Goal: Task Accomplishment & Management: Complete application form

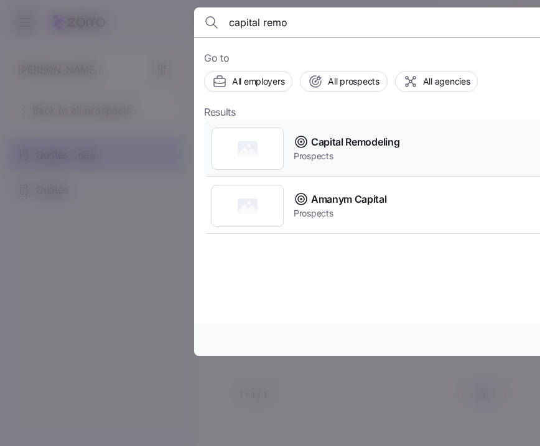
type input "capital remo"
click at [407, 147] on div "Capital Remodeling Prospects" at bounding box center [449, 148] width 491 height 57
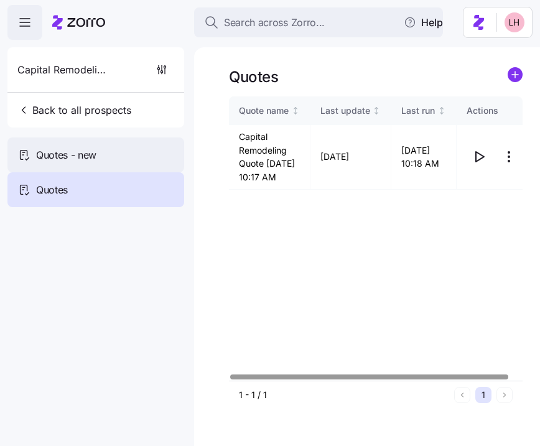
click at [143, 155] on div "Quotes - new" at bounding box center [95, 155] width 177 height 35
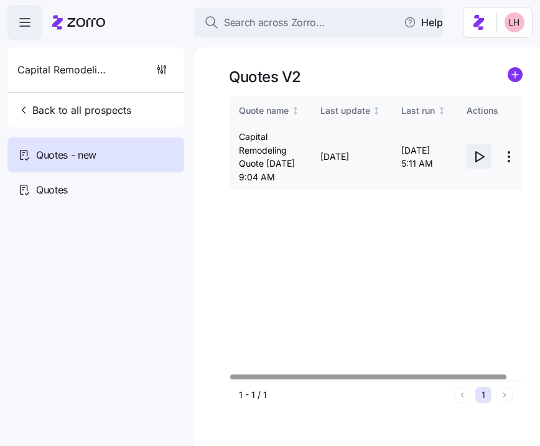
click at [486, 162] on icon "button" at bounding box center [479, 156] width 15 height 15
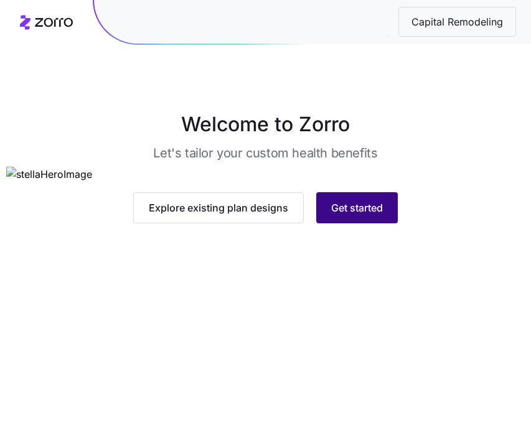
click at [361, 215] on span "Get started" at bounding box center [357, 207] width 52 height 15
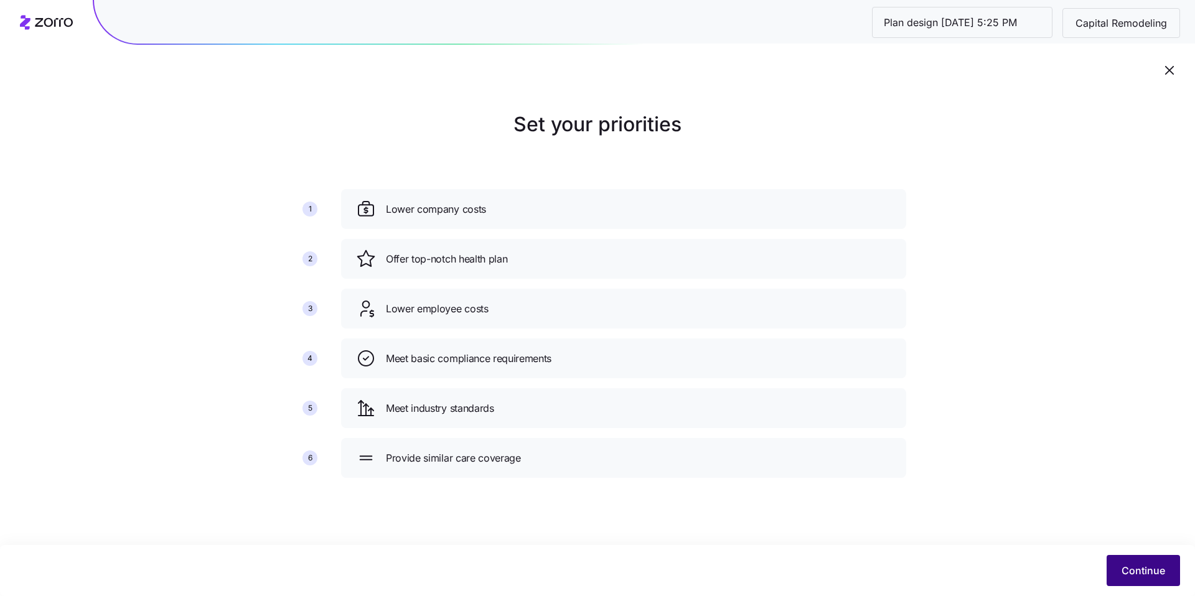
click at [540, 446] on span "Continue" at bounding box center [1144, 570] width 44 height 15
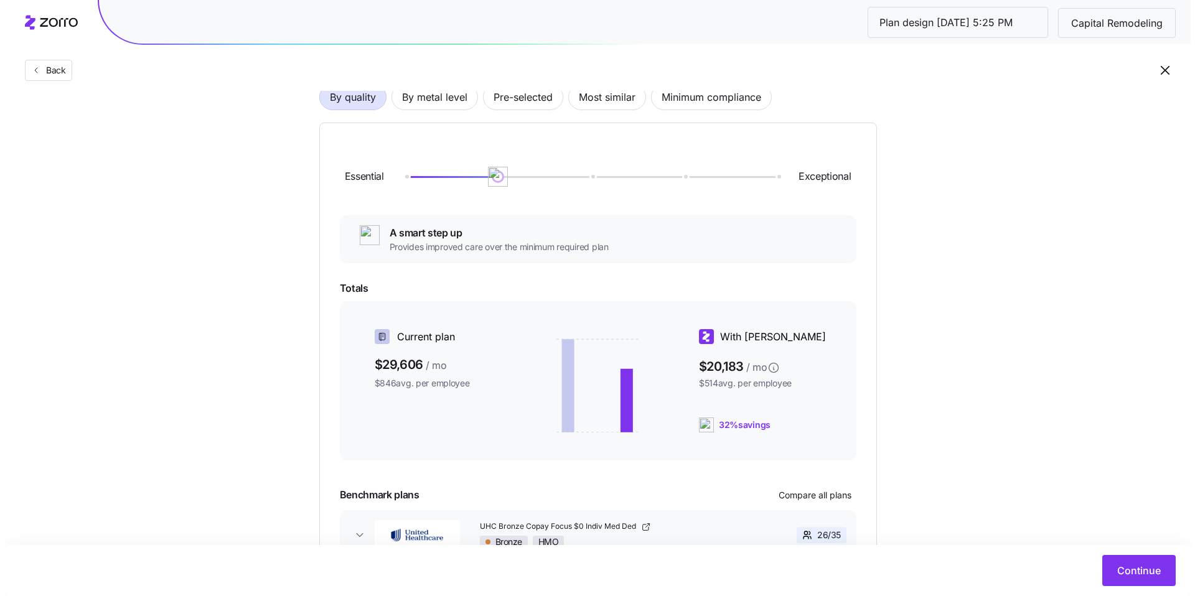
scroll to position [103, 0]
click at [411, 106] on span "By metal level" at bounding box center [429, 99] width 65 height 25
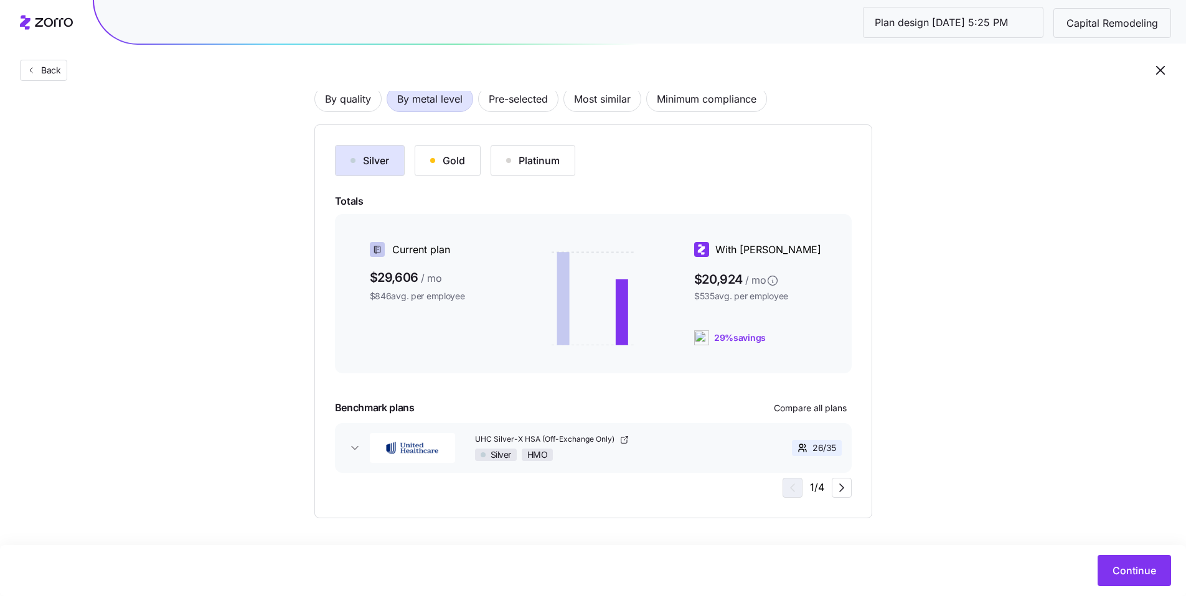
click at [474, 159] on button "Gold" at bounding box center [448, 160] width 66 height 31
click at [531, 103] on span "Pre-selected" at bounding box center [518, 99] width 59 height 25
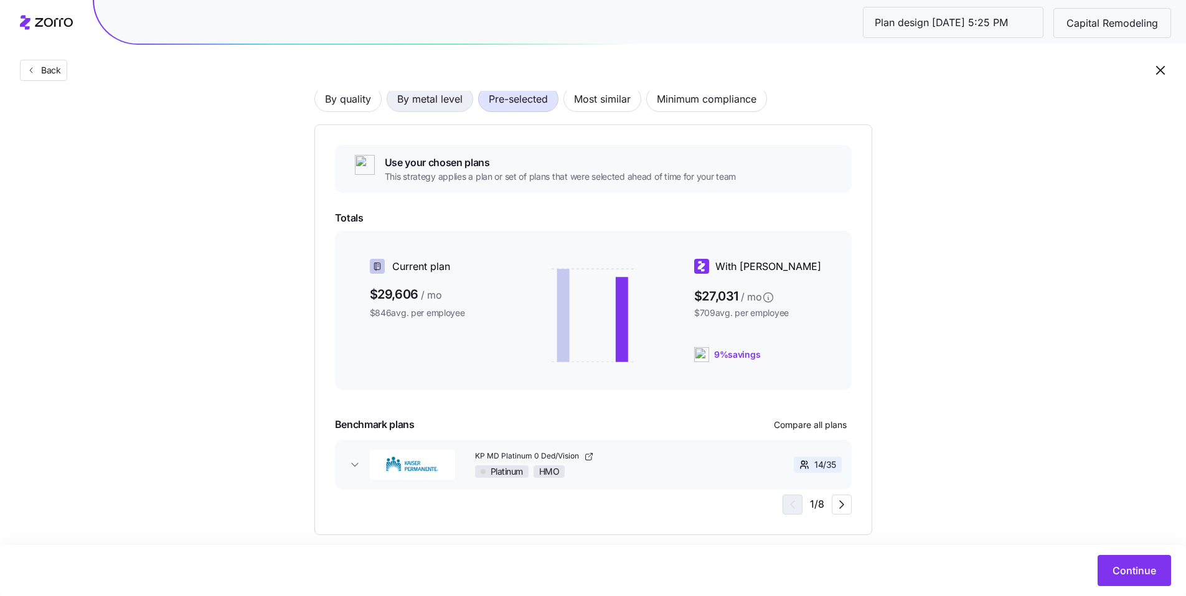
click at [448, 109] on span "By metal level" at bounding box center [429, 99] width 65 height 25
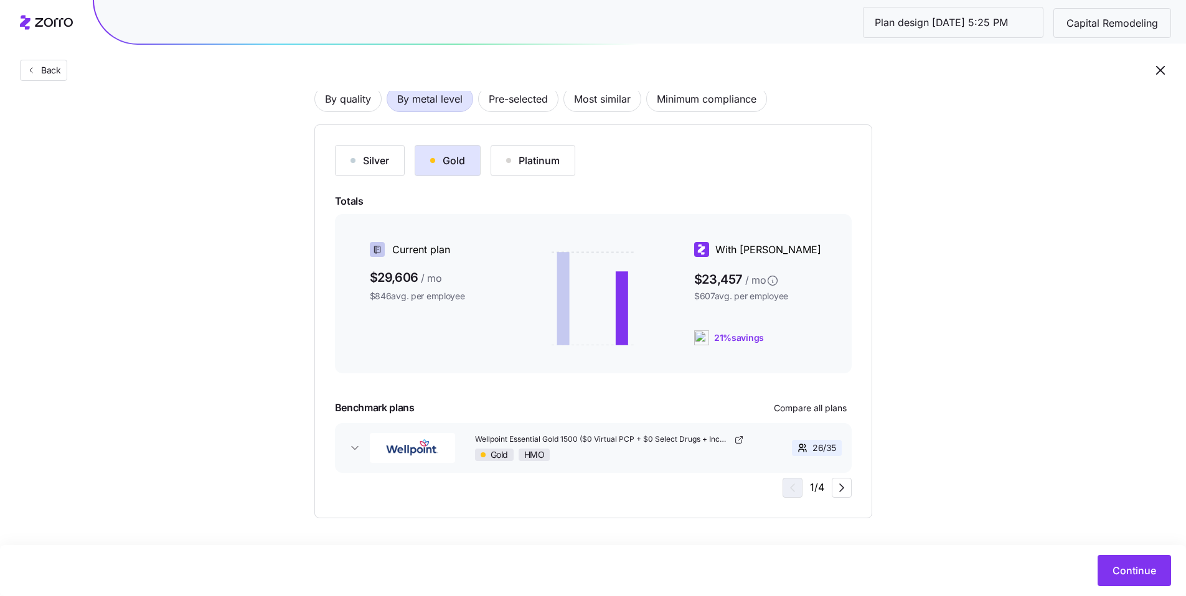
click at [532, 172] on button "Platinum" at bounding box center [533, 160] width 85 height 31
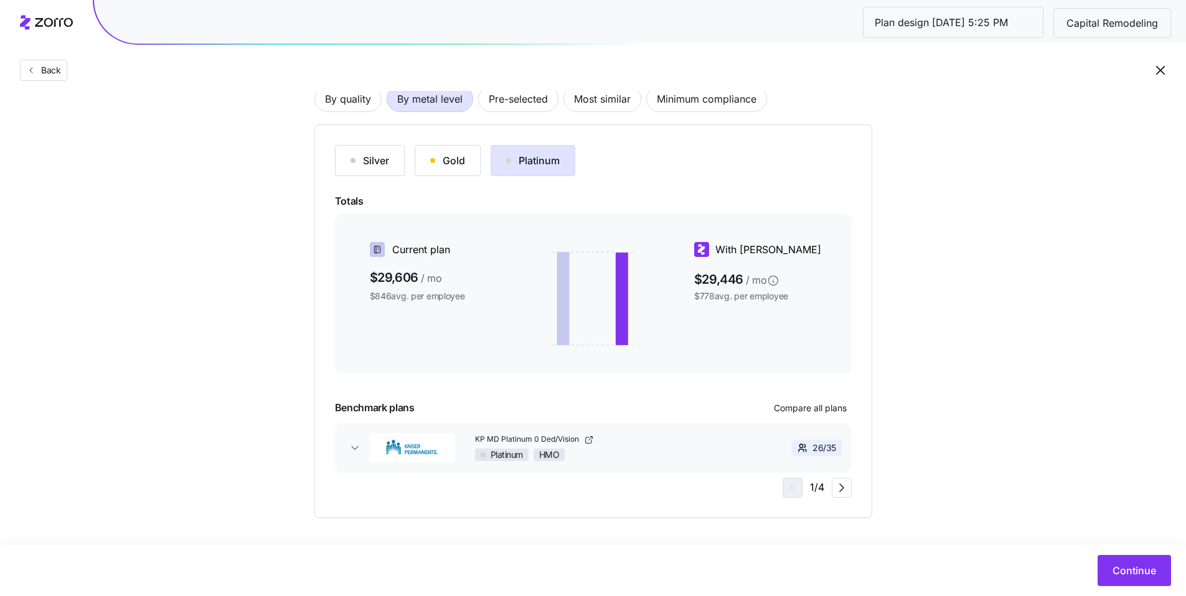
click at [540, 446] on div "Platinum HMO" at bounding box center [610, 455] width 271 height 12
click at [358, 446] on icon "button" at bounding box center [355, 448] width 12 height 12
click at [540, 405] on span "Compare all plans" at bounding box center [810, 408] width 73 height 12
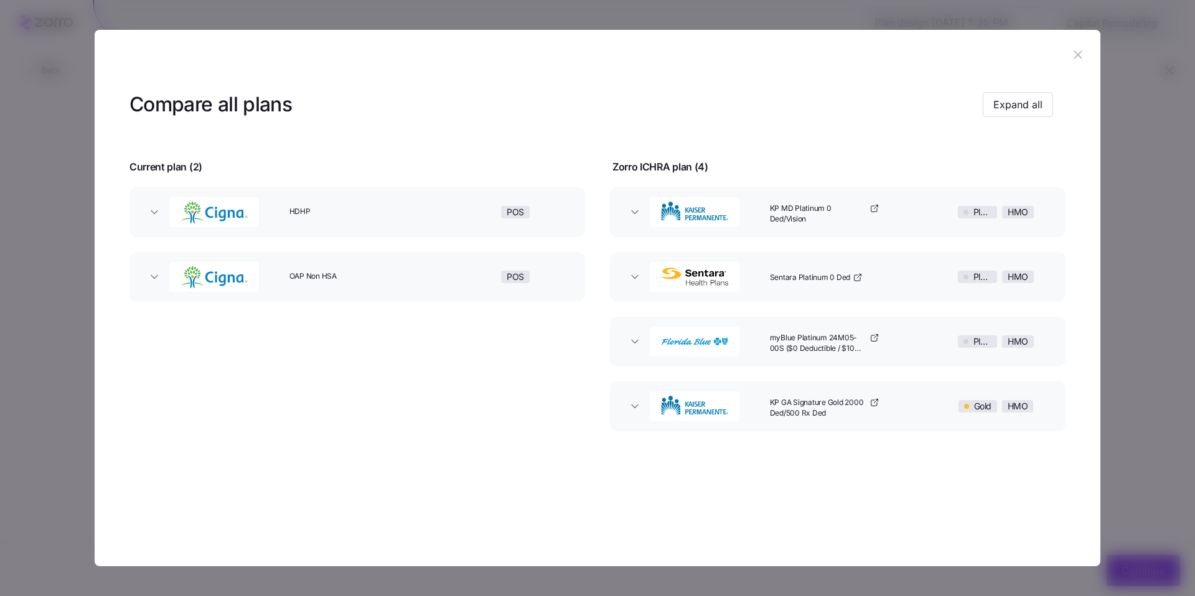
click at [245, 220] on img "button" at bounding box center [214, 212] width 87 height 32
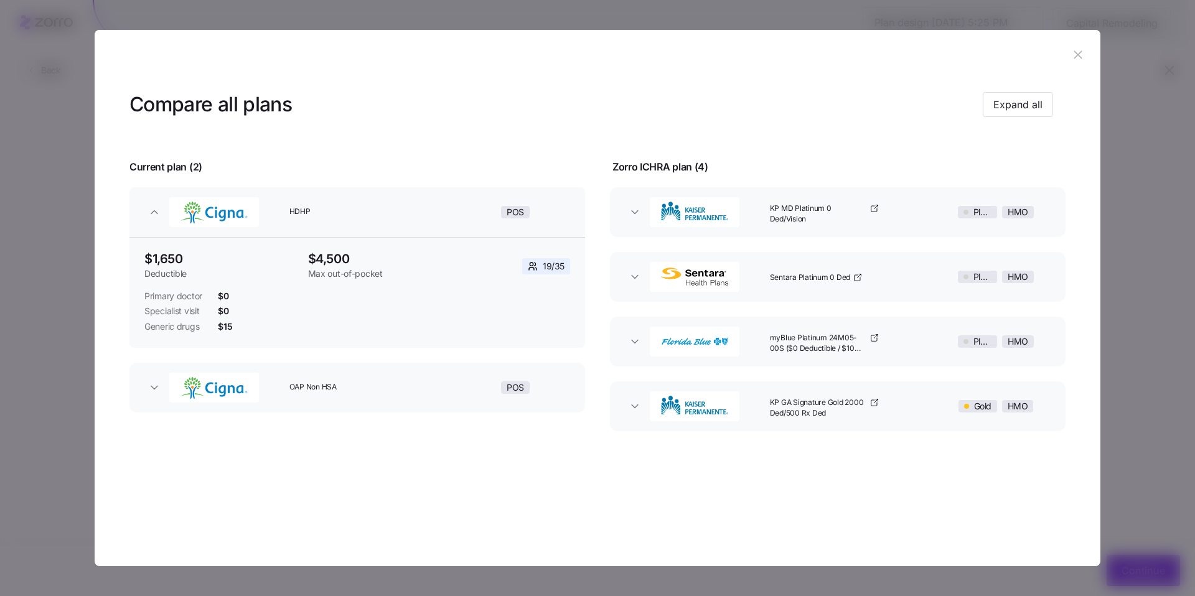
click at [364, 371] on button "OAP Non HSA POS" at bounding box center [357, 388] width 456 height 50
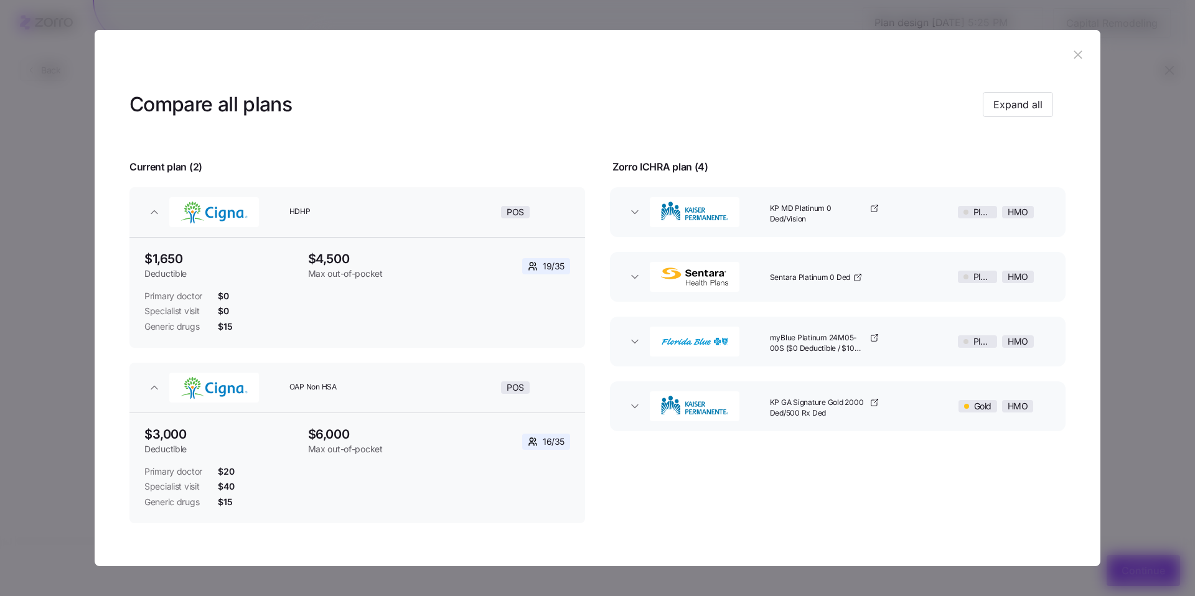
click at [540, 220] on button "KP MD Platinum 0 Ded/Vision Platinum HMO" at bounding box center [838, 212] width 456 height 50
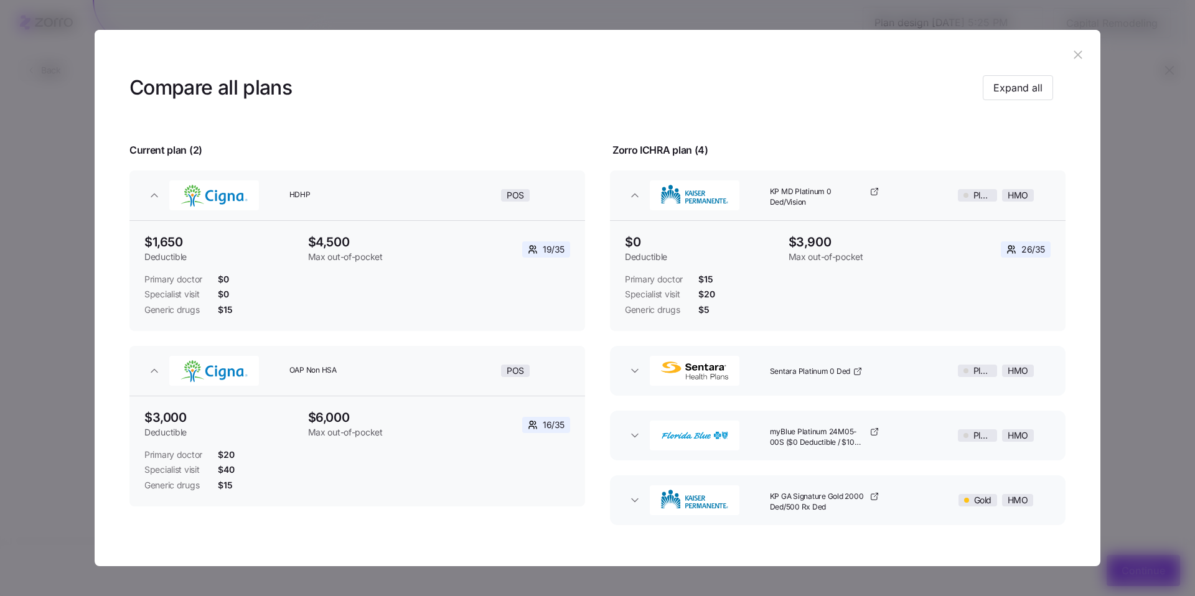
scroll to position [26, 0]
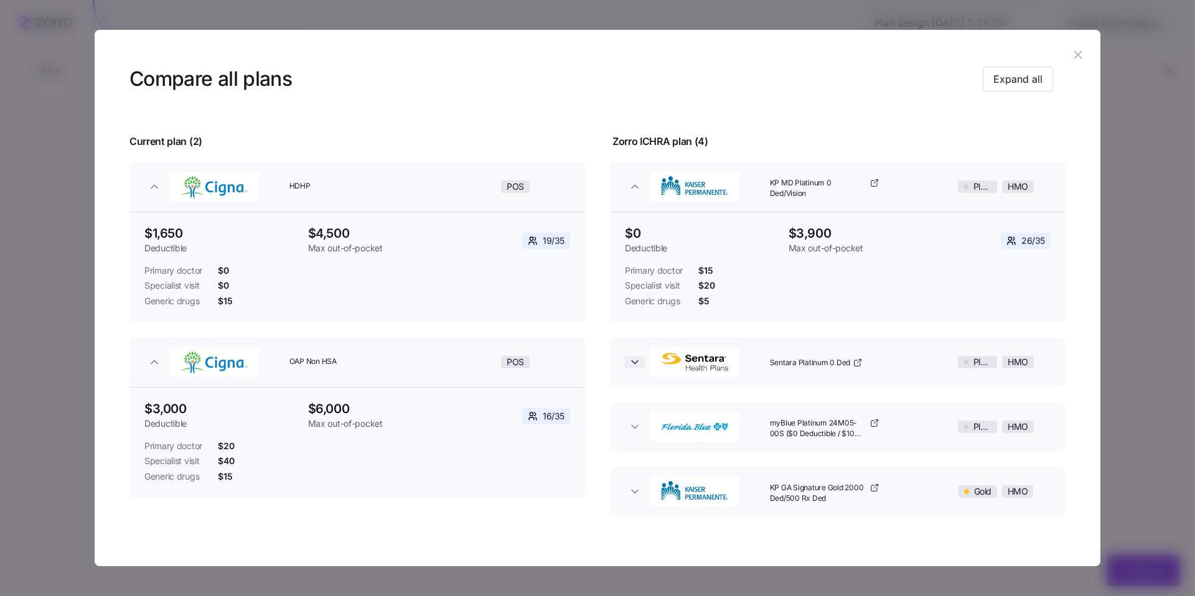
click at [540, 368] on icon "button" at bounding box center [635, 362] width 12 height 12
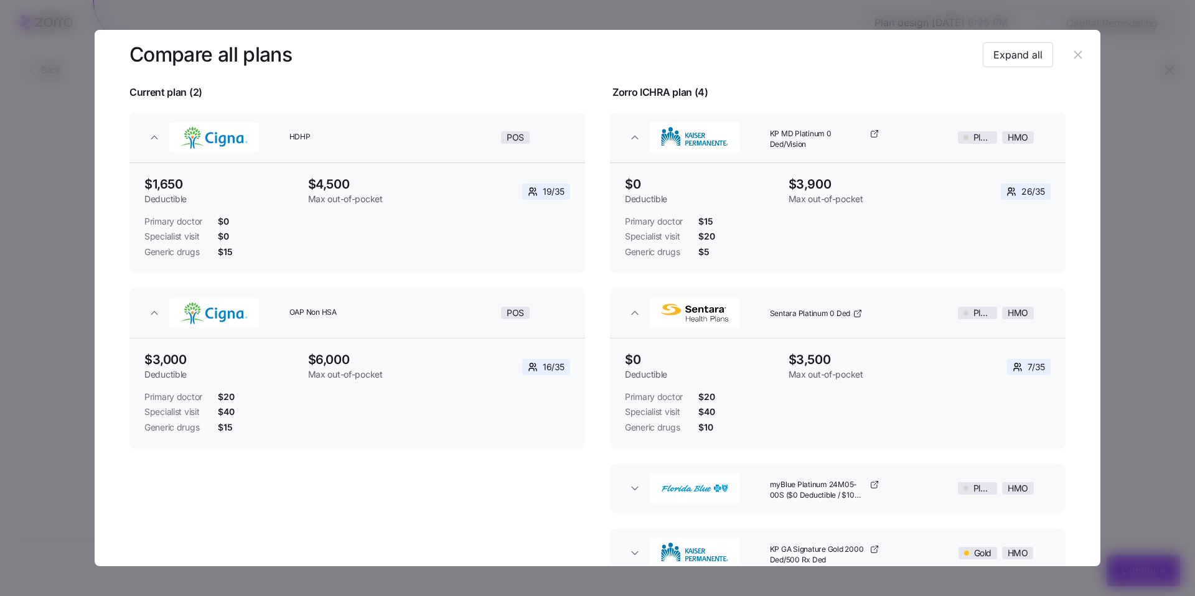
scroll to position [164, 0]
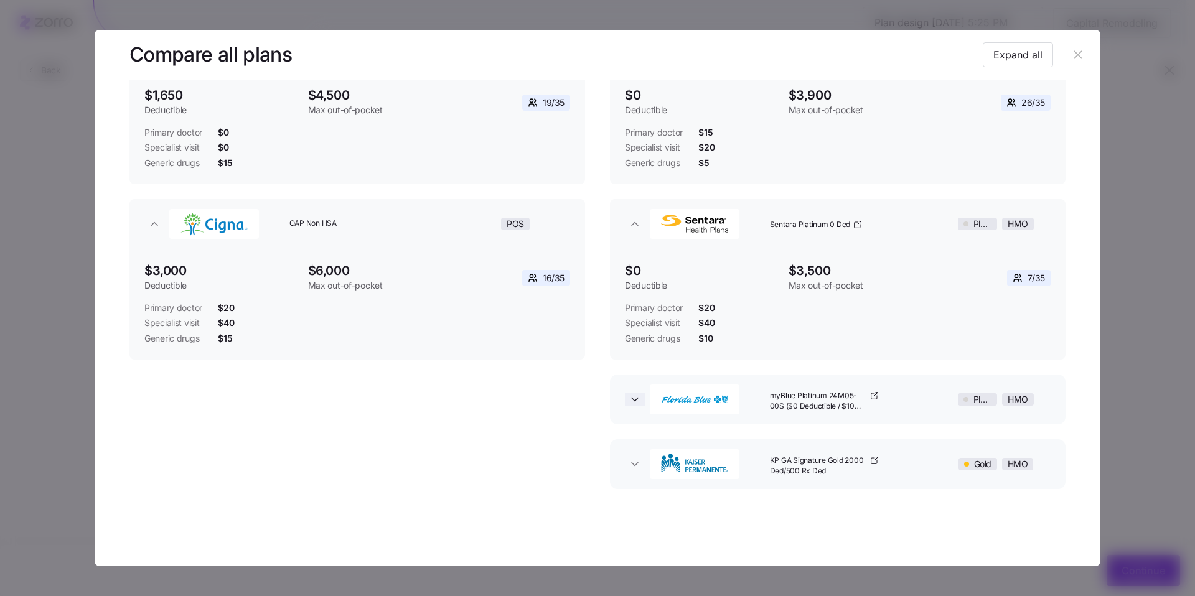
click at [540, 405] on icon "button" at bounding box center [635, 399] width 12 height 12
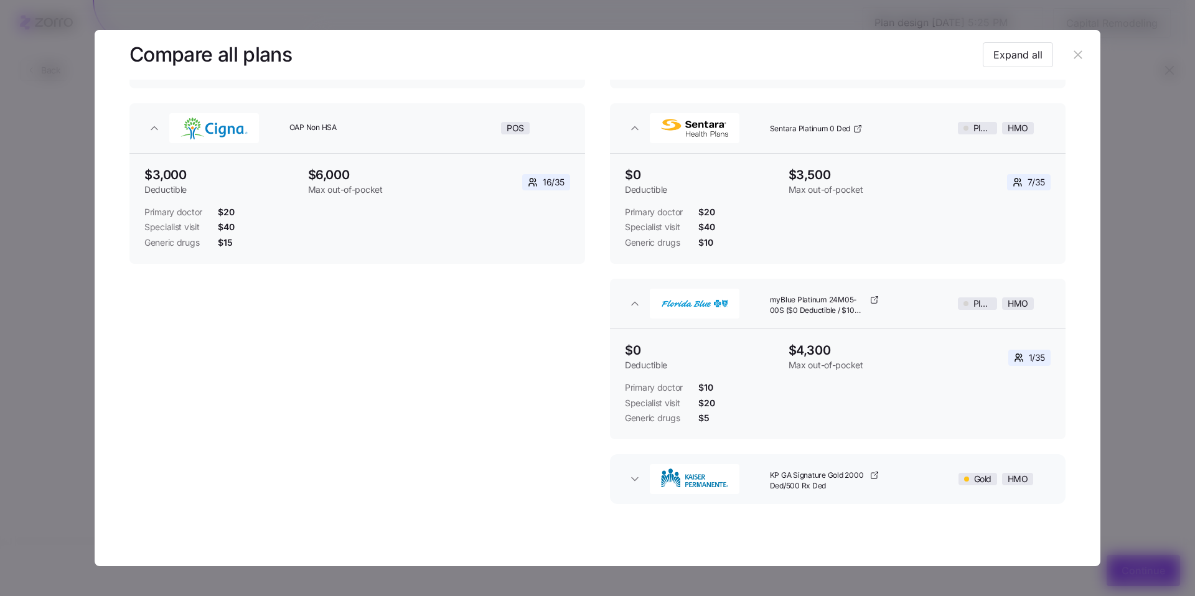
scroll to position [275, 0]
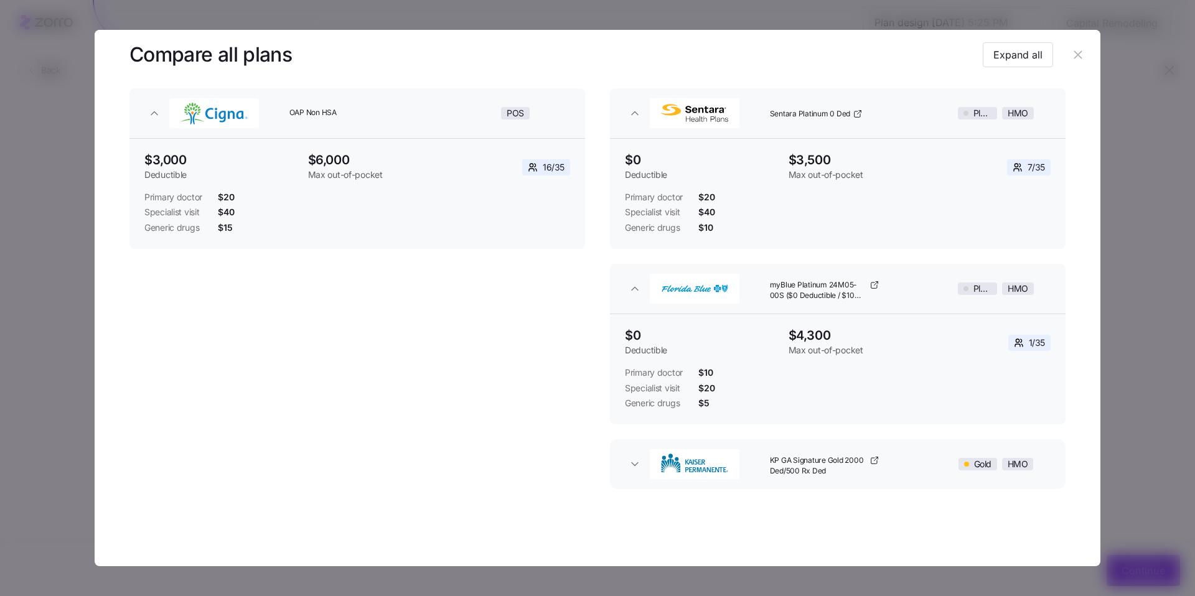
click at [540, 446] on button "KP GA Signature Gold 2000 Ded/500 Rx Ded Gold HMO" at bounding box center [838, 465] width 456 height 50
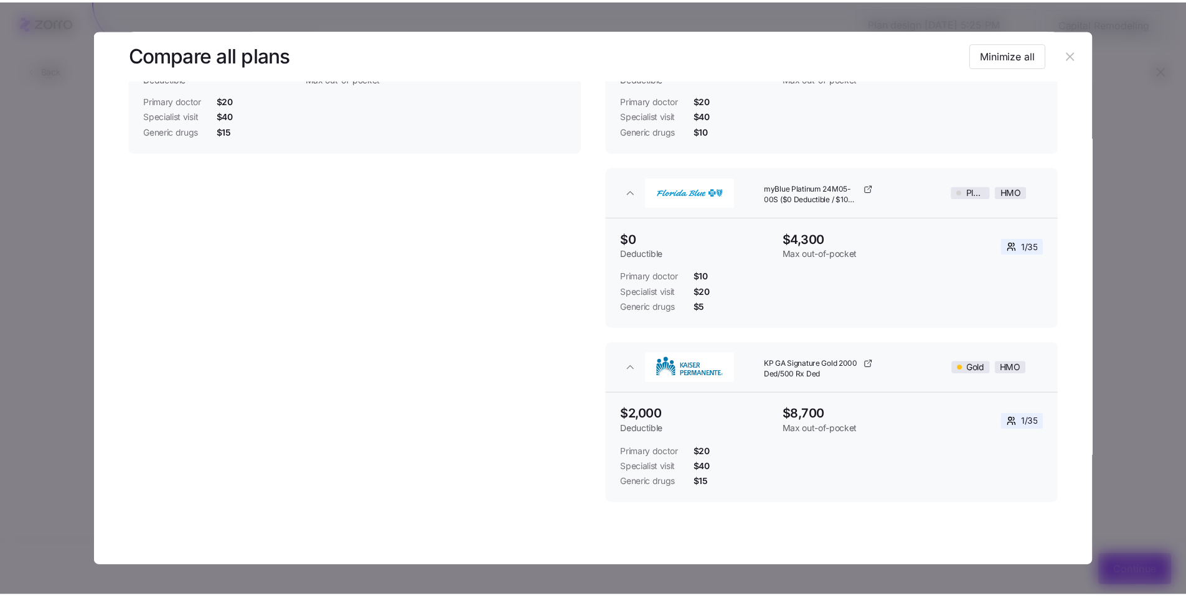
scroll to position [0, 0]
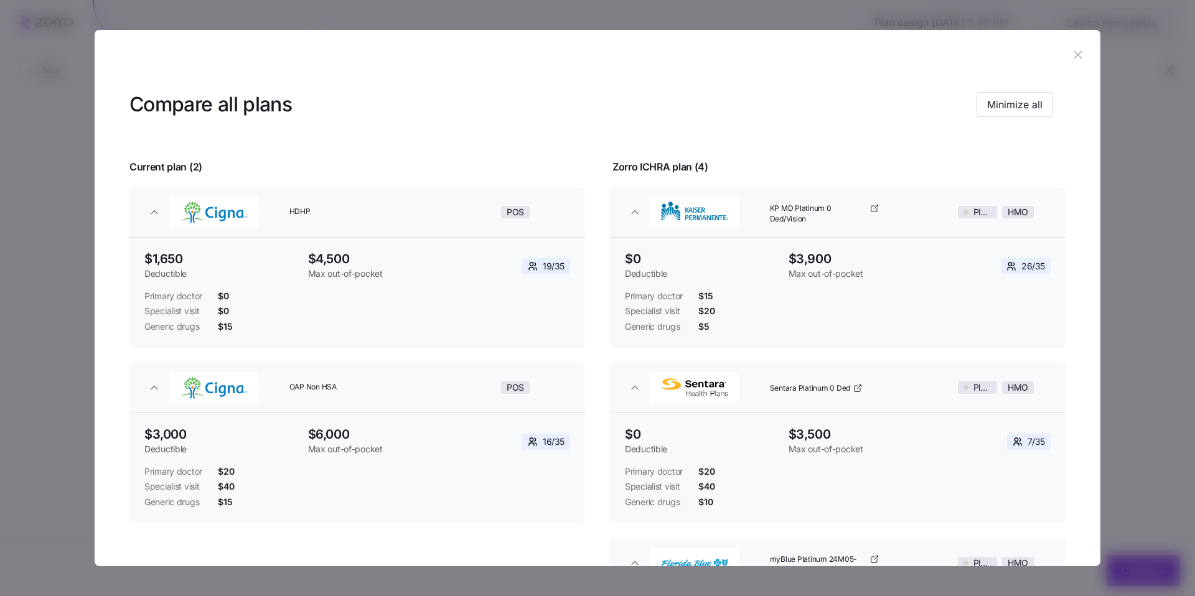
click at [540, 54] on icon "button" at bounding box center [1078, 55] width 14 height 14
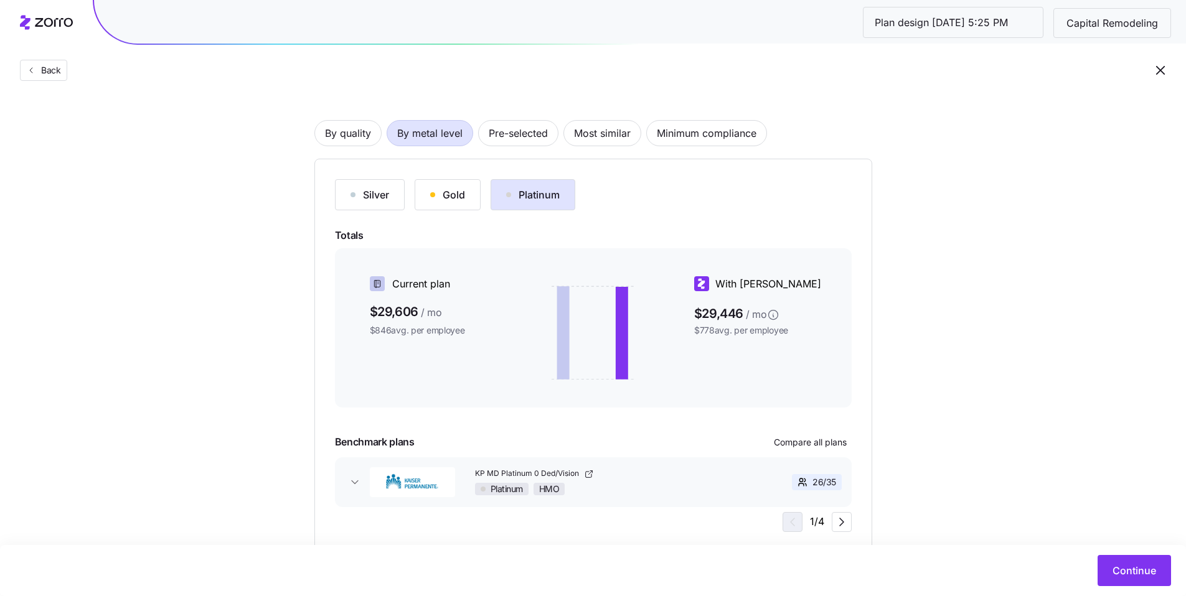
scroll to position [95, 0]
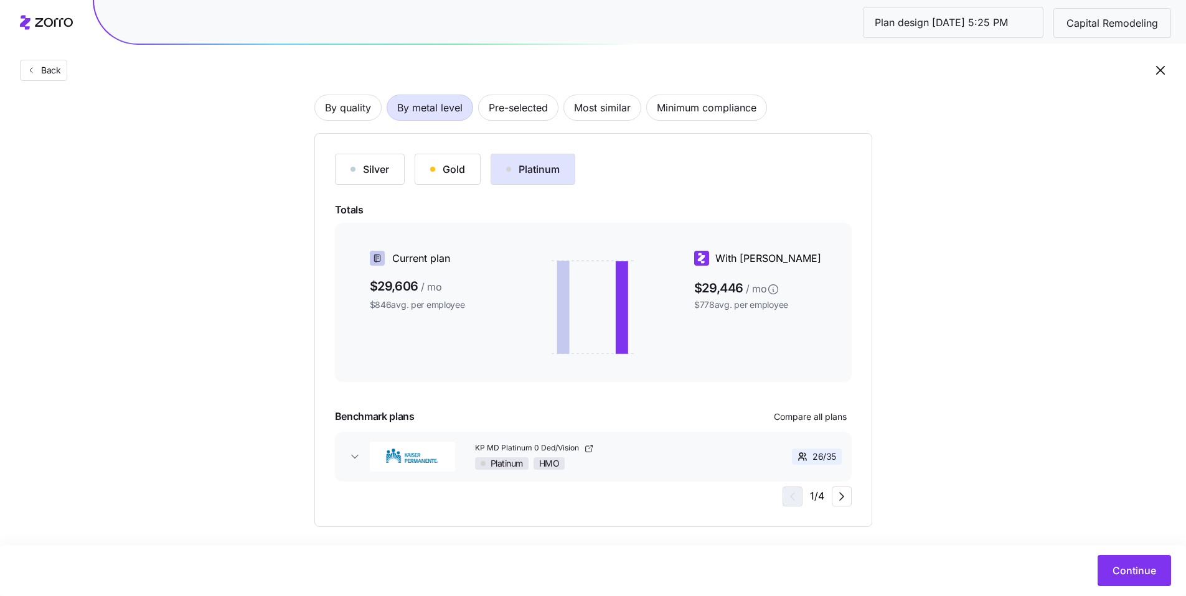
click at [540, 446] on div "Choose a plan matching strategy By quality By metal level Pre-selected Most sim…" at bounding box center [593, 271] width 1186 height 512
click at [540, 446] on div "Platinum HMO" at bounding box center [610, 464] width 271 height 12
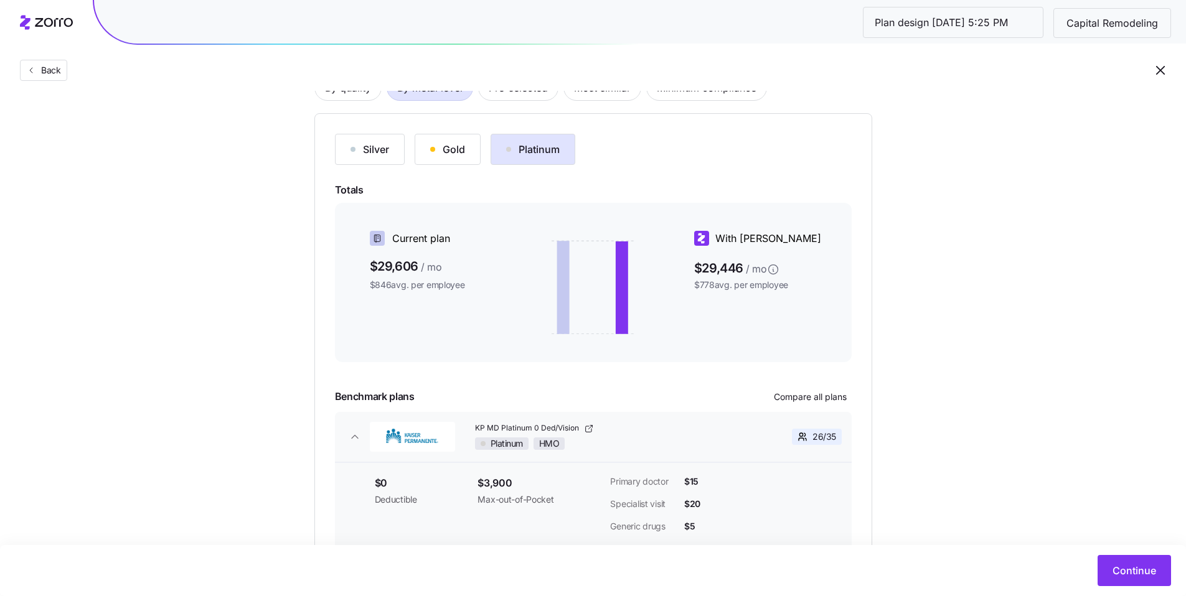
scroll to position [113, 0]
click at [456, 153] on div "Gold" at bounding box center [447, 151] width 35 height 15
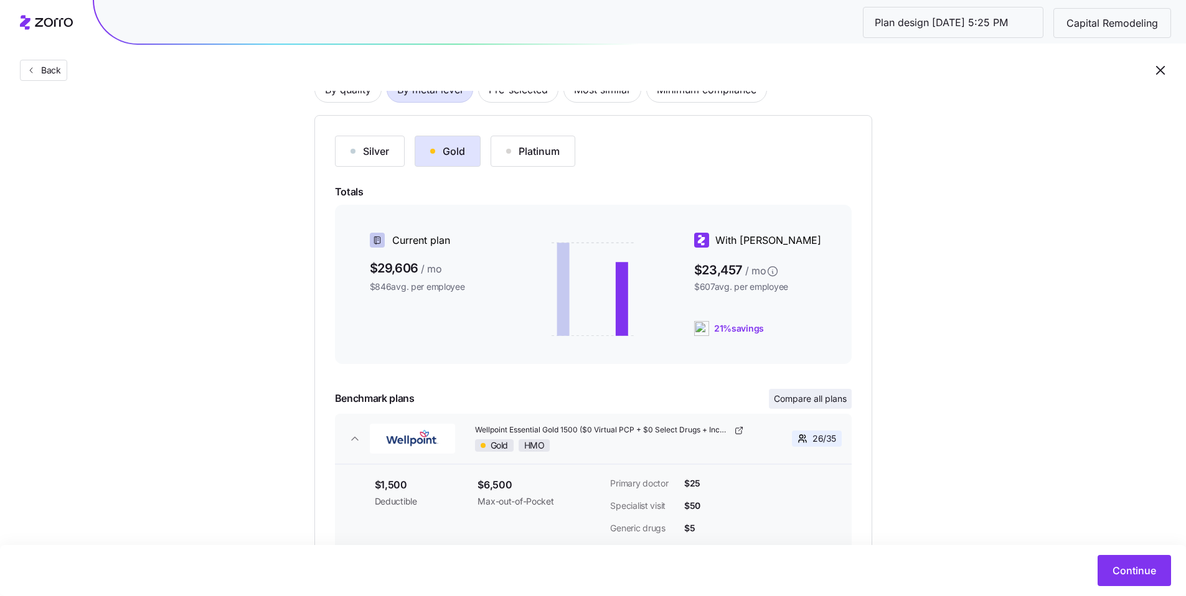
click at [540, 405] on span "Compare all plans" at bounding box center [810, 399] width 73 height 12
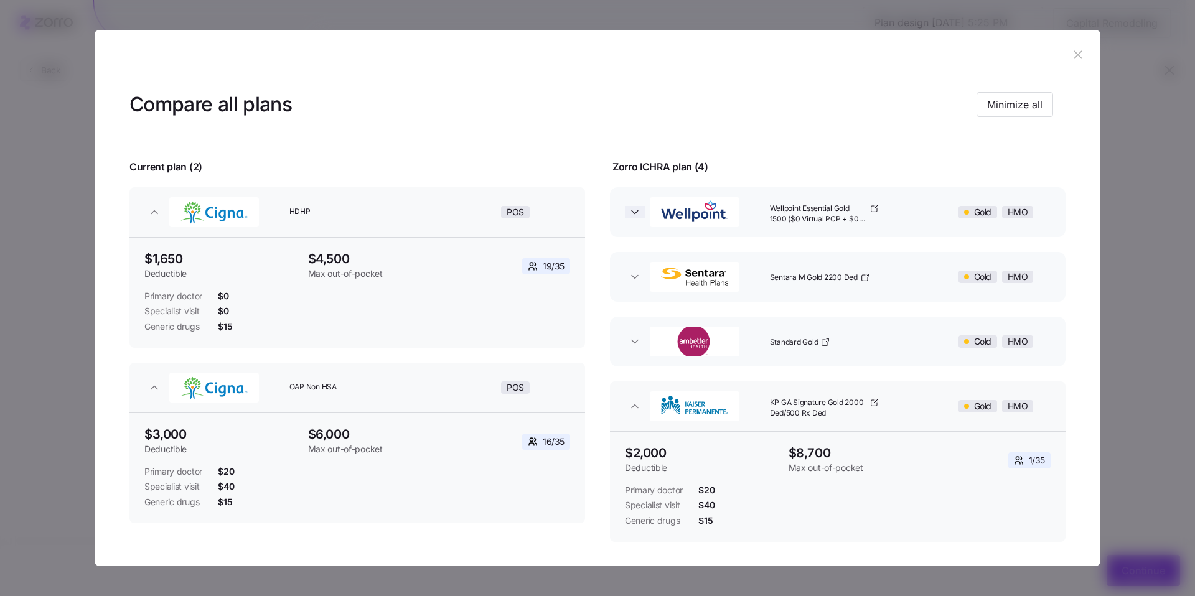
click at [540, 217] on icon "button" at bounding box center [635, 212] width 12 height 12
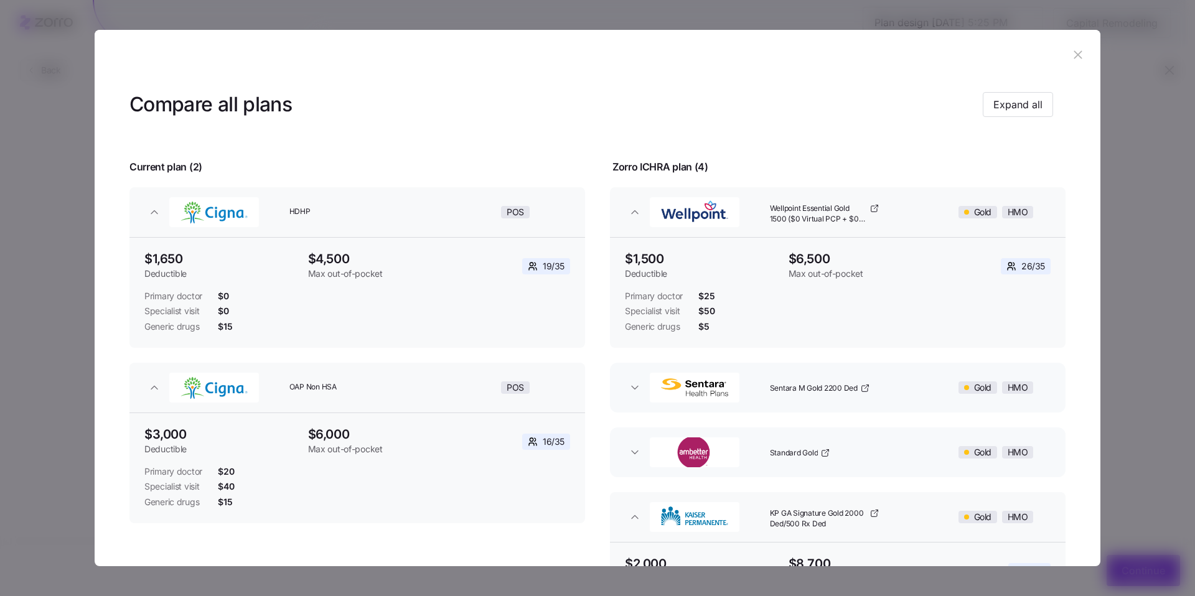
click at [540, 61] on icon "button" at bounding box center [1078, 55] width 14 height 14
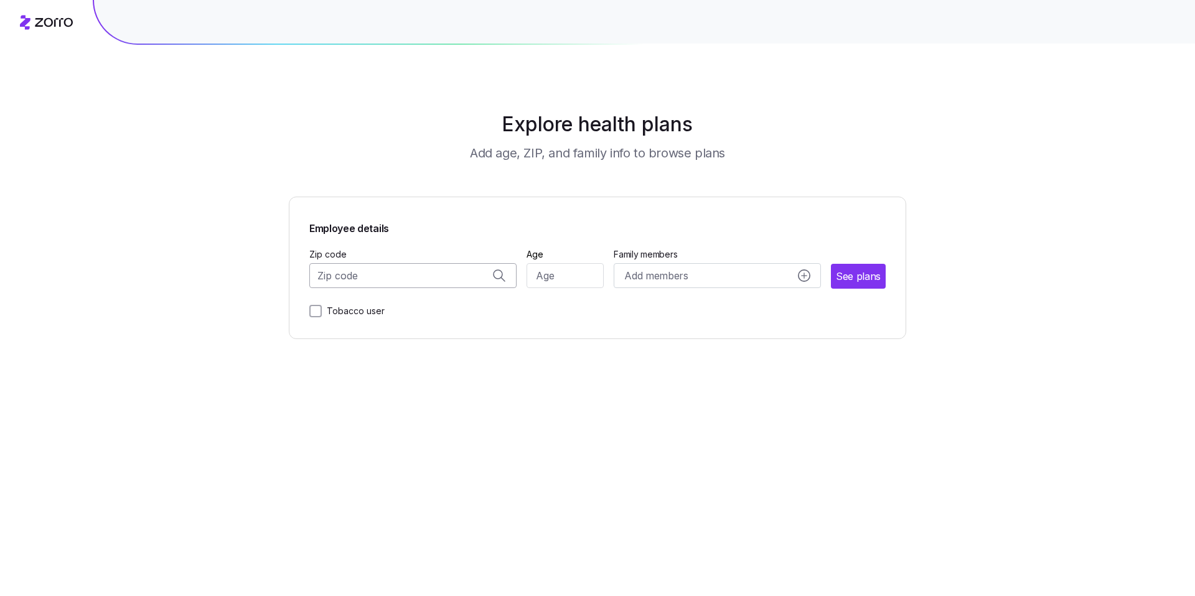
drag, startPoint x: 0, startPoint y: 0, endPoint x: 346, endPoint y: 270, distance: 438.6
click at [345, 270] on input "Zip code" at bounding box center [412, 275] width 207 height 25
click at [384, 304] on span "21227, Baltimore city, MD" at bounding box center [411, 309] width 174 height 16
type input "21227, Baltimore city, MD"
click at [564, 278] on input "Age" at bounding box center [566, 275] width 78 height 25
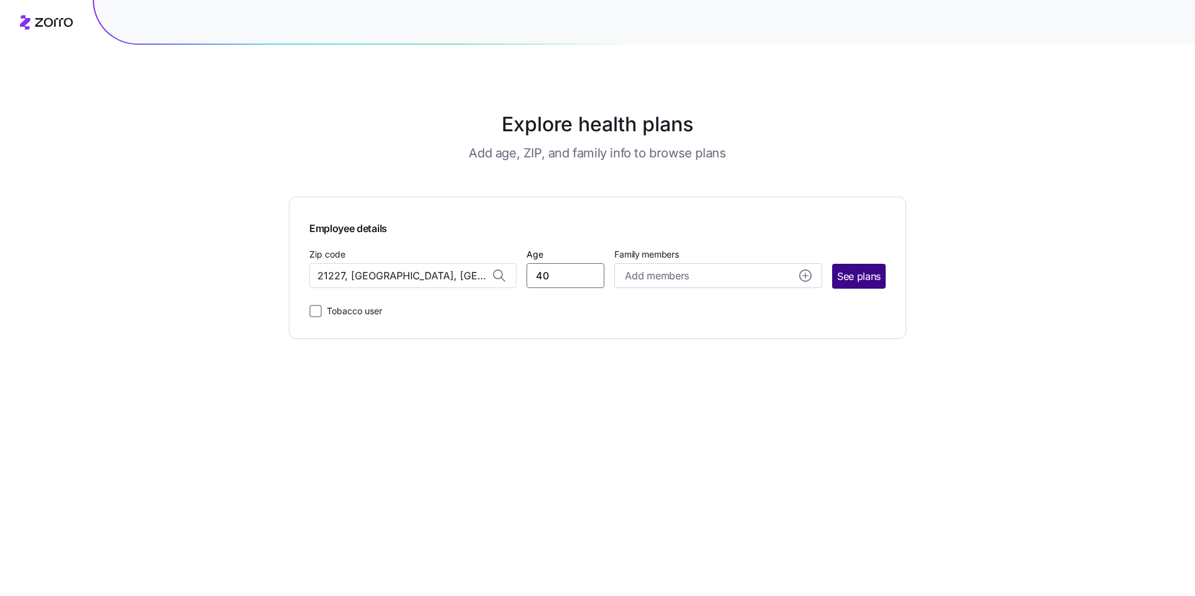
type input "40"
click at [845, 283] on span "See plans" at bounding box center [859, 277] width 44 height 16
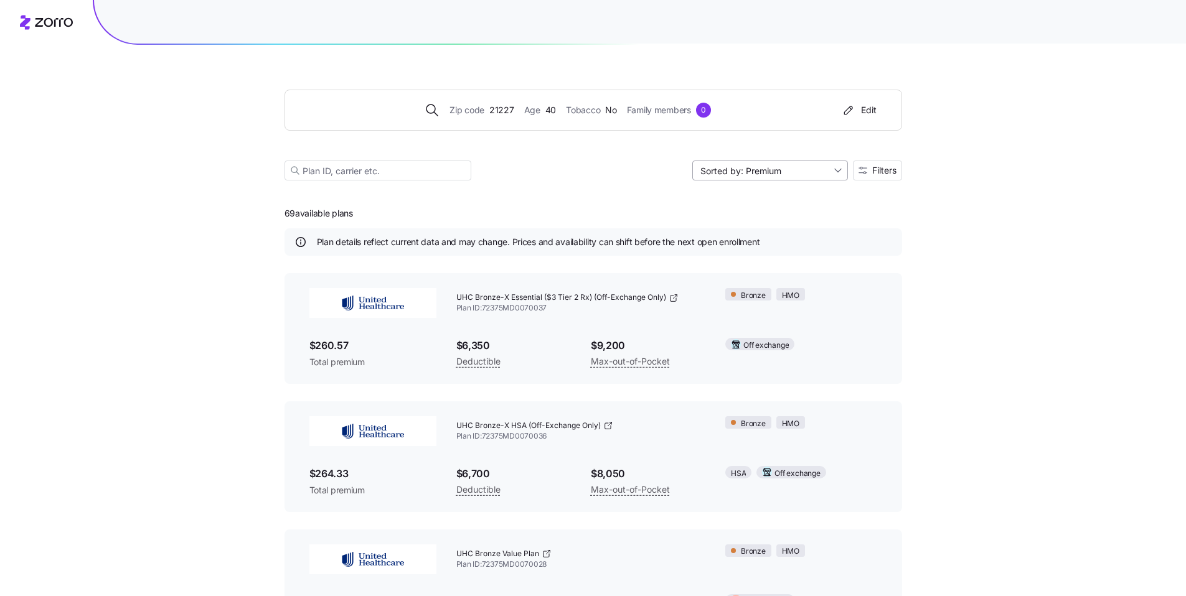
click at [820, 179] on input "Sorted by: Premium" at bounding box center [770, 171] width 156 height 20
click at [880, 173] on span "Filters" at bounding box center [884, 170] width 24 height 9
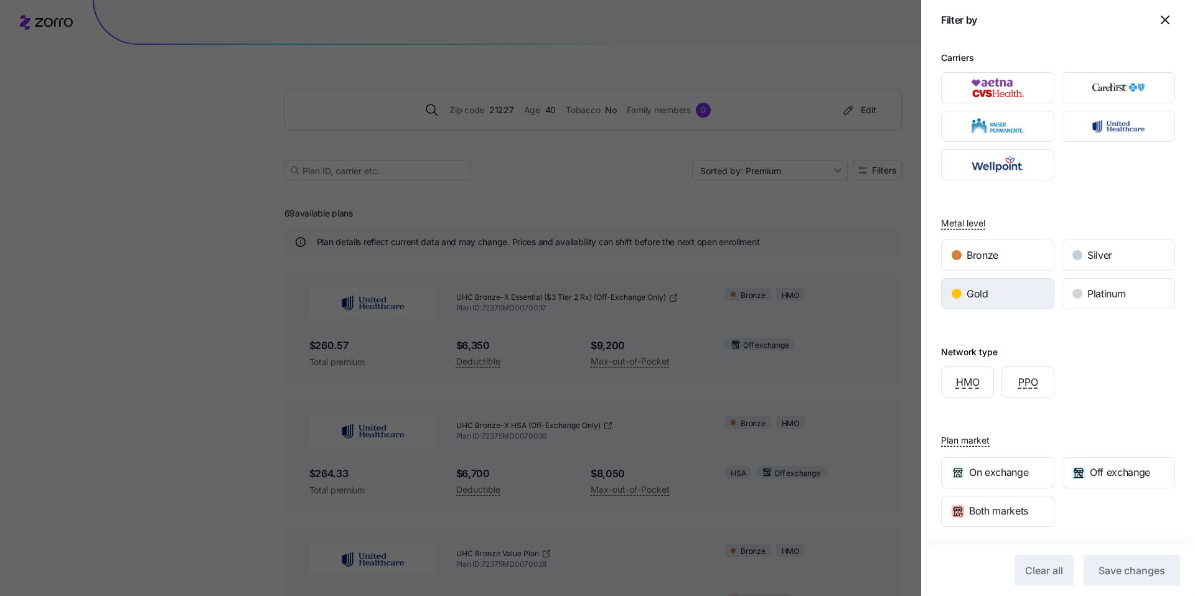
click at [999, 286] on div "Gold" at bounding box center [998, 294] width 112 height 30
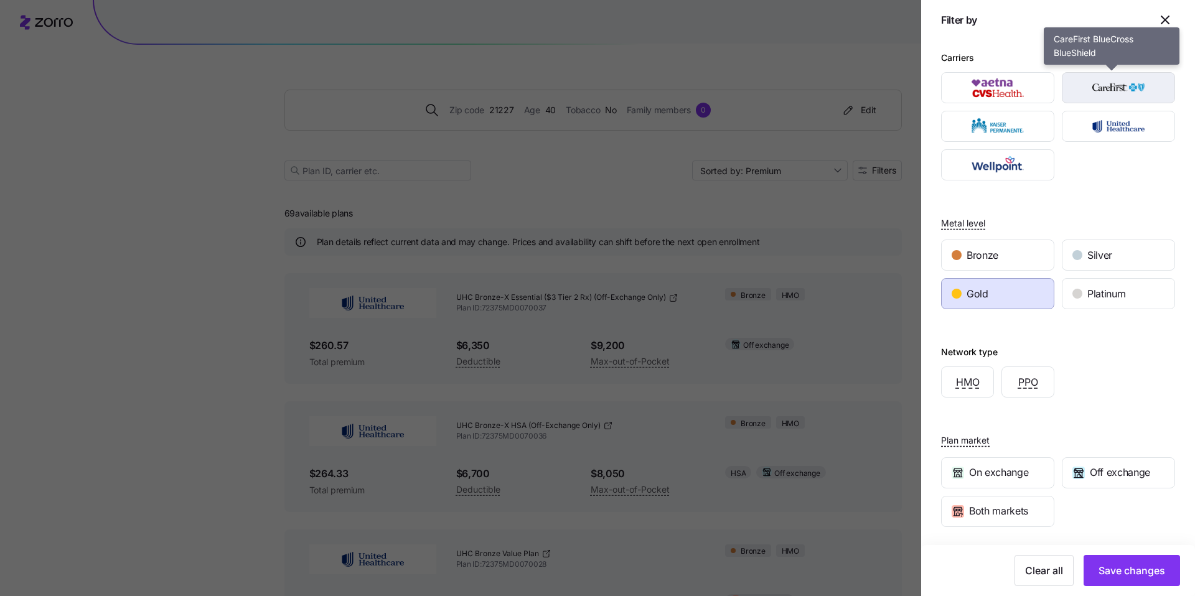
click at [1107, 92] on img "button" at bounding box center [1119, 87] width 92 height 25
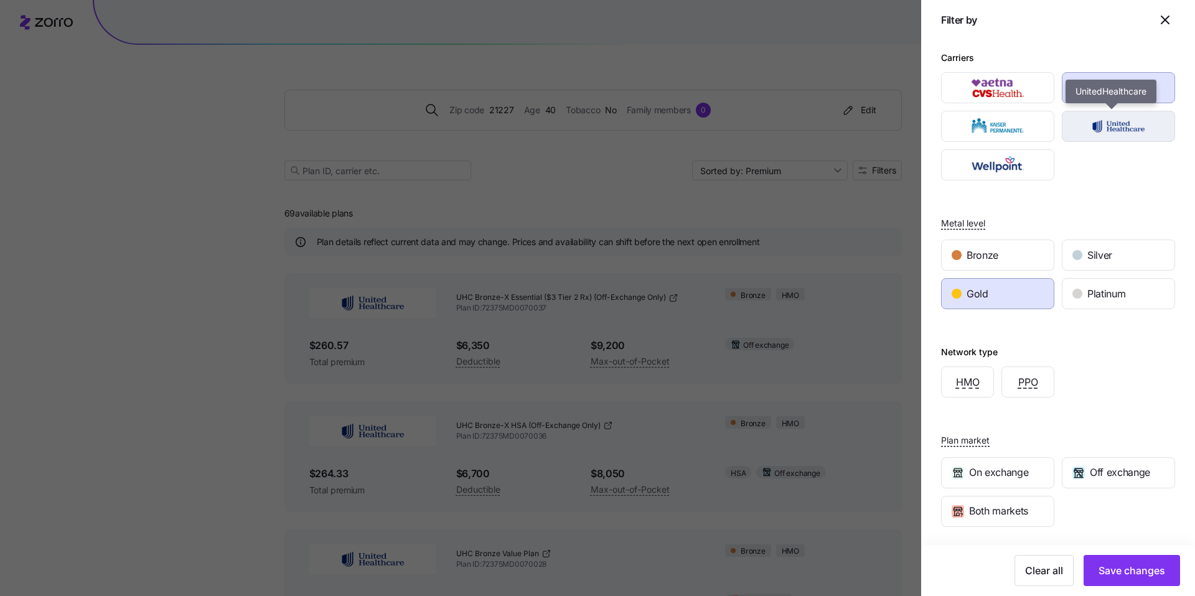
click at [1107, 116] on img "button" at bounding box center [1119, 126] width 92 height 25
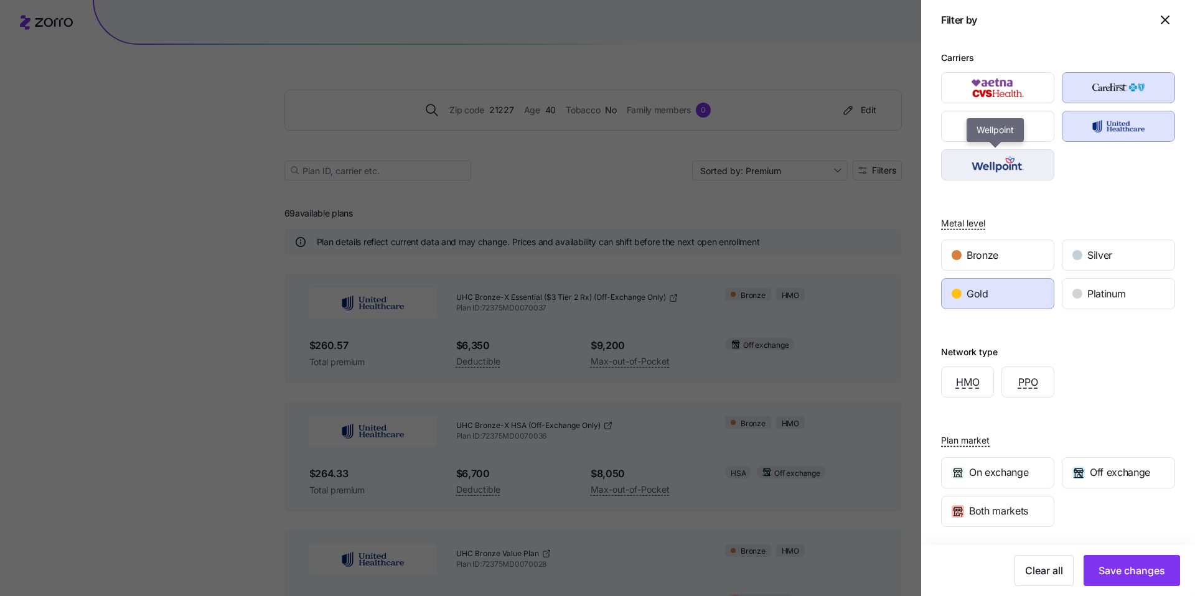
click at [1008, 169] on img "button" at bounding box center [998, 165] width 92 height 25
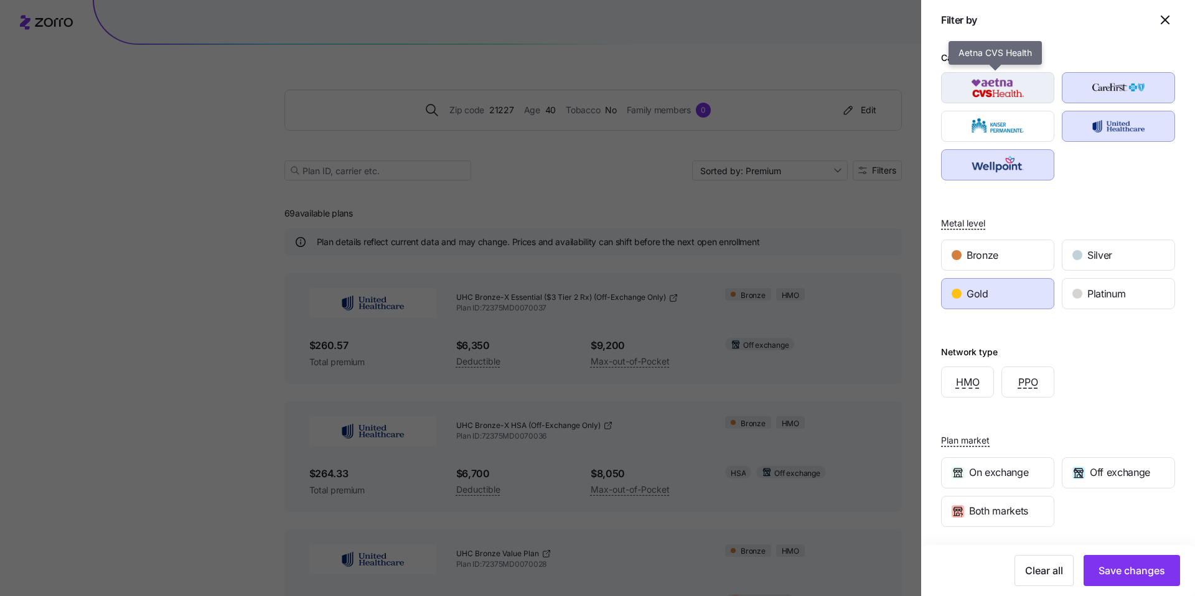
click at [990, 93] on img "button" at bounding box center [998, 87] width 92 height 25
click at [1002, 86] on img "button" at bounding box center [998, 87] width 92 height 25
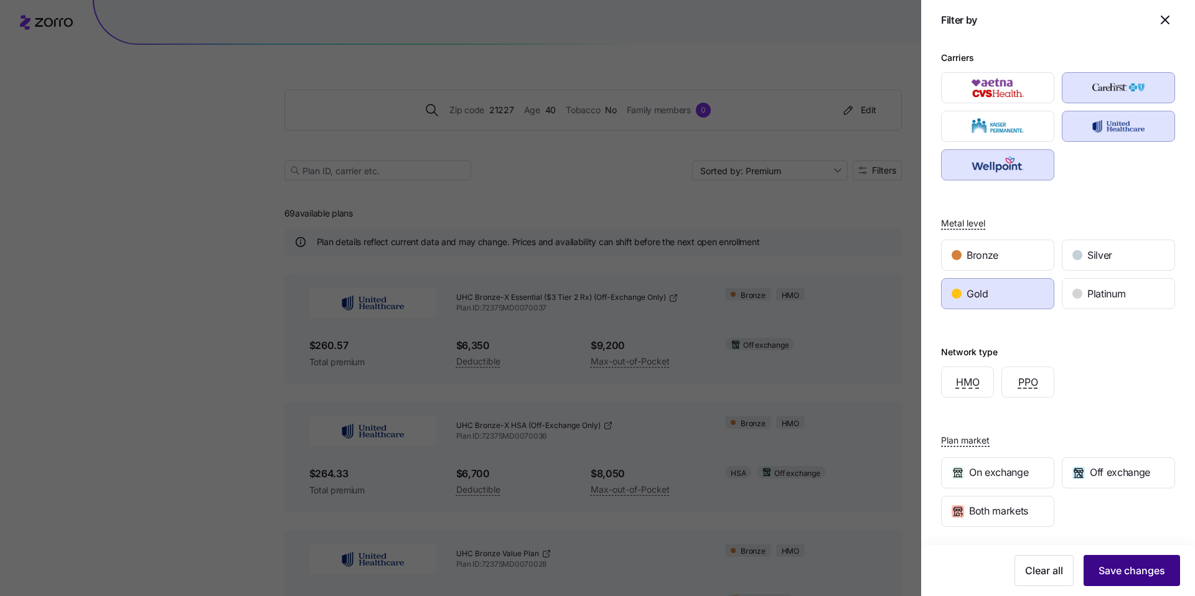
click at [1151, 567] on span "Save changes" at bounding box center [1132, 570] width 67 height 15
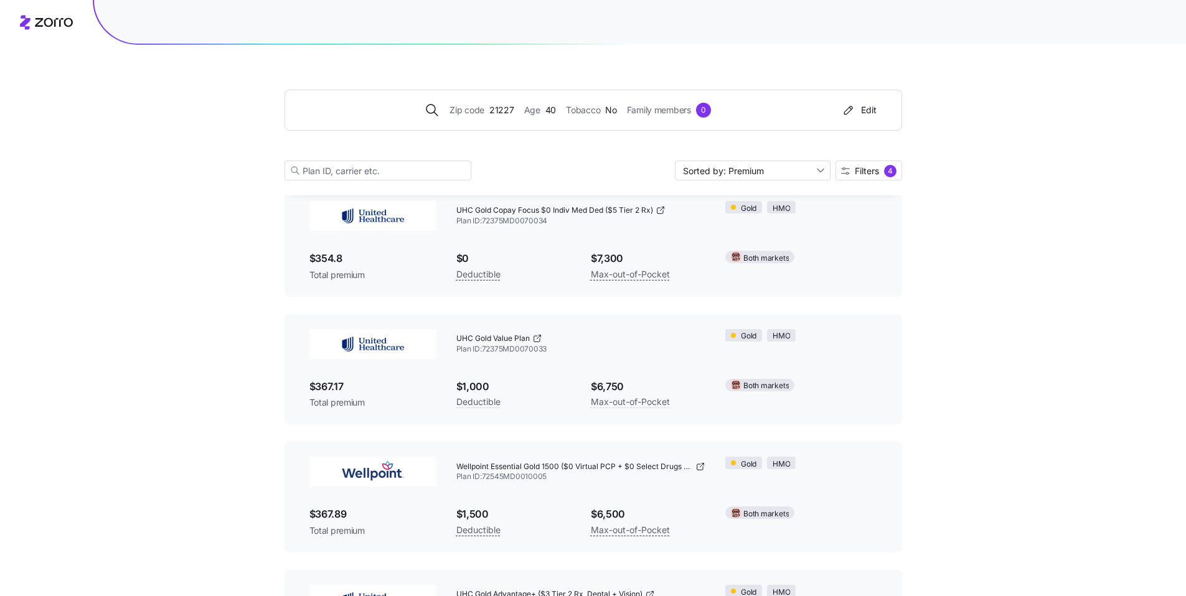
scroll to position [169, 0]
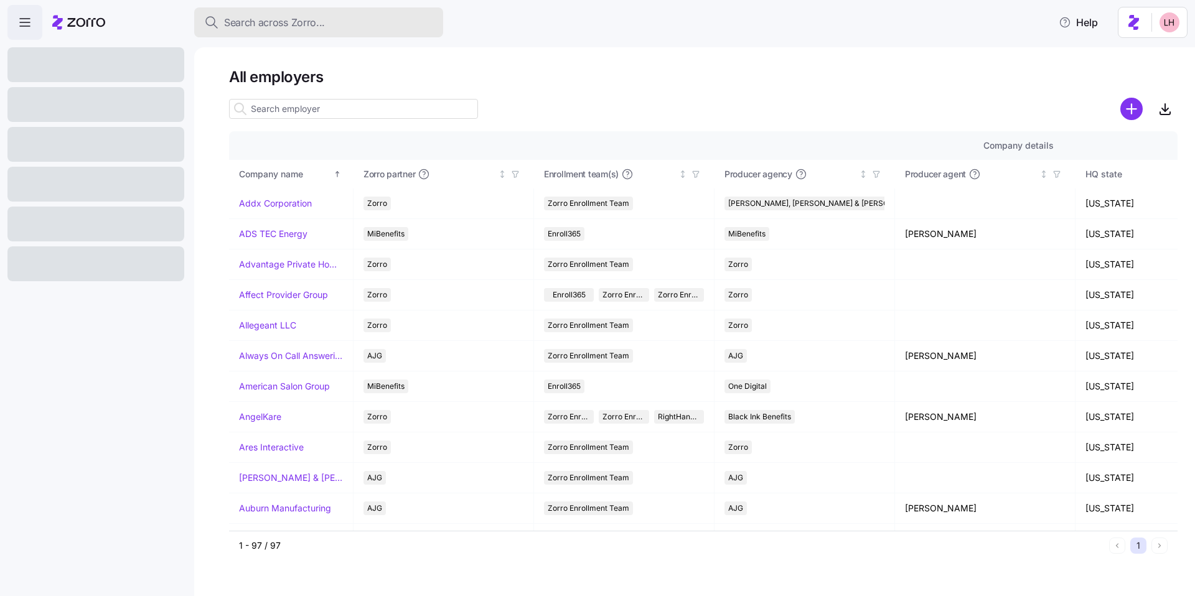
click at [277, 17] on span "Search across Zorro..." at bounding box center [274, 23] width 101 height 16
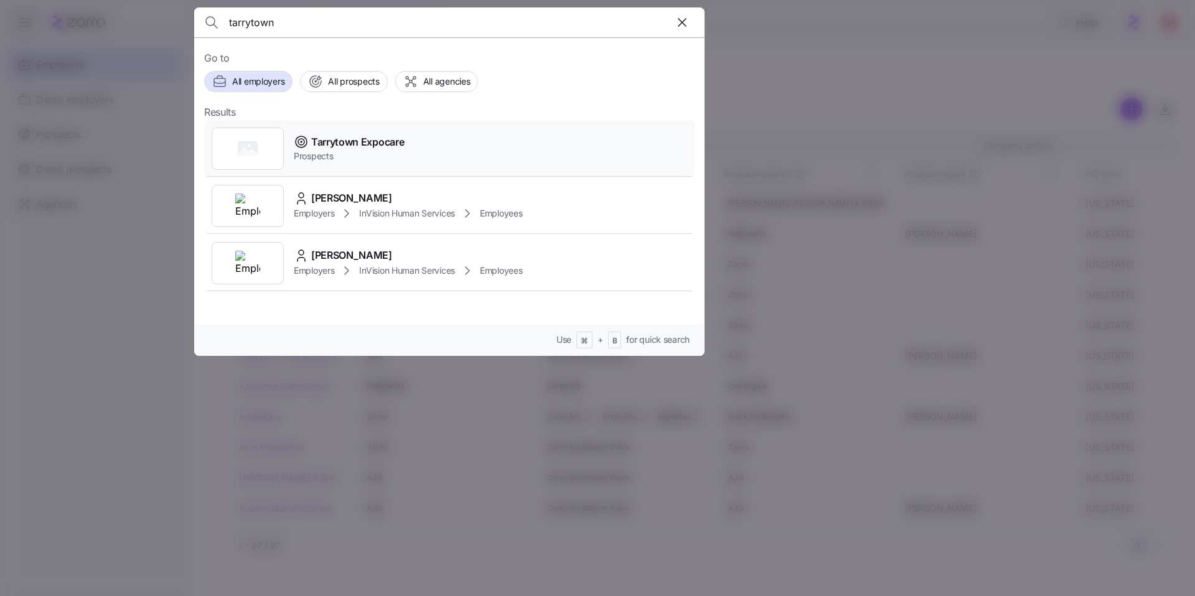
type input "tarrytown"
click at [403, 146] on span "Tarrytown Expocare" at bounding box center [357, 142] width 93 height 16
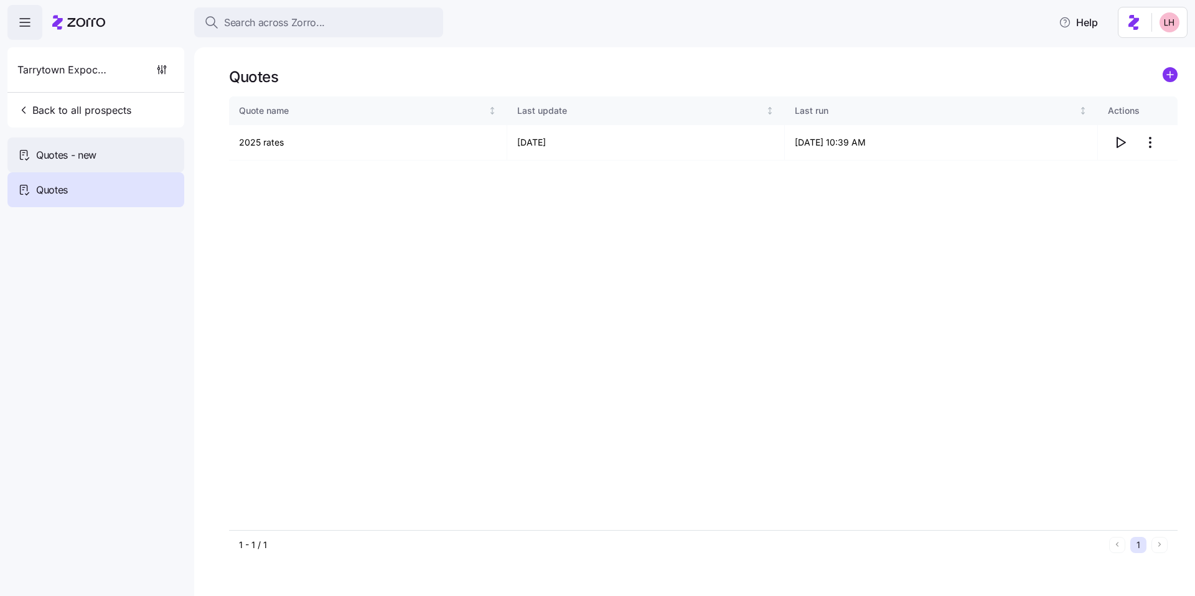
click at [119, 148] on div "Quotes - new" at bounding box center [95, 155] width 177 height 35
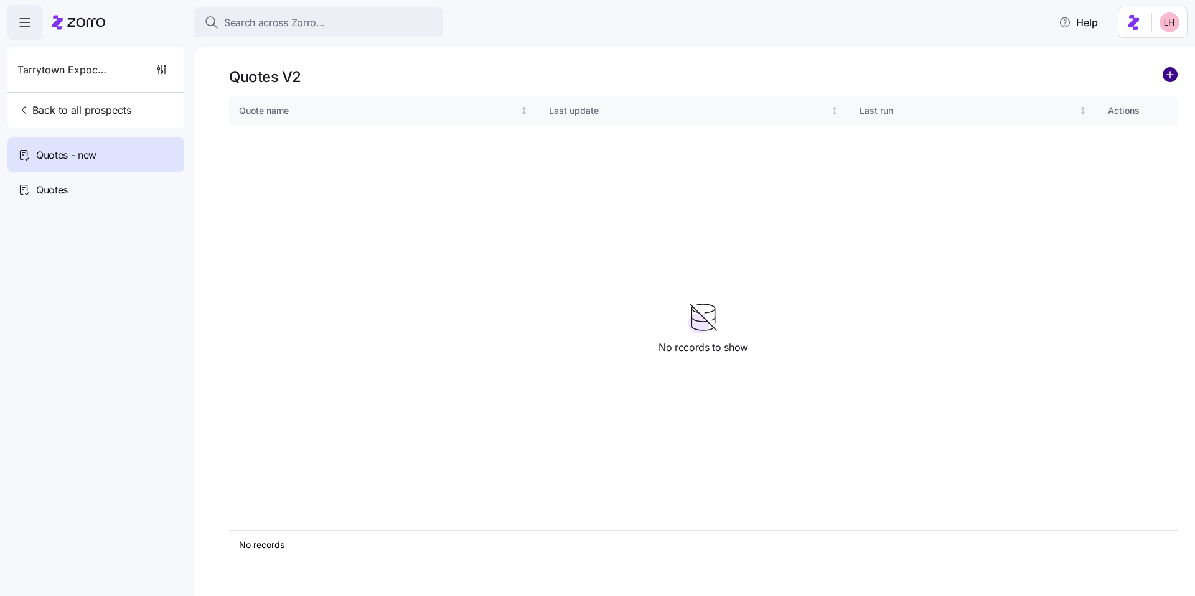
click at [1168, 76] on circle "add icon" at bounding box center [1171, 75] width 14 height 14
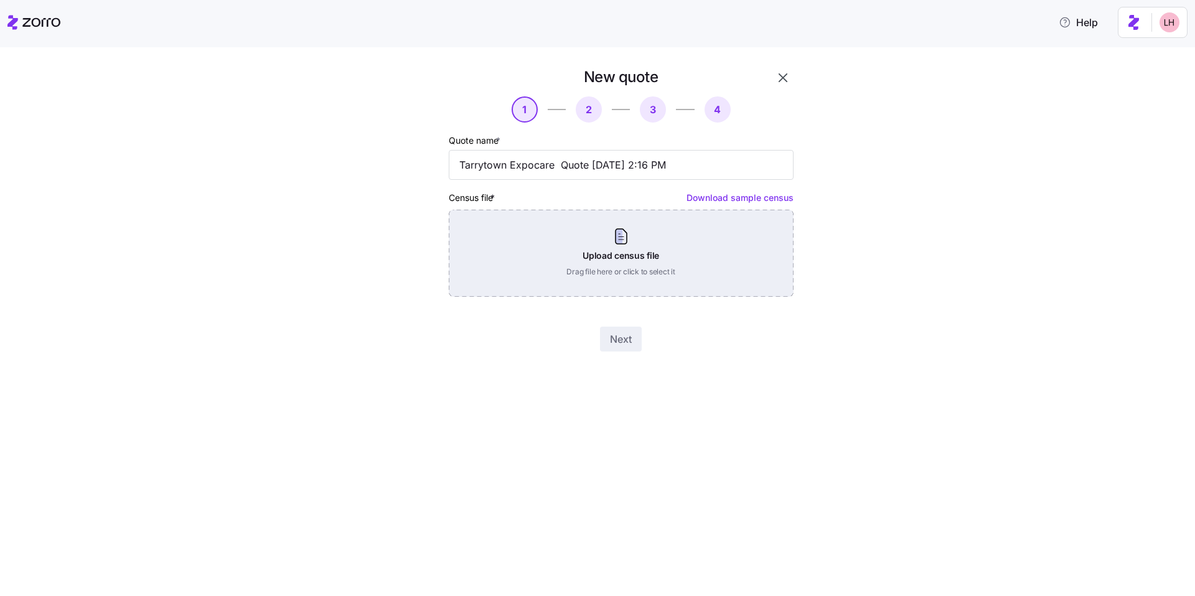
click at [636, 255] on div "Upload census file Drag file here or click to select it" at bounding box center [621, 253] width 345 height 87
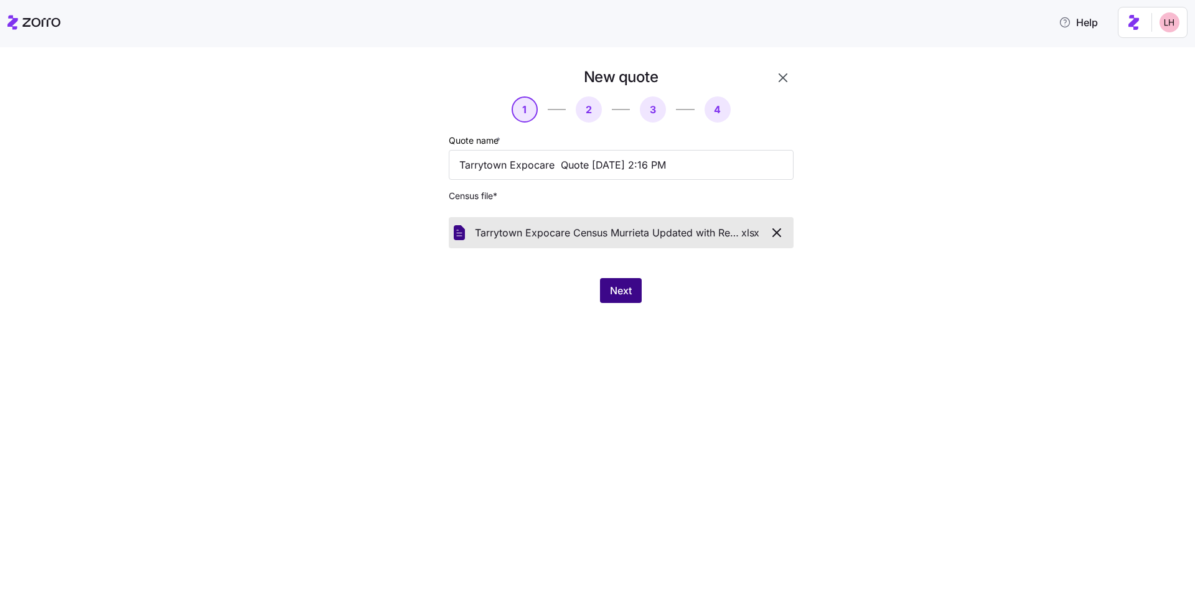
click at [637, 286] on button "Next" at bounding box center [621, 290] width 42 height 25
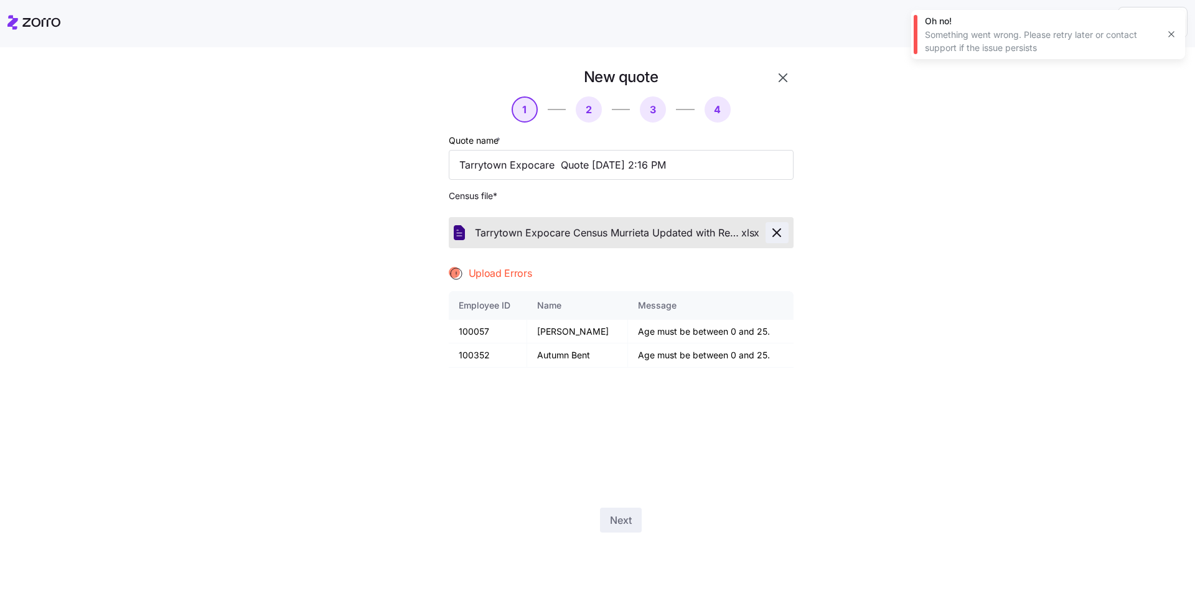
click at [778, 229] on icon "button" at bounding box center [776, 232] width 15 height 15
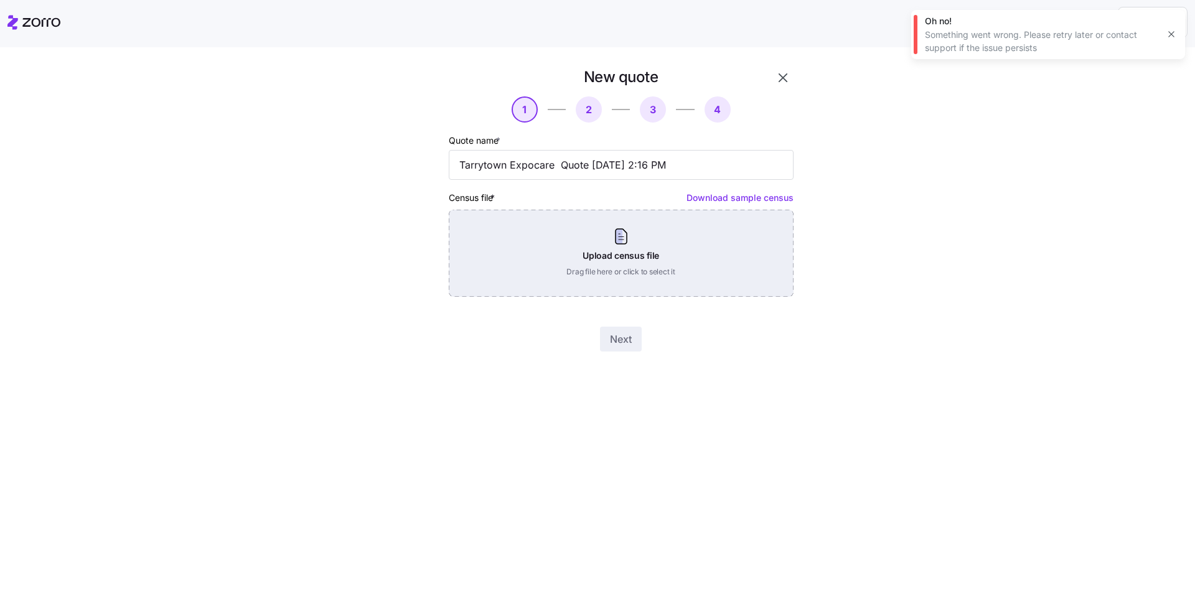
click at [674, 247] on div "Upload census file Drag file here or click to select it" at bounding box center [621, 253] width 345 height 87
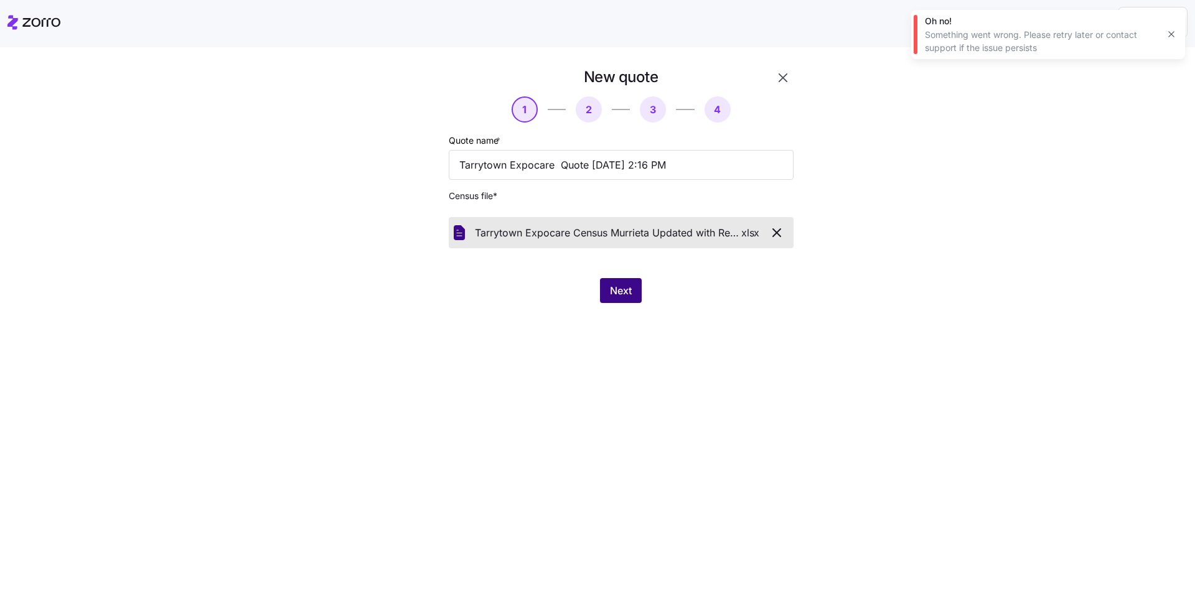
click at [632, 289] on button "Next" at bounding box center [621, 290] width 42 height 25
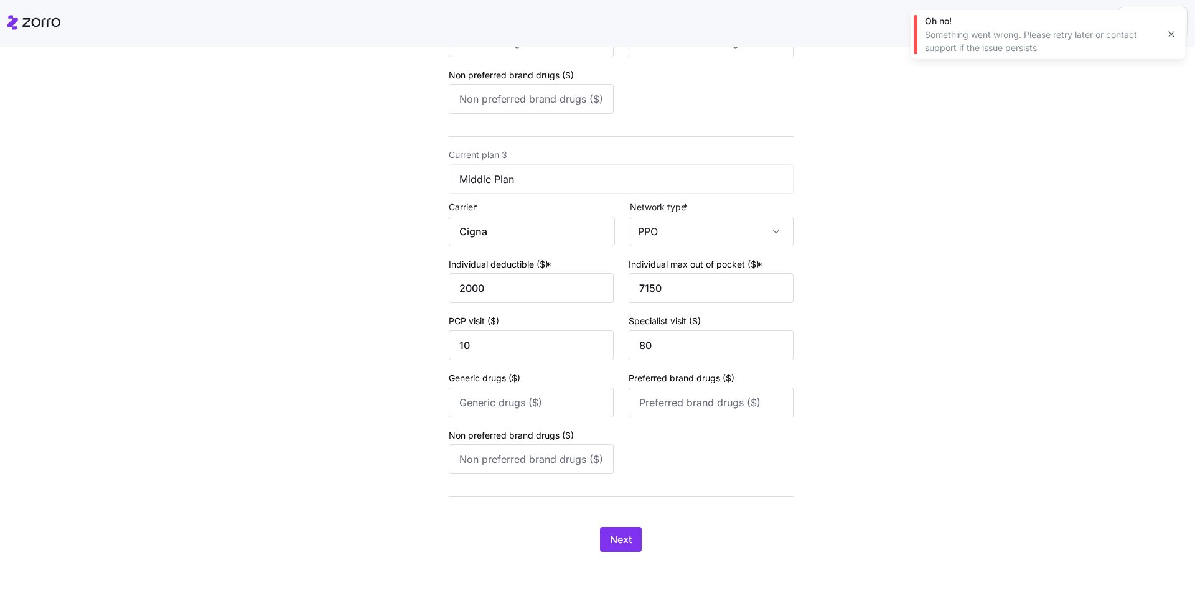
scroll to position [733, 0]
click at [624, 534] on span "Next" at bounding box center [621, 539] width 22 height 15
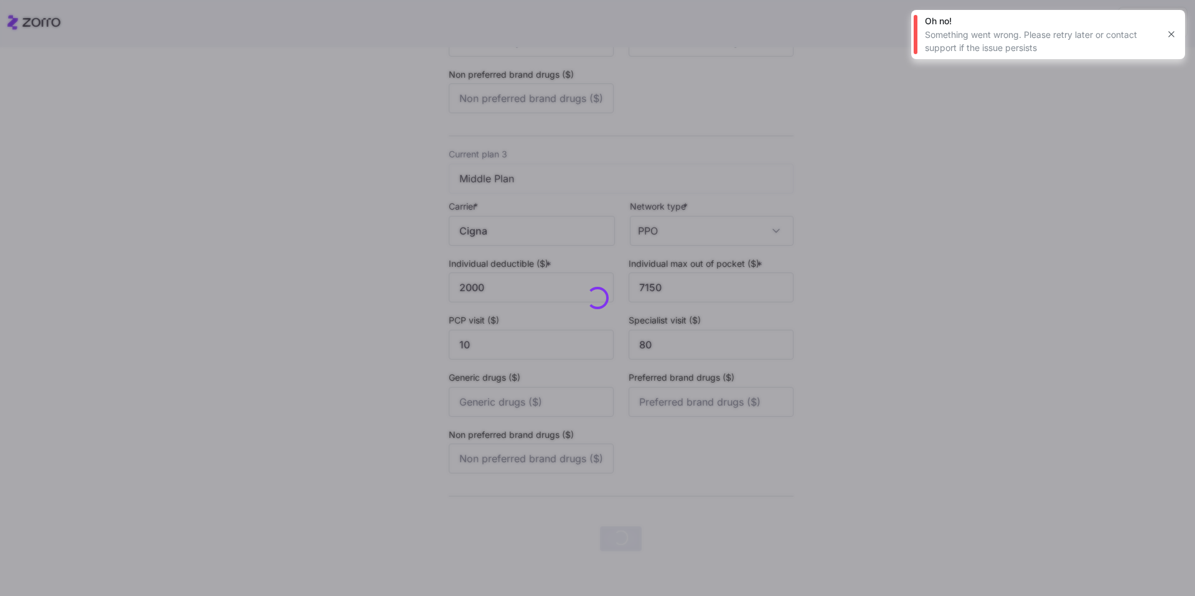
scroll to position [0, 0]
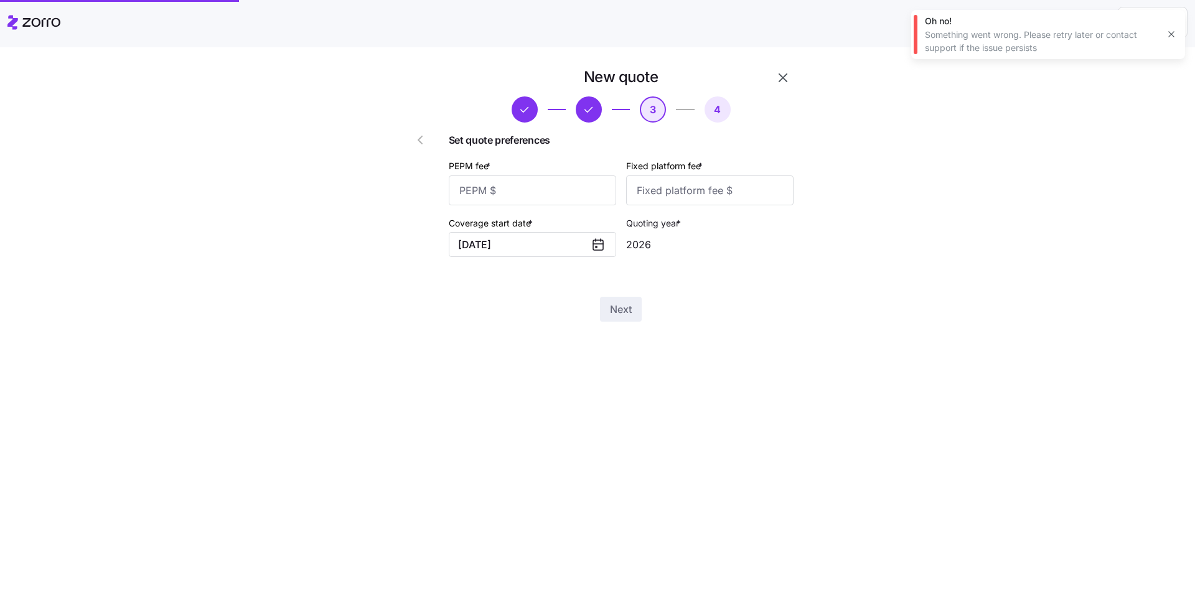
click at [1170, 34] on icon "button" at bounding box center [1172, 34] width 10 height 10
click at [556, 194] on input "PEPM fee *" at bounding box center [532, 191] width 167 height 30
type input "70"
click at [669, 189] on input "Fixed platform fee *" at bounding box center [709, 191] width 167 height 30
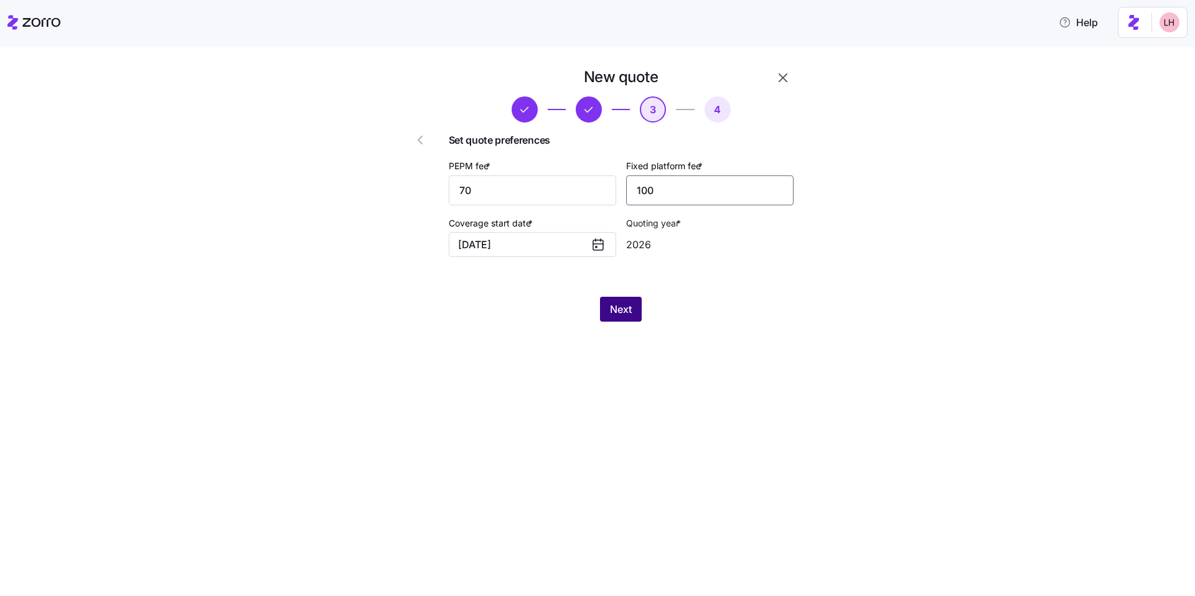
type input "100"
click at [622, 302] on button "Next" at bounding box center [621, 309] width 42 height 25
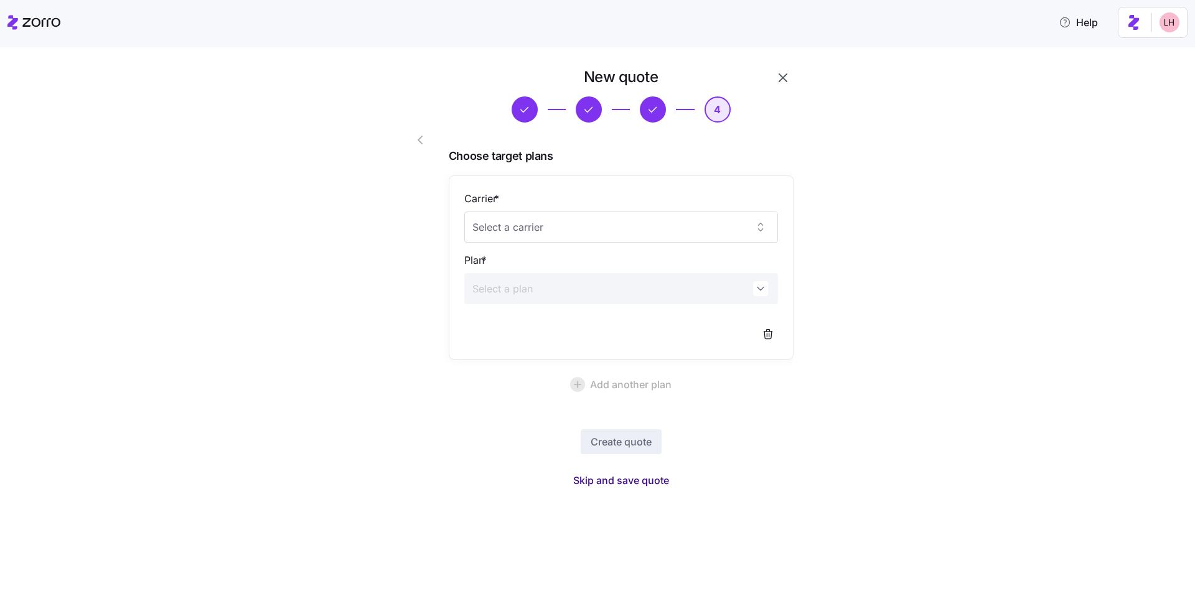
click at [639, 479] on span "Skip and save quote" at bounding box center [621, 480] width 96 height 15
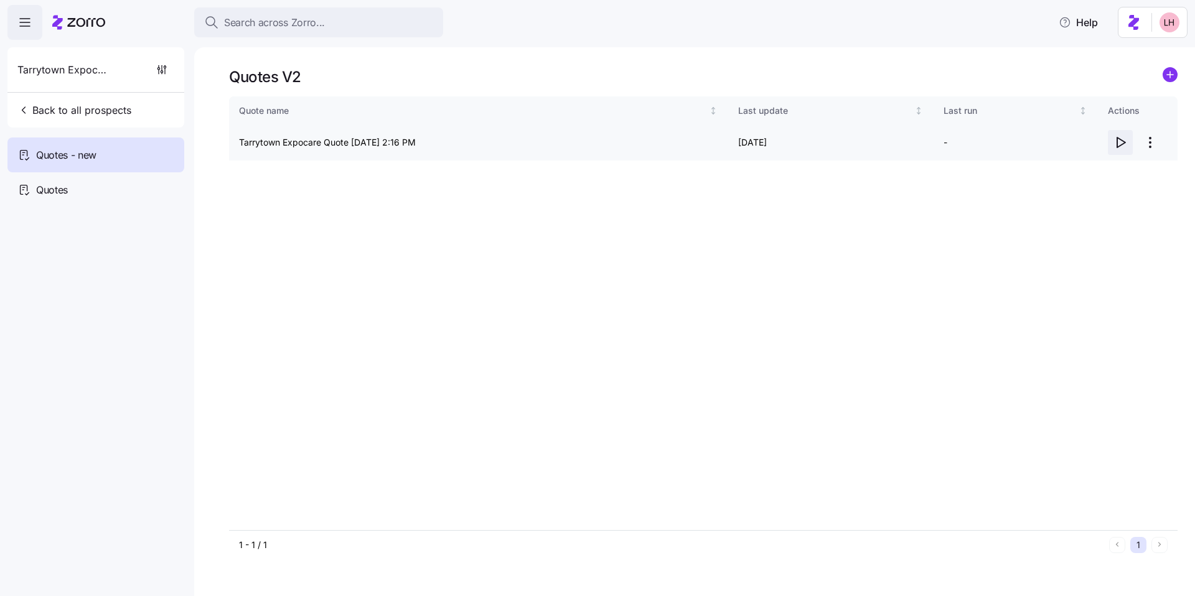
click at [1121, 141] on icon "button" at bounding box center [1120, 142] width 15 height 15
click at [1117, 138] on icon "button" at bounding box center [1121, 143] width 8 height 10
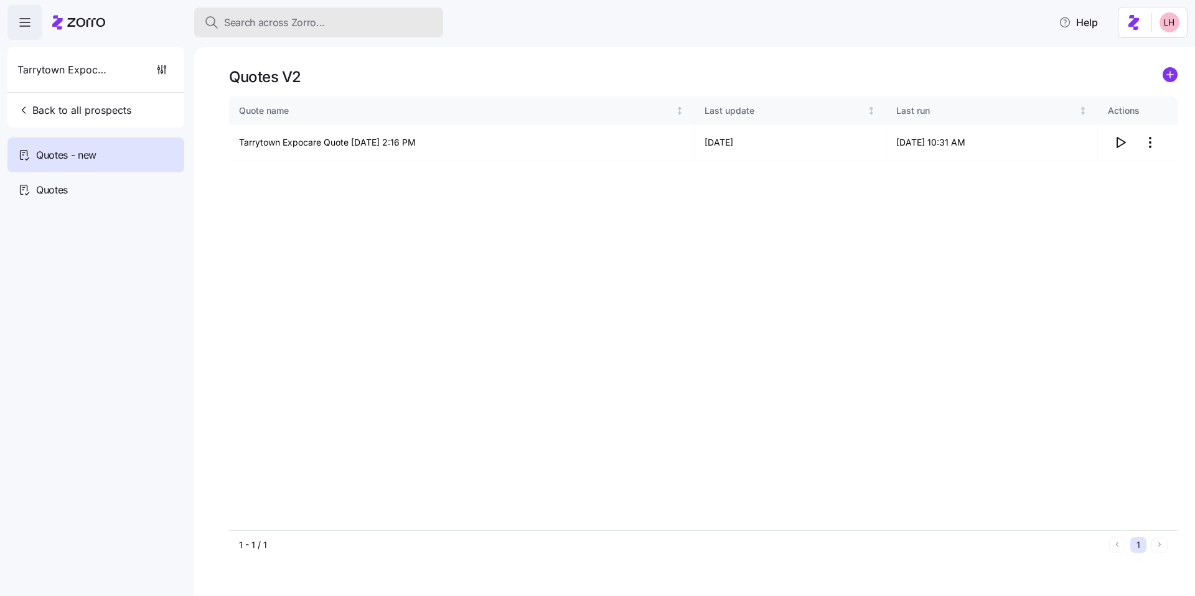
click at [372, 12] on button "Search across Zorro..." at bounding box center [318, 22] width 249 height 30
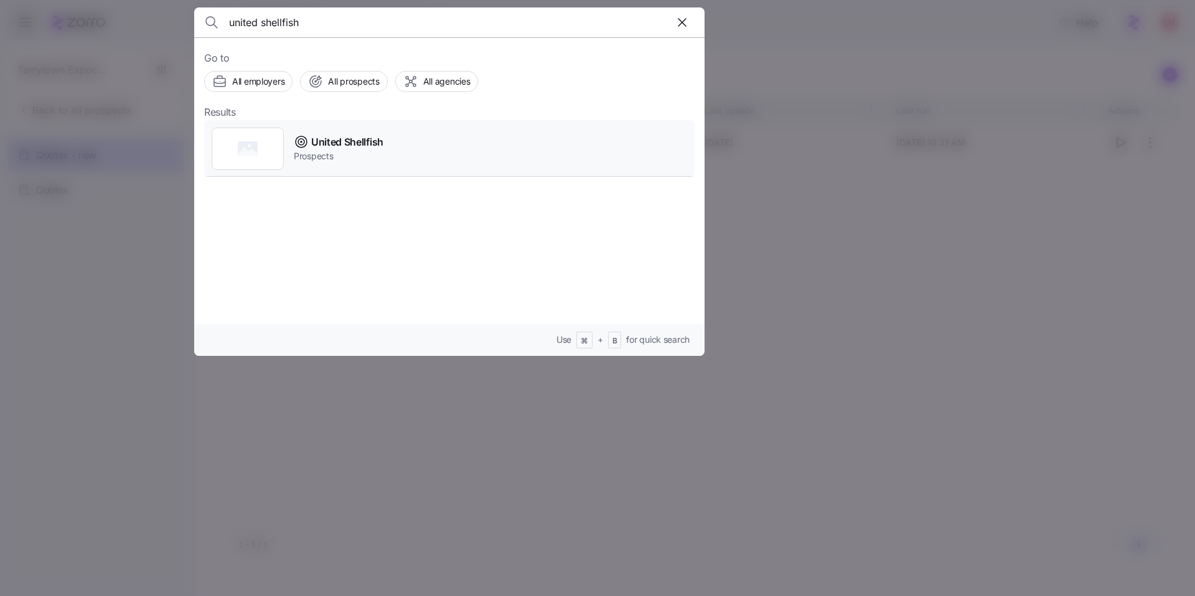
type input "united shellfish"
click at [370, 144] on span "United Shellfish" at bounding box center [347, 142] width 72 height 16
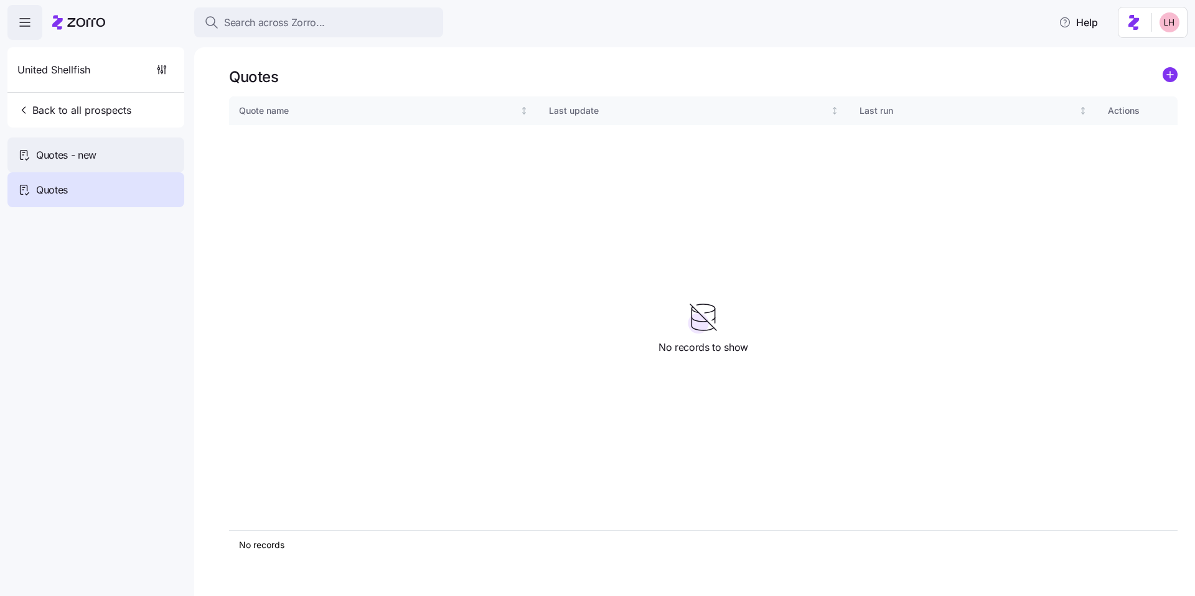
click at [97, 158] on div "Quotes - new" at bounding box center [95, 155] width 177 height 35
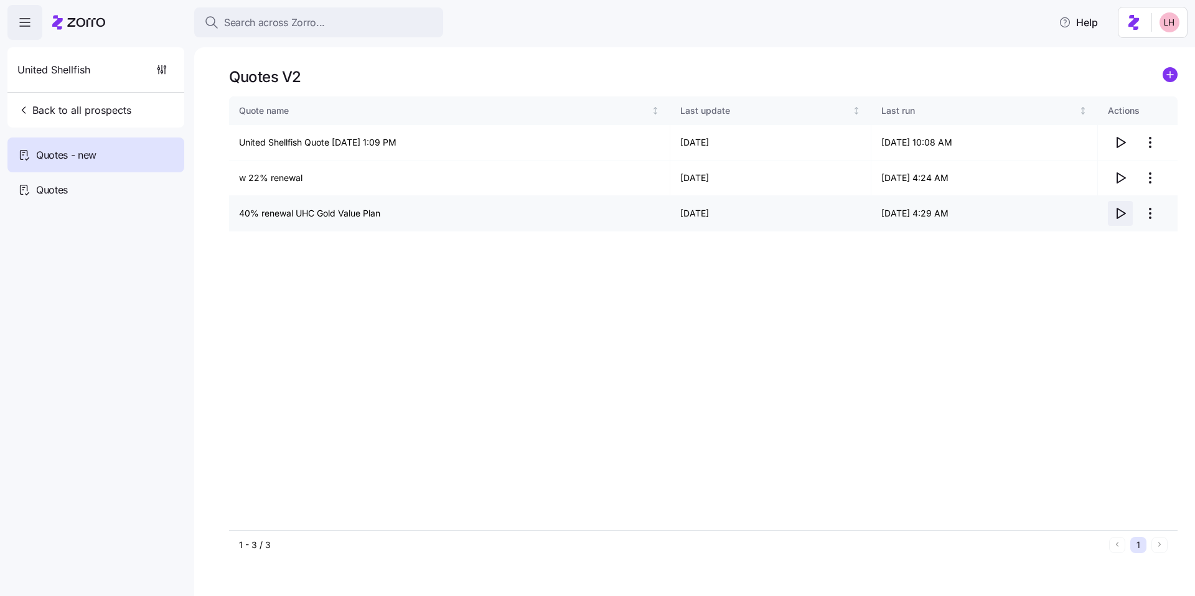
click at [1121, 216] on icon "button" at bounding box center [1121, 214] width 8 height 10
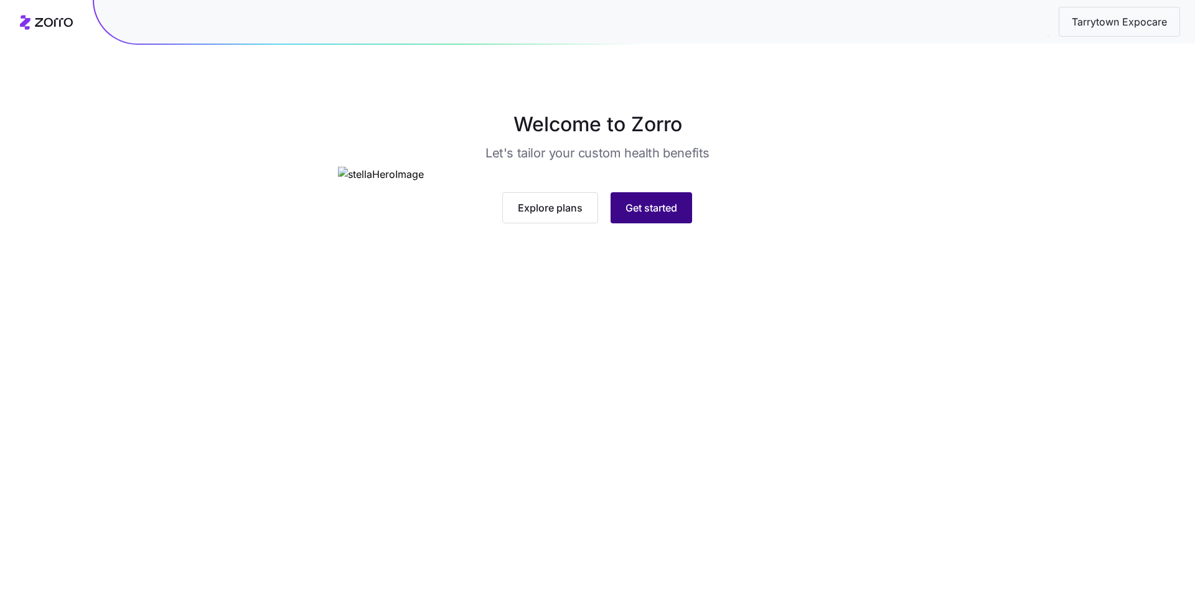
click at [680, 223] on button "Get started" at bounding box center [652, 207] width 82 height 31
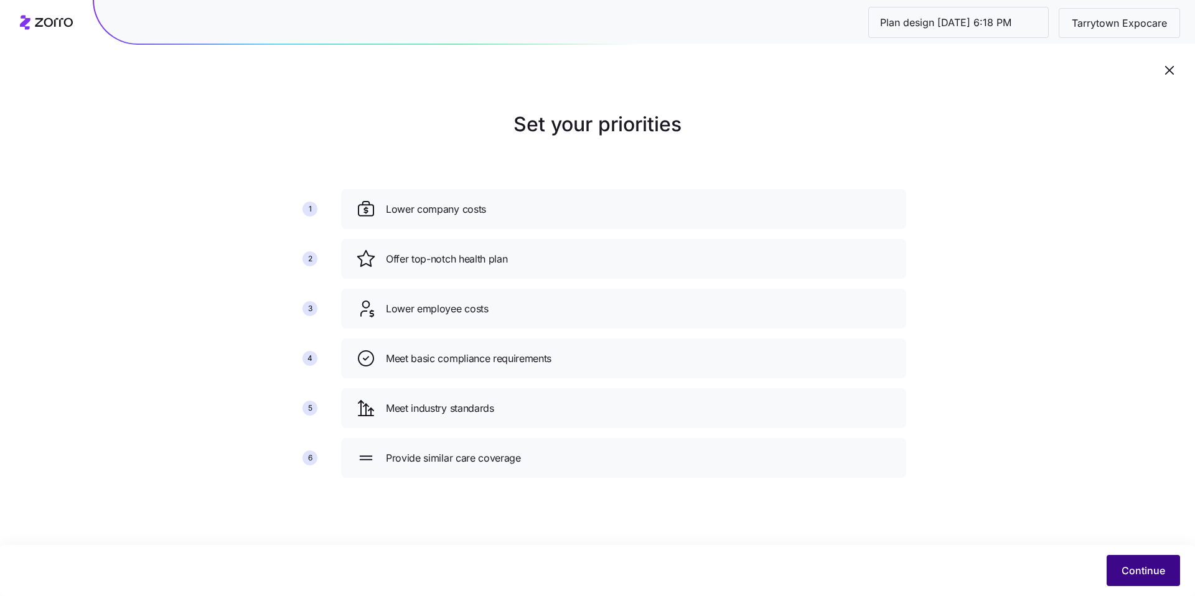
click at [1142, 573] on span "Continue" at bounding box center [1144, 570] width 44 height 15
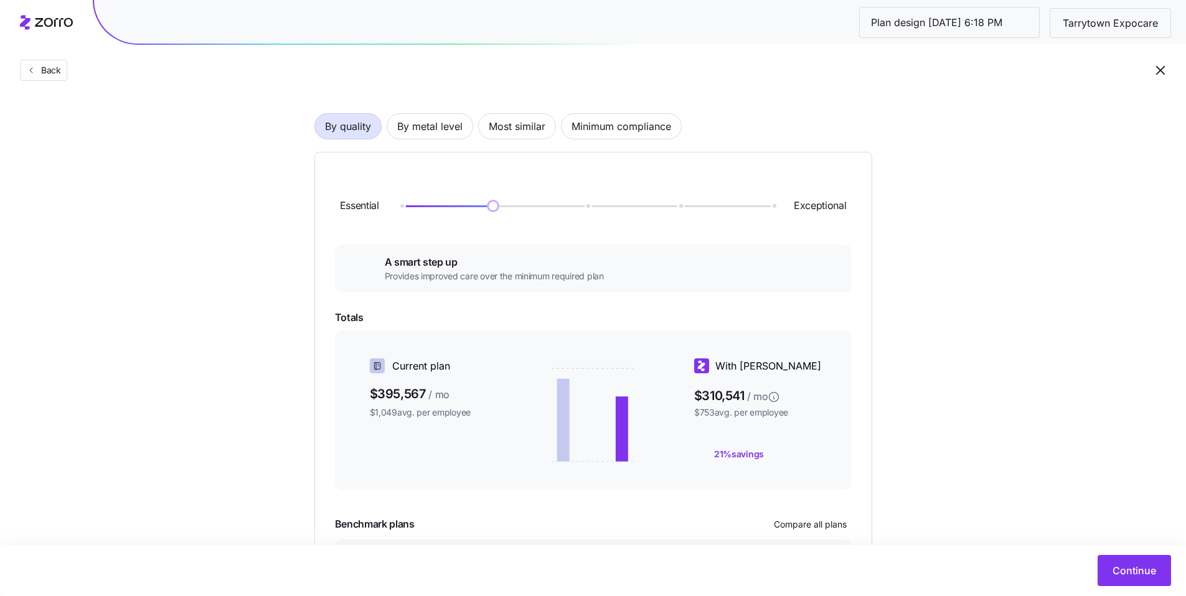
scroll to position [68, 0]
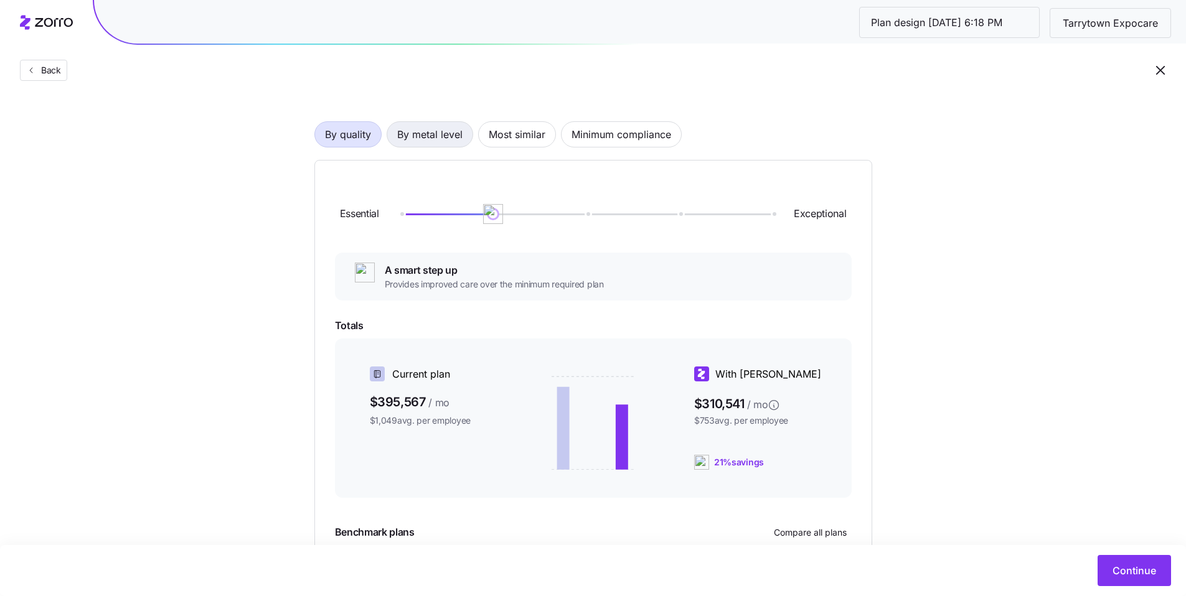
click at [438, 133] on span "By metal level" at bounding box center [429, 134] width 65 height 25
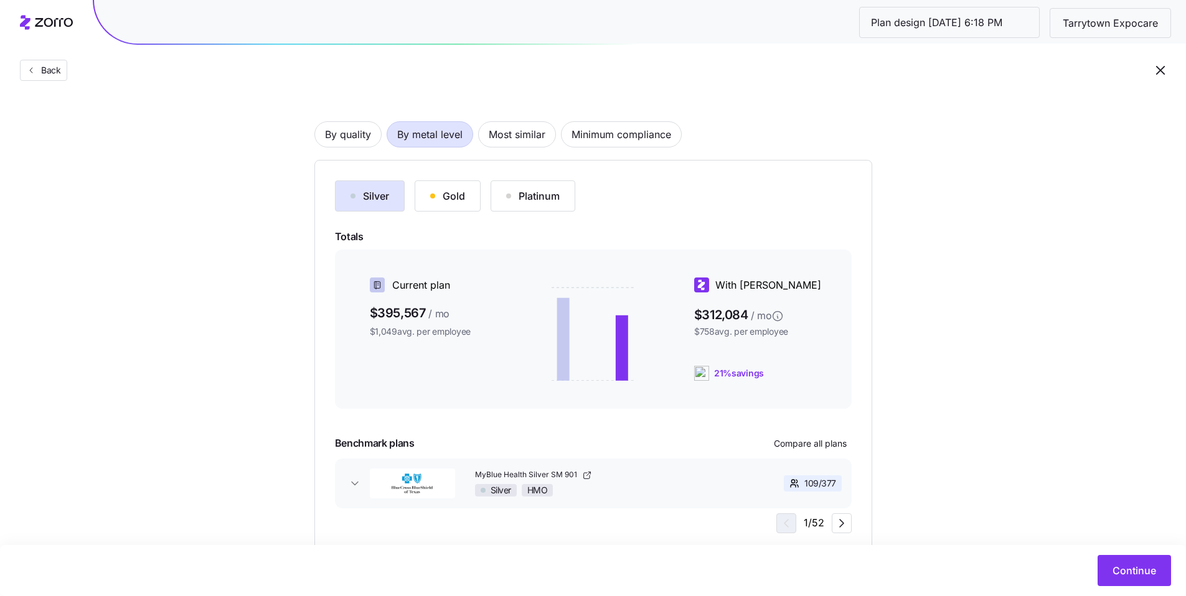
click at [464, 204] on button "Gold" at bounding box center [448, 196] width 66 height 31
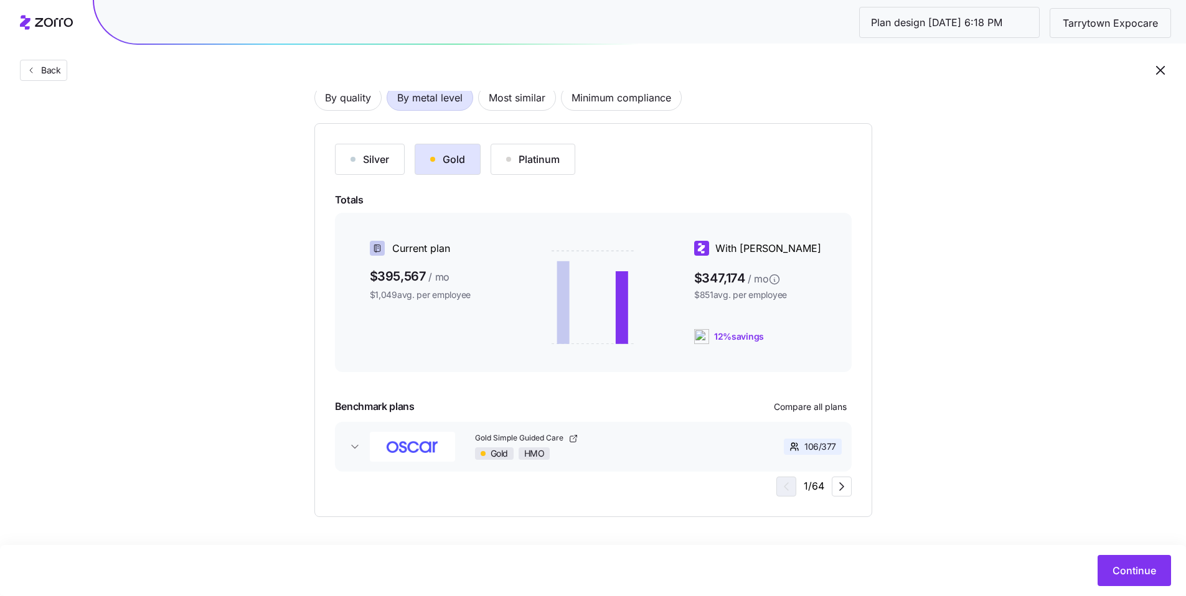
scroll to position [105, 0]
click at [494, 106] on span "Most similar" at bounding box center [517, 97] width 57 height 25
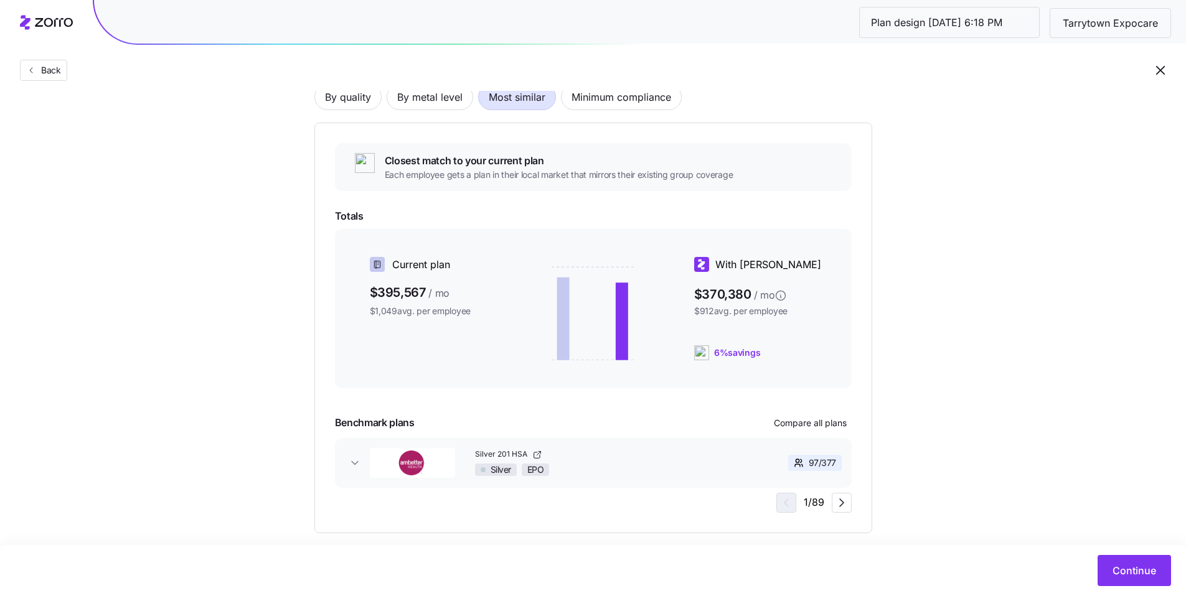
click at [630, 463] on div "Silver 201 HSA Silver EPO" at bounding box center [610, 462] width 271 height 27
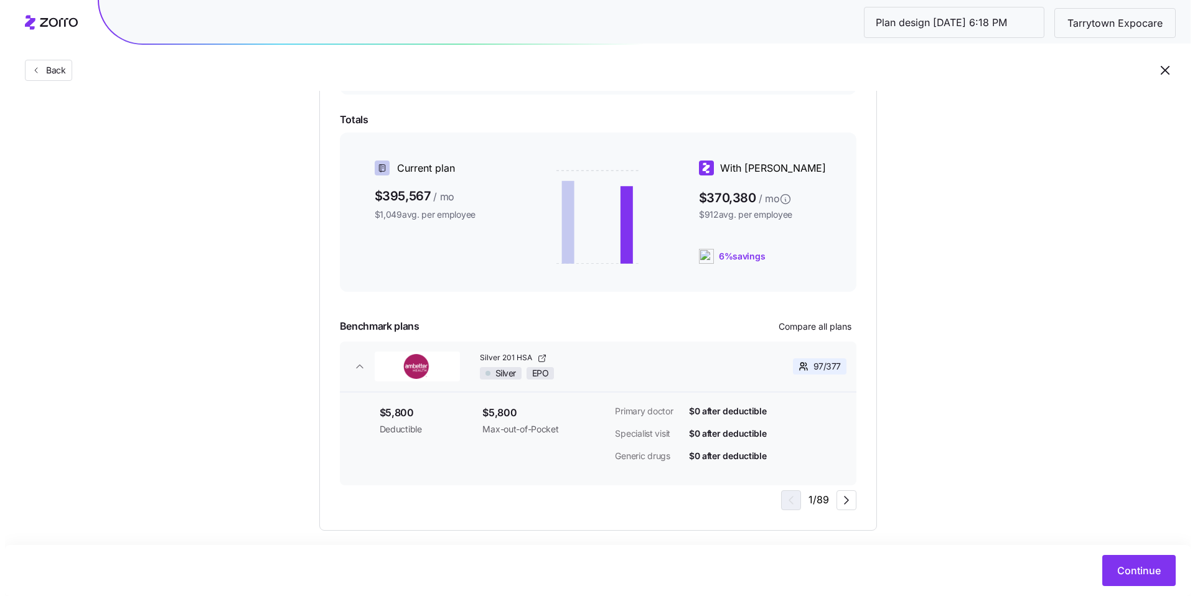
scroll to position [216, 0]
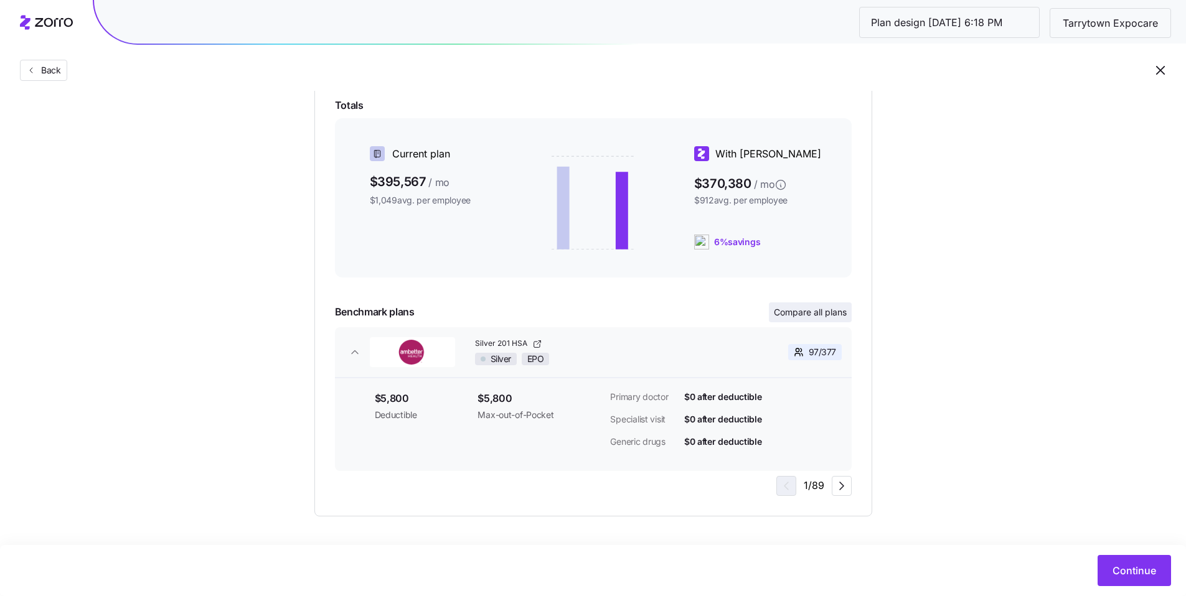
click at [816, 313] on span "Compare all plans" at bounding box center [810, 312] width 73 height 12
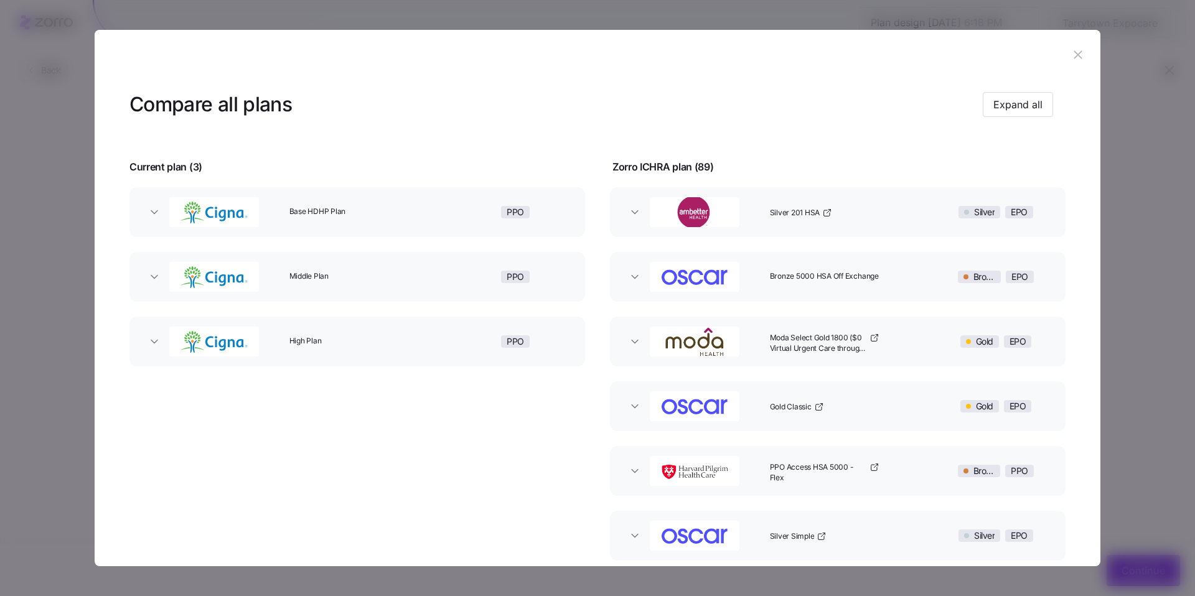
click at [328, 227] on div "Base HDHP Plan" at bounding box center [369, 212] width 171 height 40
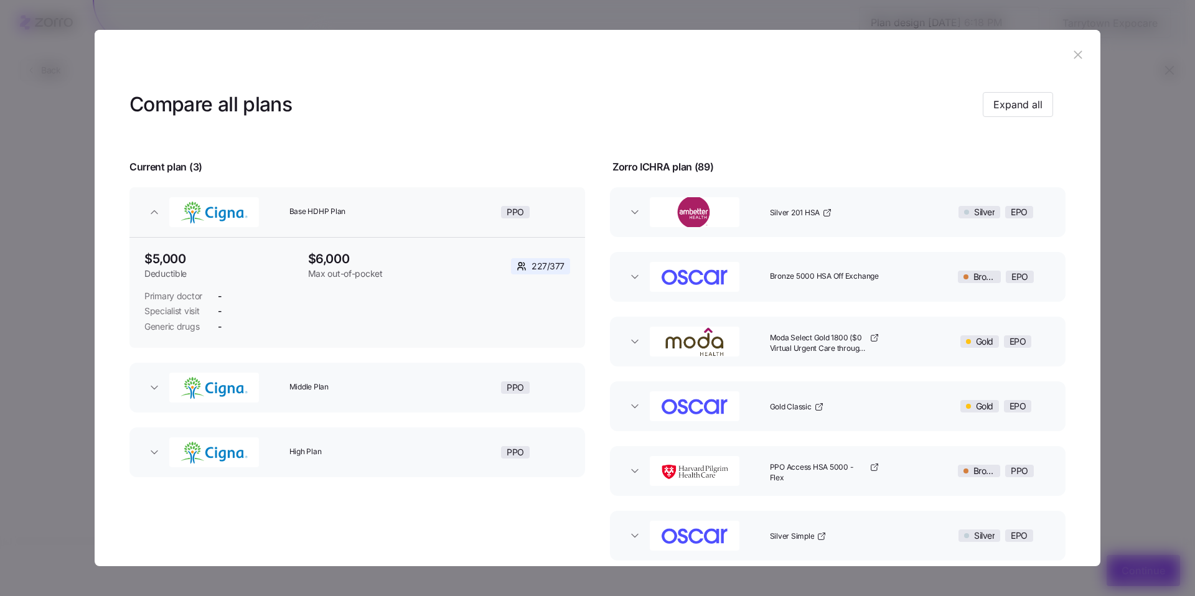
click at [402, 386] on span "Middle Plan" at bounding box center [363, 387] width 149 height 11
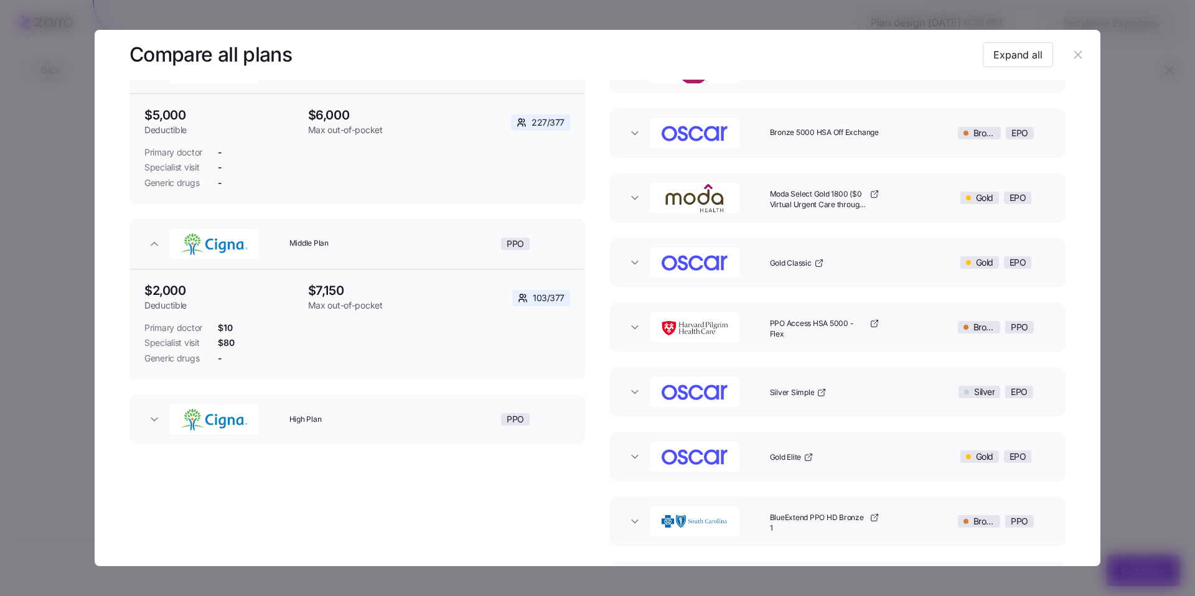
scroll to position [159, 0]
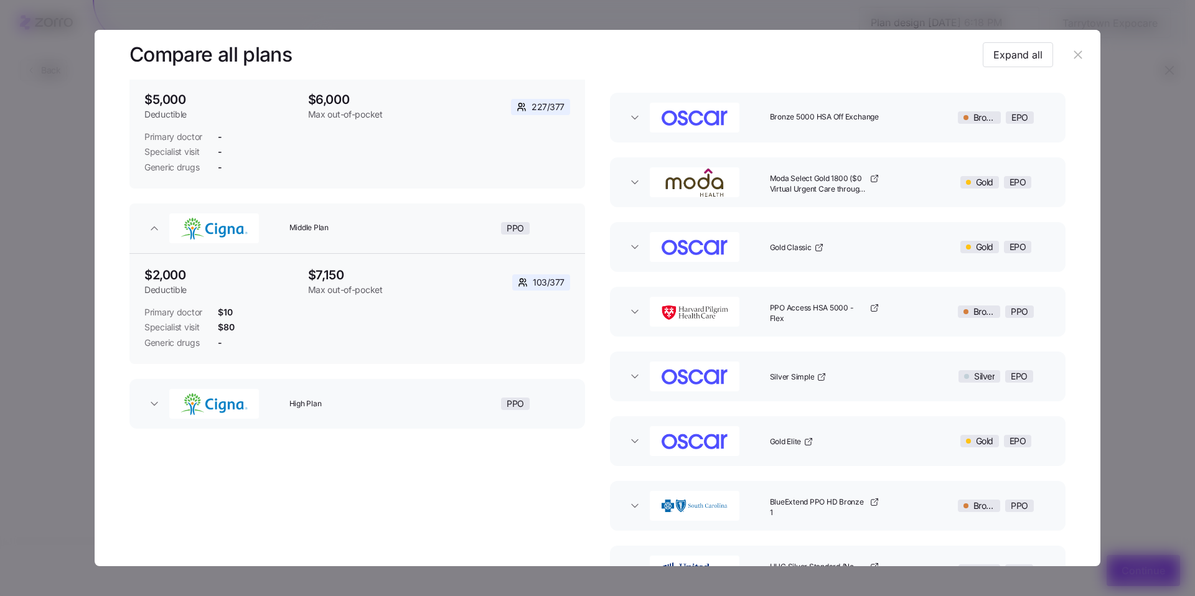
click at [390, 395] on div "High Plan" at bounding box center [369, 404] width 171 height 40
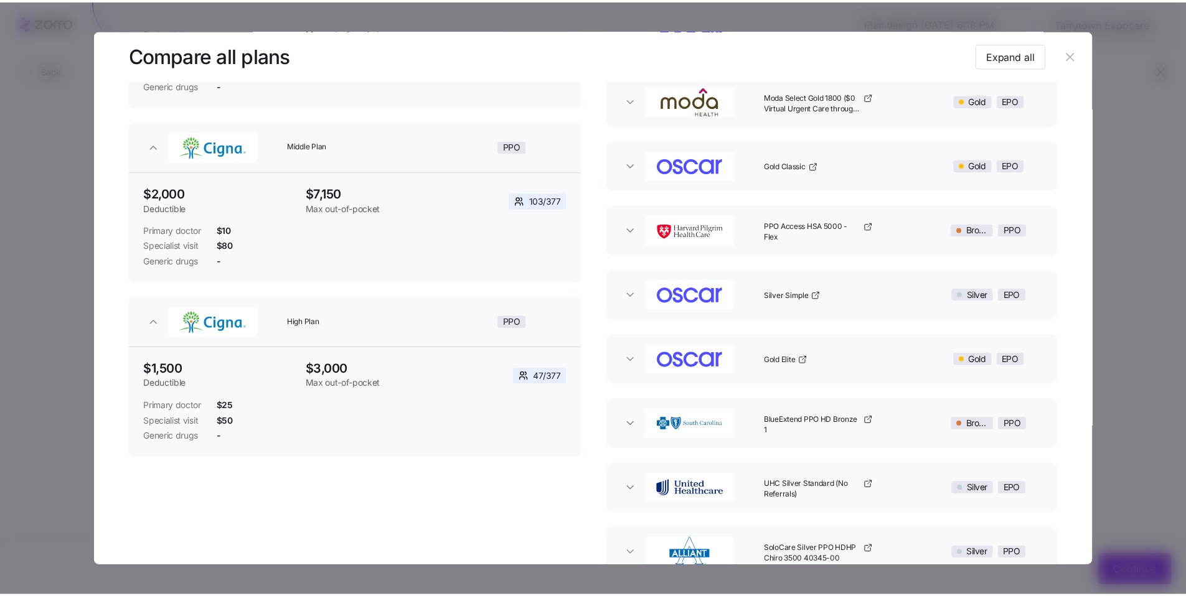
scroll to position [283, 0]
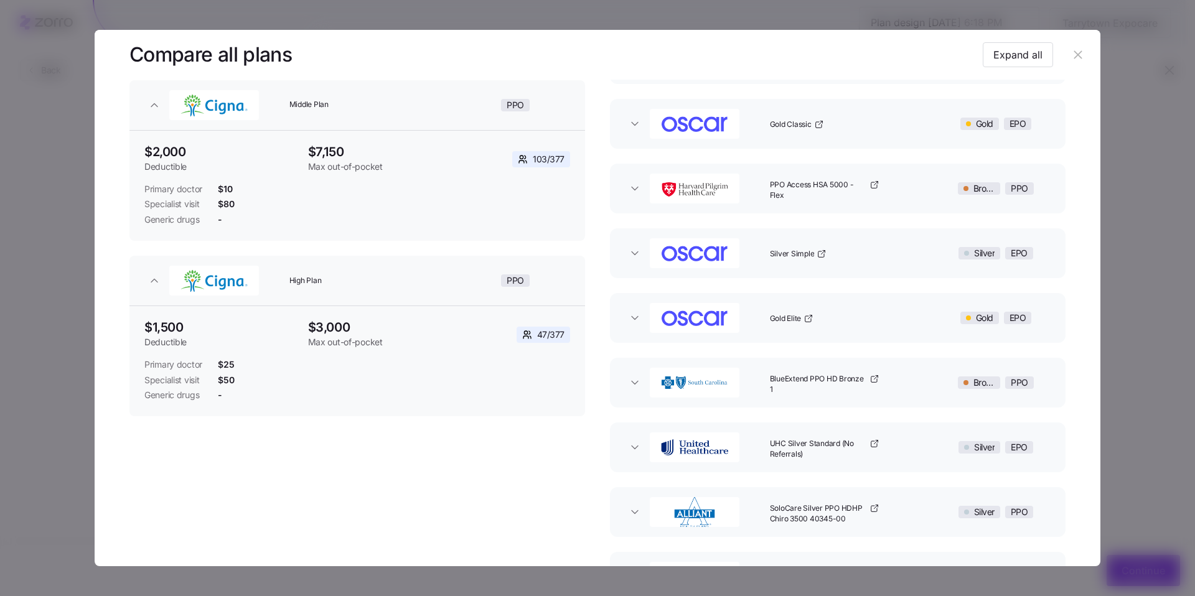
click at [1072, 52] on icon "button" at bounding box center [1078, 55] width 14 height 14
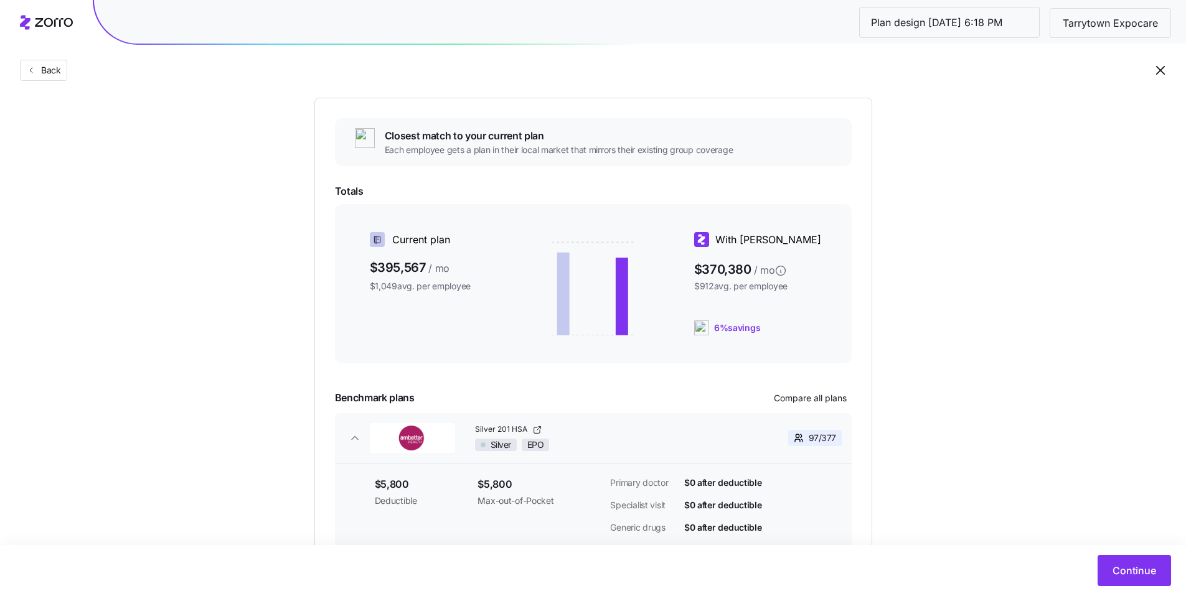
scroll to position [0, 0]
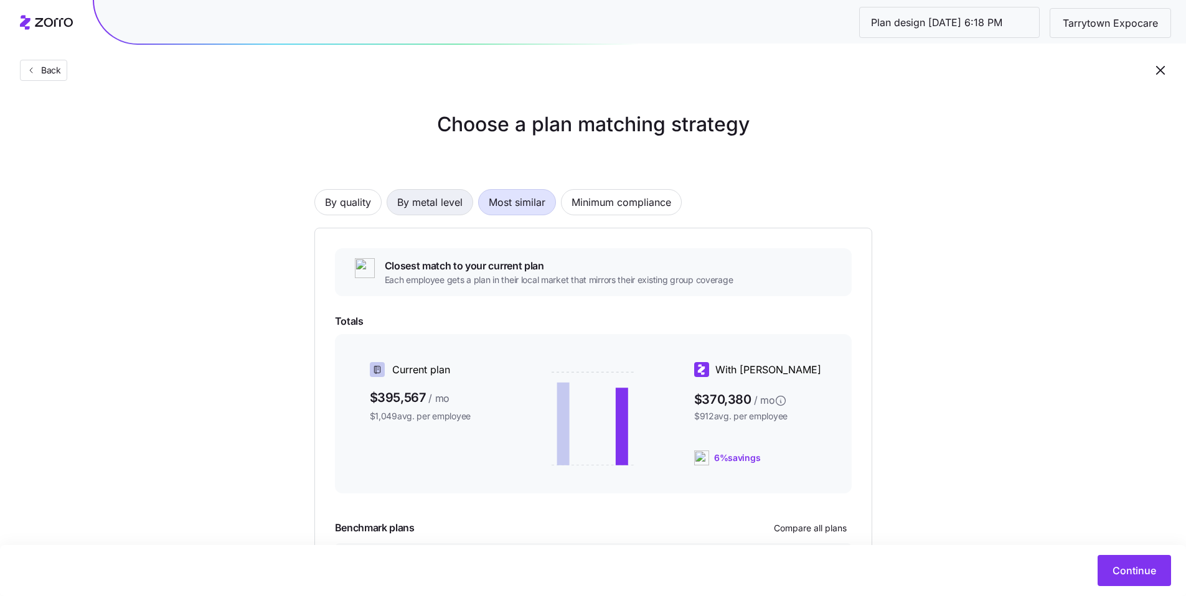
click at [434, 204] on span "By metal level" at bounding box center [429, 202] width 65 height 25
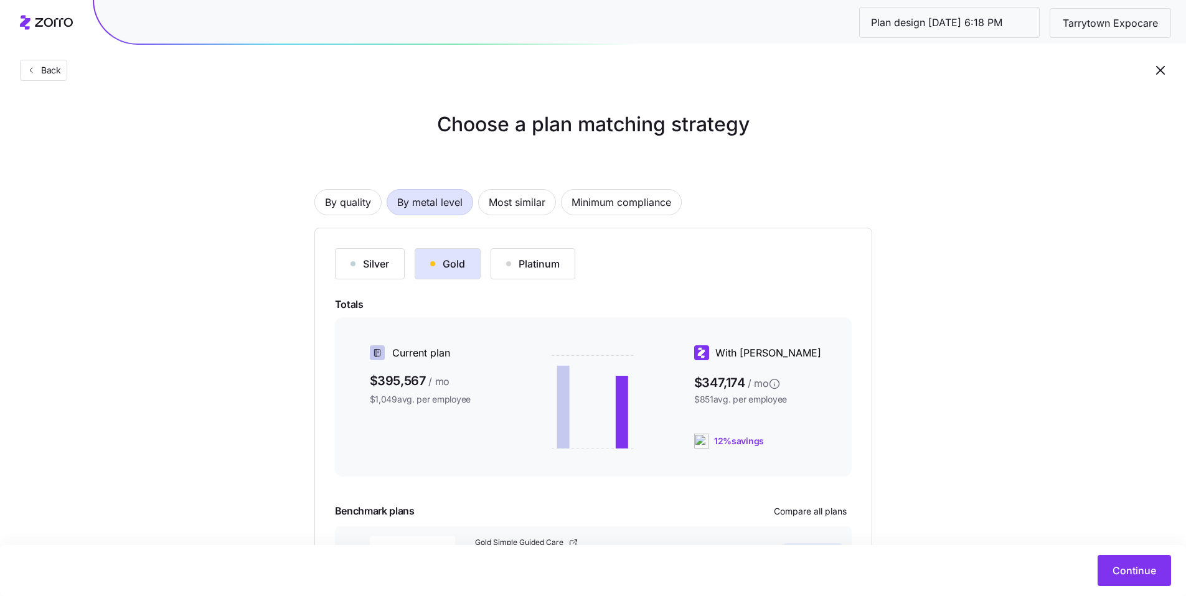
click at [560, 251] on button "Platinum" at bounding box center [533, 263] width 85 height 31
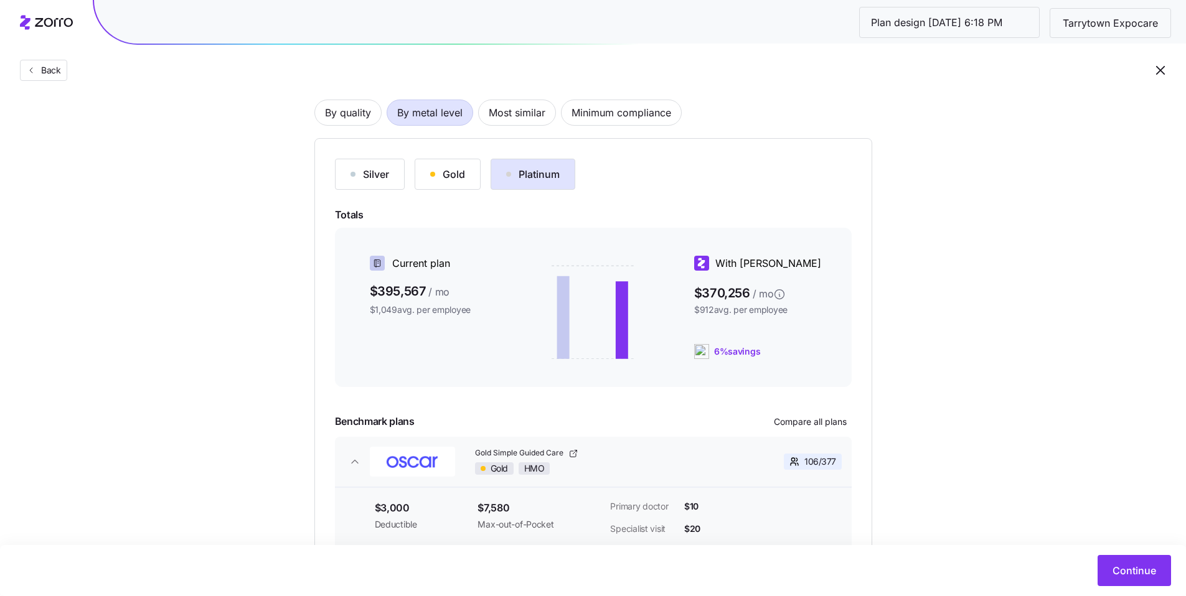
scroll to position [35, 0]
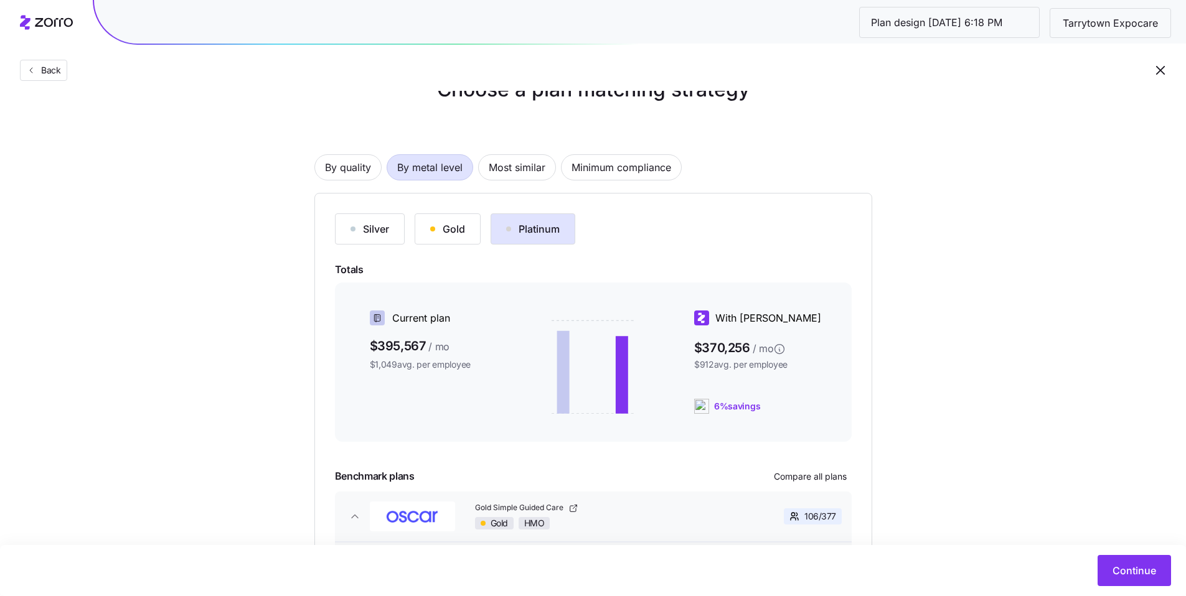
click at [462, 235] on div "Gold" at bounding box center [447, 229] width 35 height 15
click at [398, 234] on button "Silver" at bounding box center [370, 229] width 70 height 31
click at [461, 233] on div "Gold" at bounding box center [447, 229] width 35 height 15
click at [522, 233] on div "Platinum" at bounding box center [533, 229] width 54 height 15
click at [515, 168] on span "Most similar" at bounding box center [517, 167] width 57 height 25
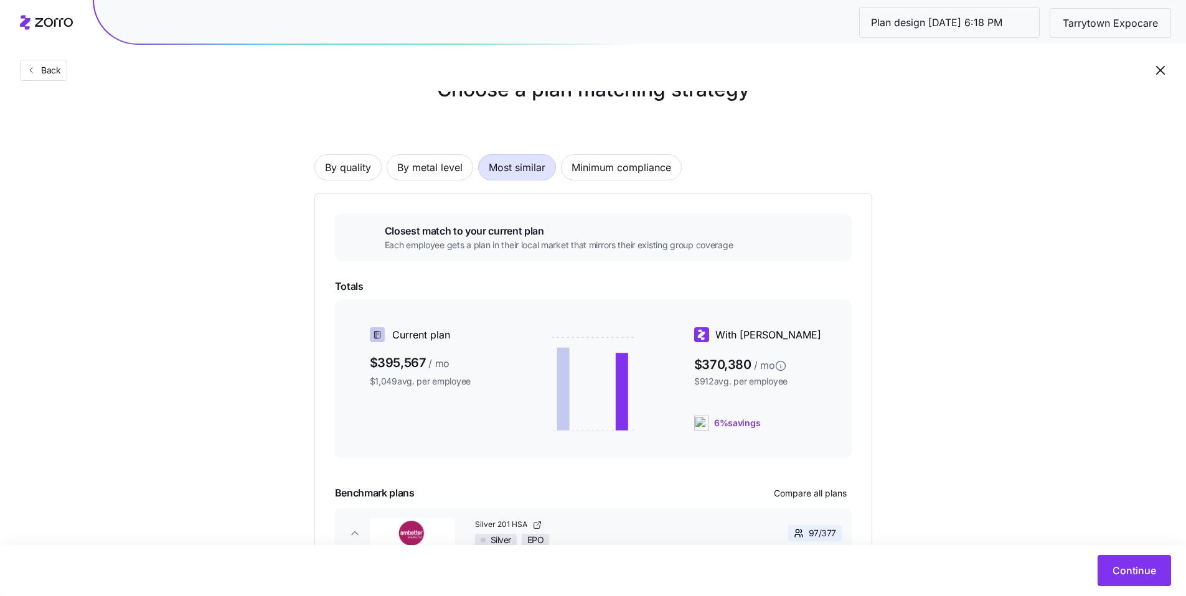
scroll to position [54, 0]
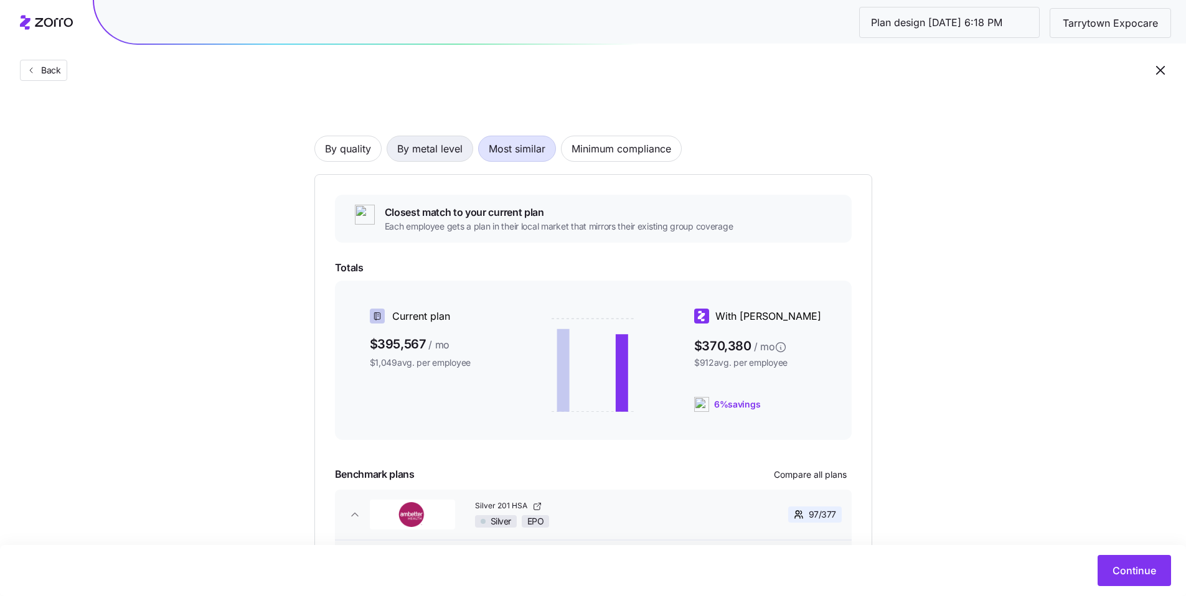
click at [444, 151] on span "By metal level" at bounding box center [429, 148] width 65 height 25
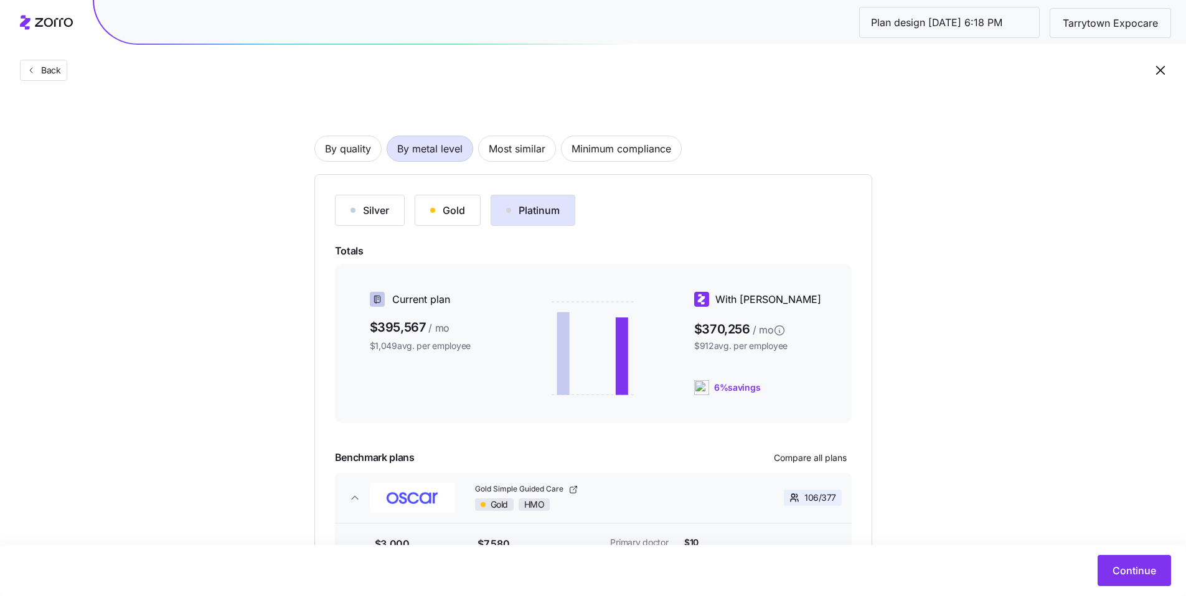
click at [446, 216] on div "Gold" at bounding box center [447, 210] width 35 height 15
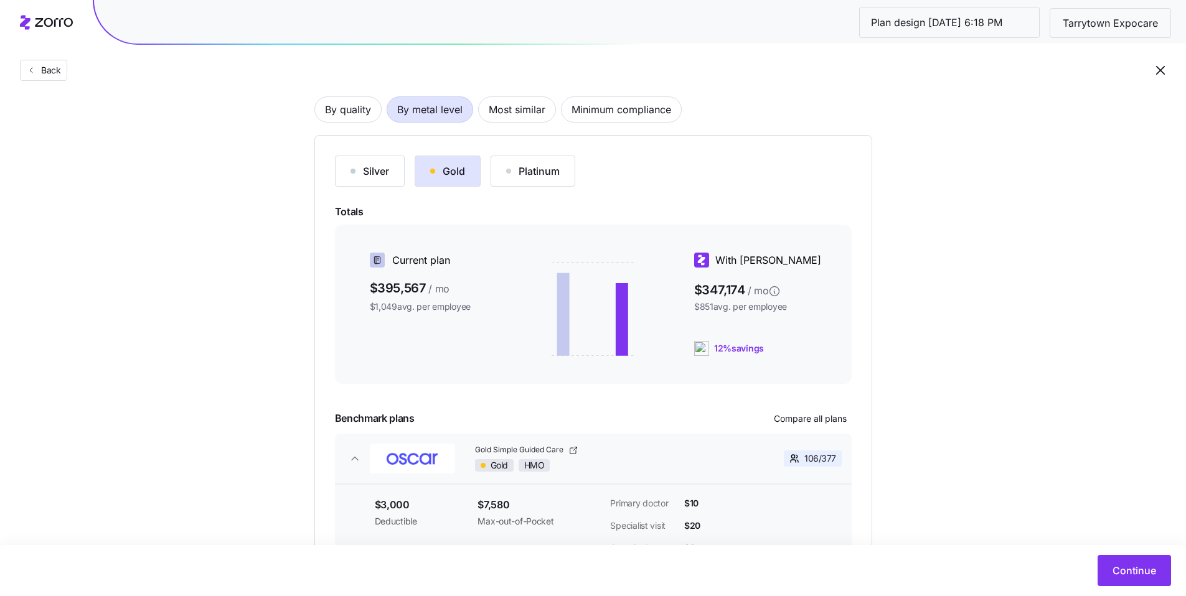
scroll to position [95, 0]
click at [527, 167] on div "Platinum" at bounding box center [533, 168] width 54 height 15
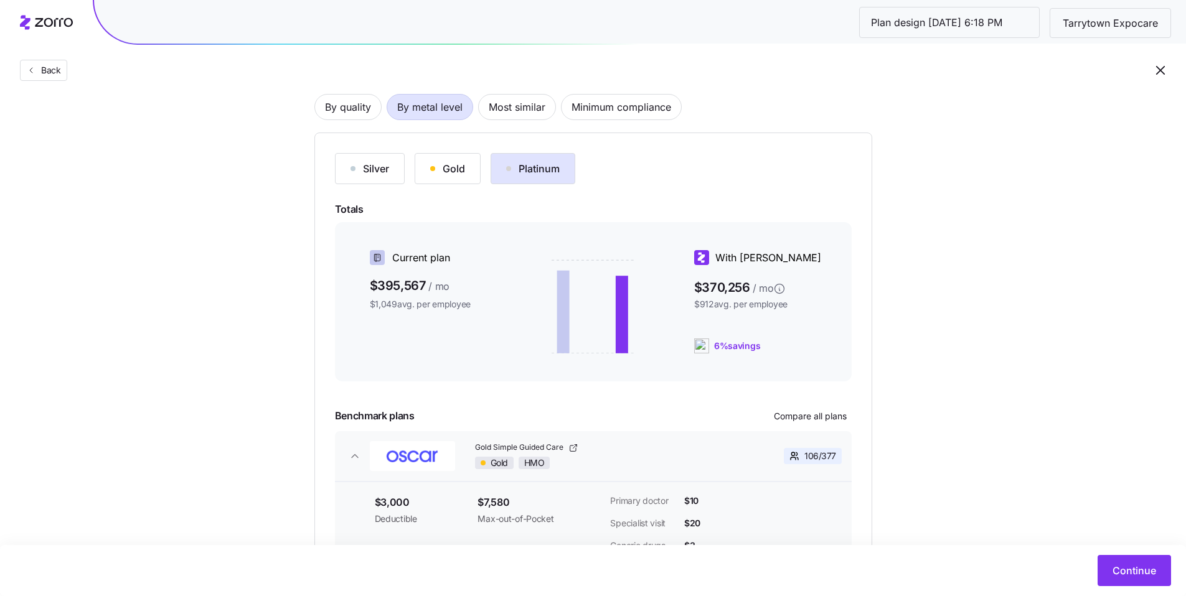
click at [461, 167] on div "Gold" at bounding box center [447, 168] width 35 height 15
click at [1125, 555] on button "Continue" at bounding box center [1134, 570] width 73 height 31
click at [1128, 572] on span "Continue" at bounding box center [1134, 570] width 44 height 15
click at [1140, 570] on span "Continue" at bounding box center [1134, 570] width 44 height 15
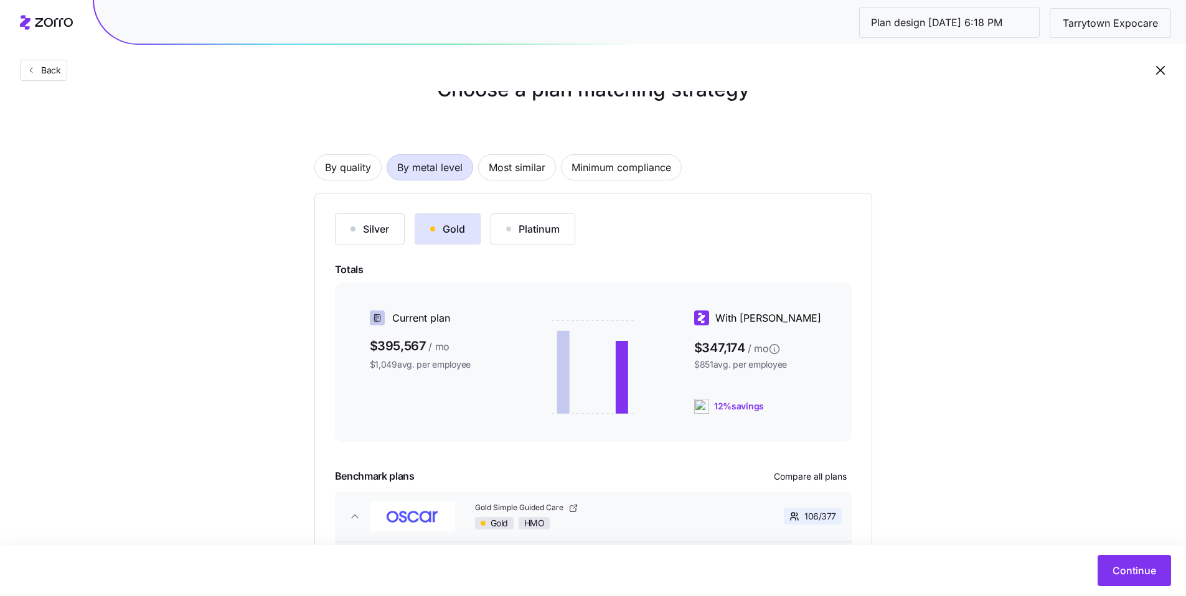
scroll to position [0, 0]
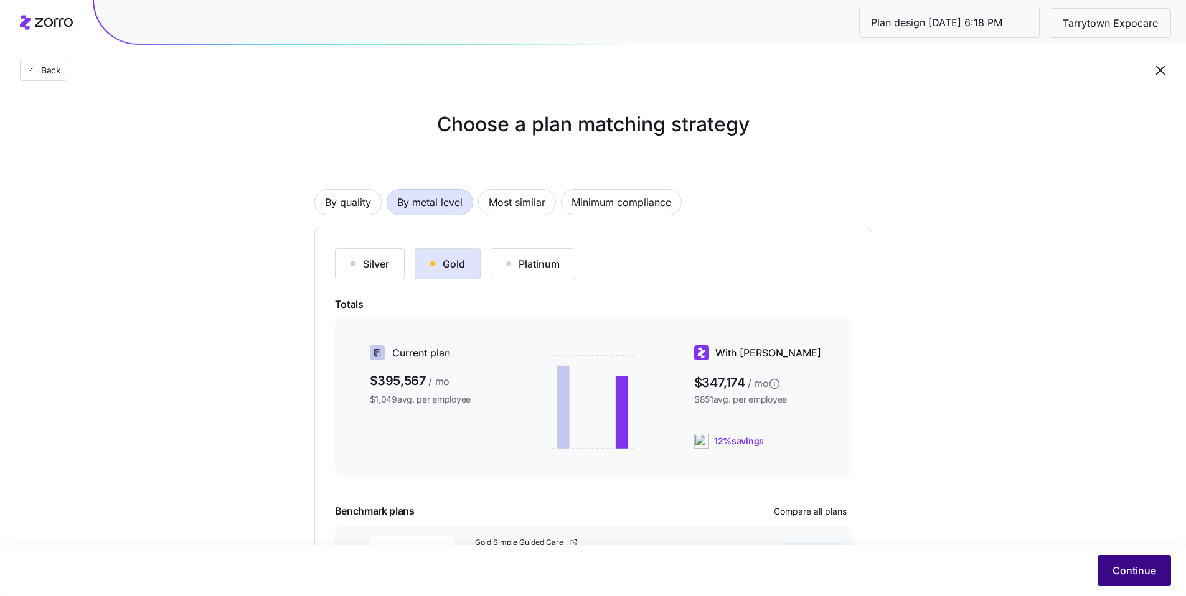
click at [1142, 573] on span "Continue" at bounding box center [1134, 570] width 44 height 15
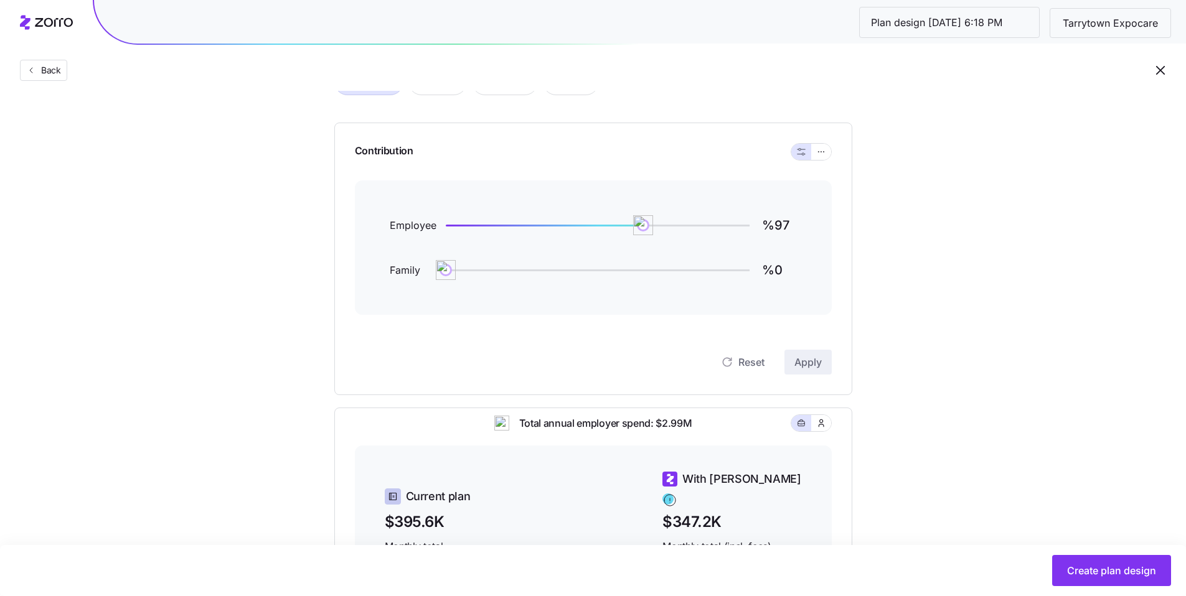
scroll to position [85, 0]
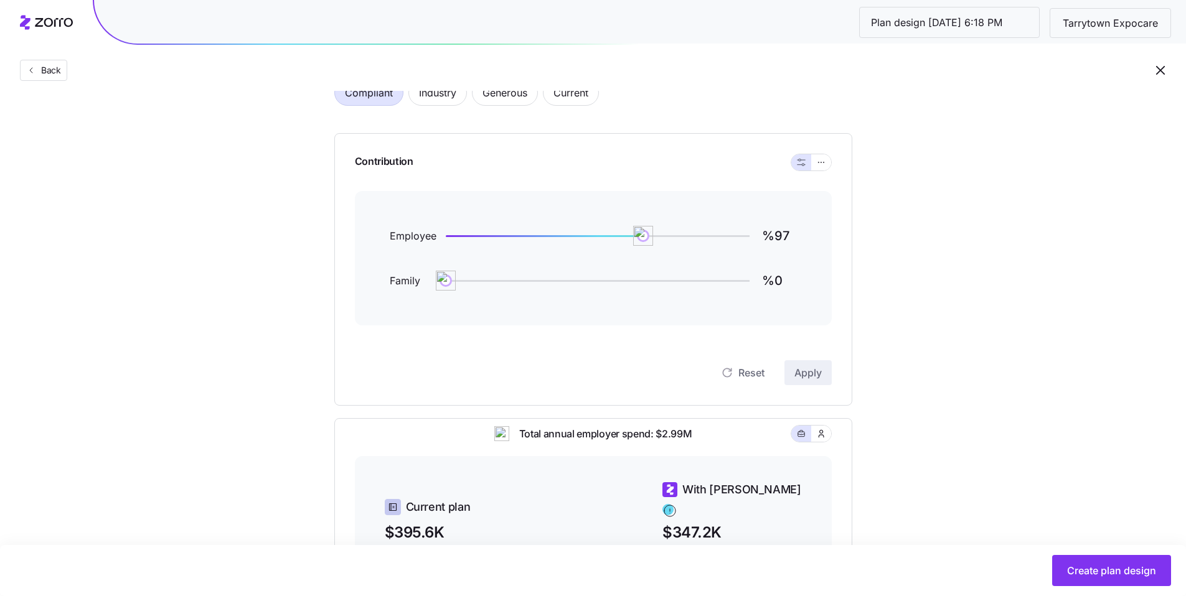
click at [829, 169] on div at bounding box center [811, 162] width 40 height 16
click at [825, 166] on button "button" at bounding box center [821, 163] width 10 height 10
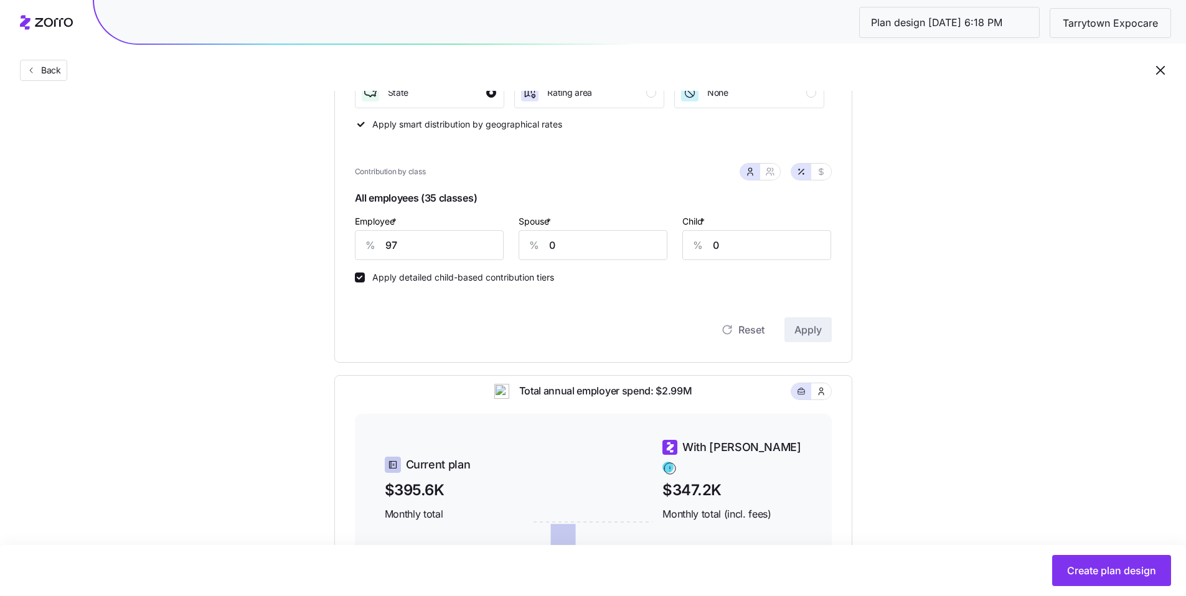
scroll to position [296, 0]
drag, startPoint x: 461, startPoint y: 252, endPoint x: 352, endPoint y: 230, distance: 111.8
click at [355, 230] on div "% 97" at bounding box center [429, 245] width 149 height 30
type input "75"
click at [825, 329] on button "Apply" at bounding box center [807, 329] width 47 height 25
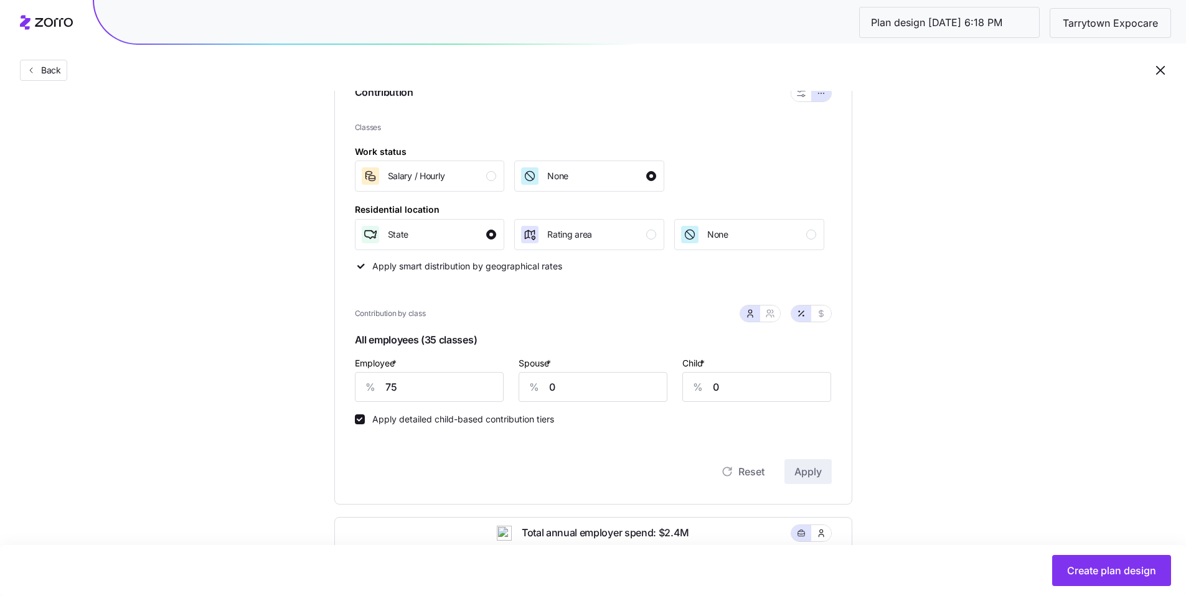
scroll to position [0, 0]
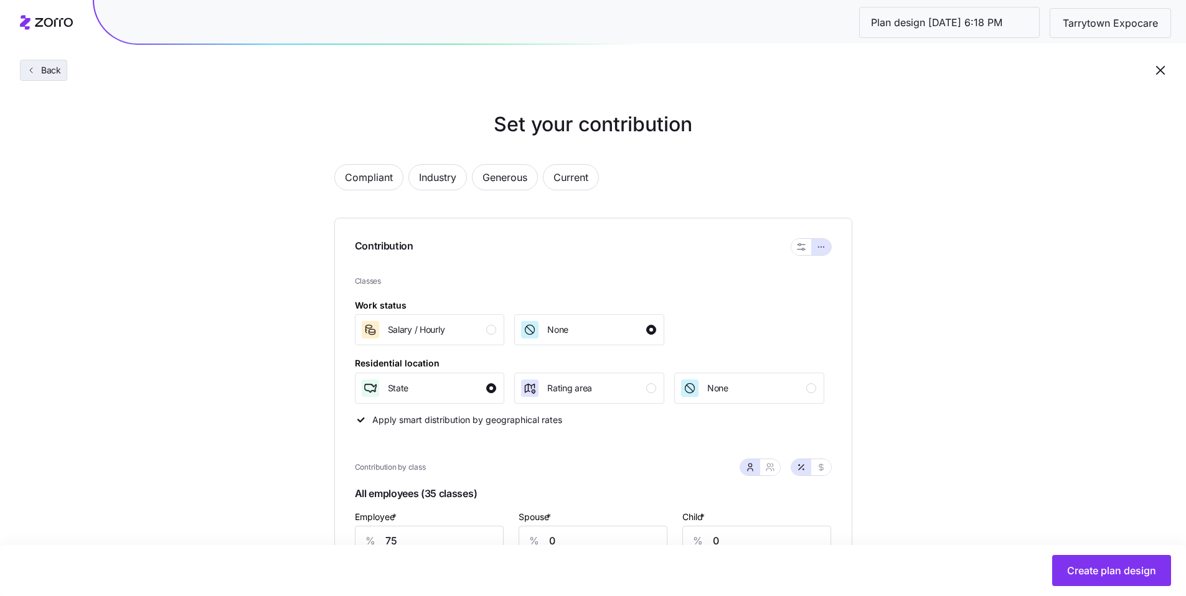
click at [55, 75] on span "Back" at bounding box center [48, 70] width 25 height 12
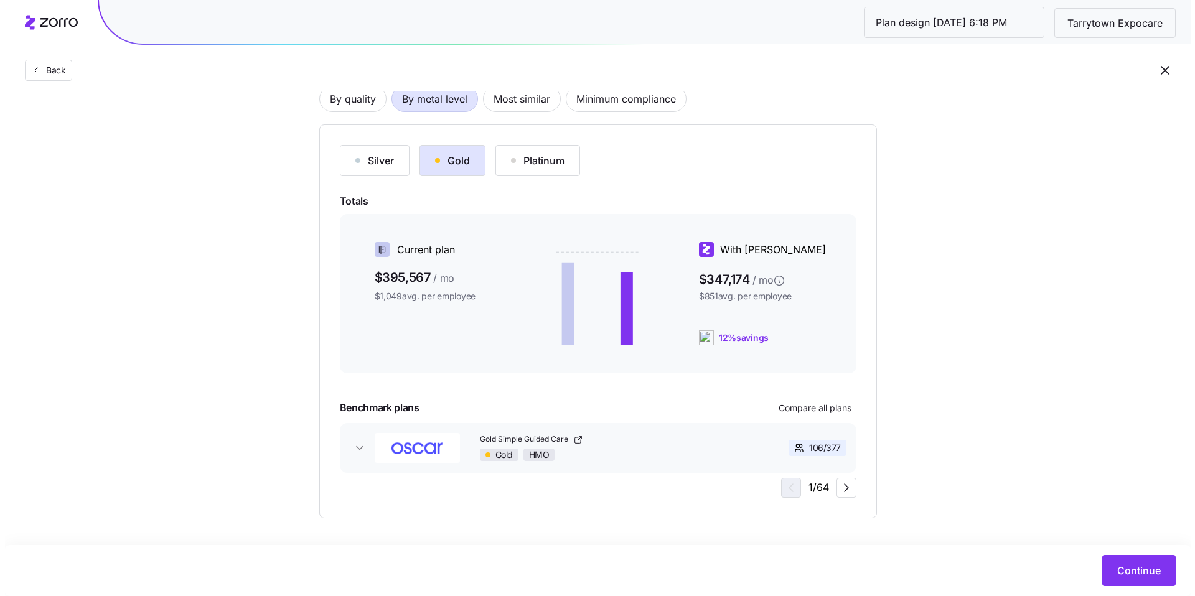
scroll to position [105, 0]
click at [383, 162] on div "Silver" at bounding box center [369, 158] width 39 height 15
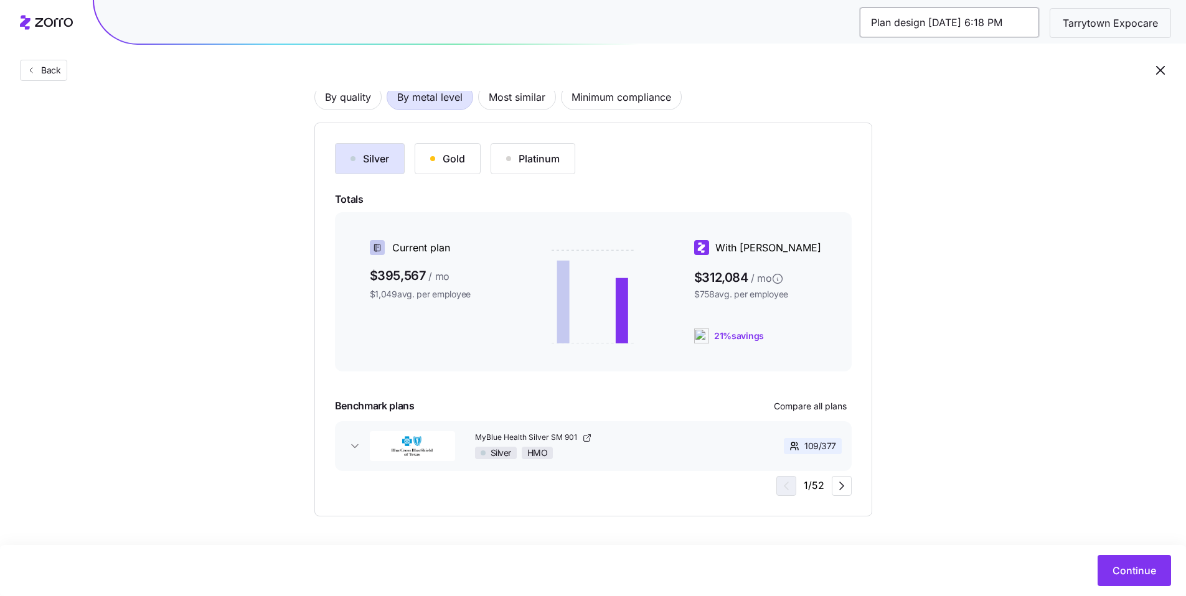
click at [957, 28] on input "Plan design 10/07/2025 6:18 PM" at bounding box center [949, 22] width 179 height 30
click at [1045, 60] on div "Back" at bounding box center [593, 45] width 1186 height 91
click at [1147, 566] on span "Continue" at bounding box center [1134, 570] width 44 height 15
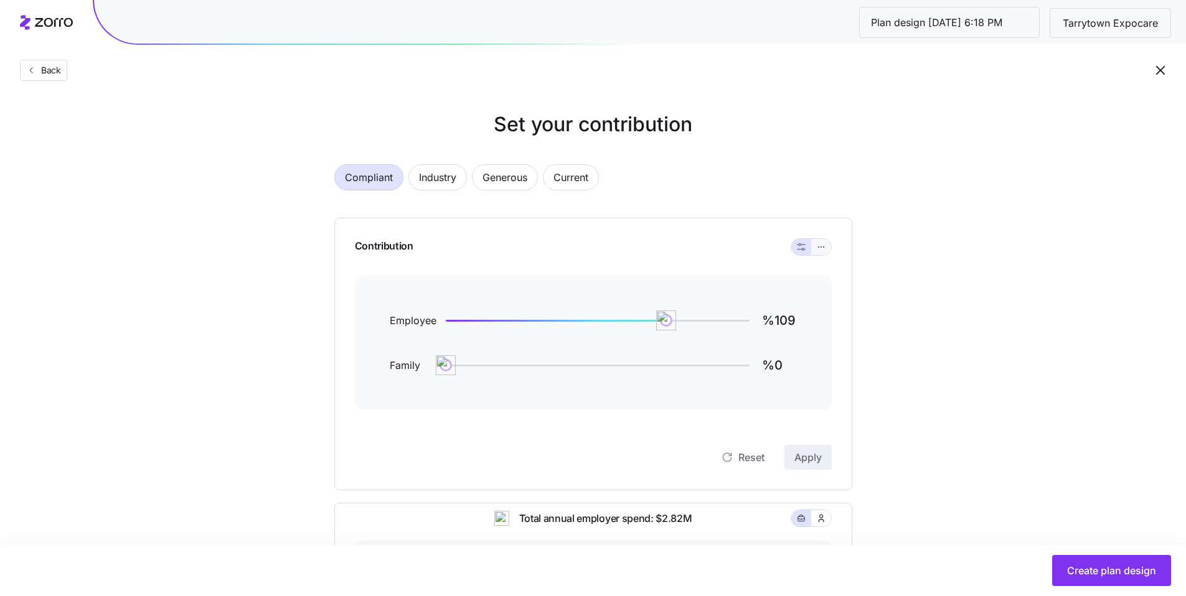
click at [822, 250] on icon "button" at bounding box center [821, 247] width 9 height 15
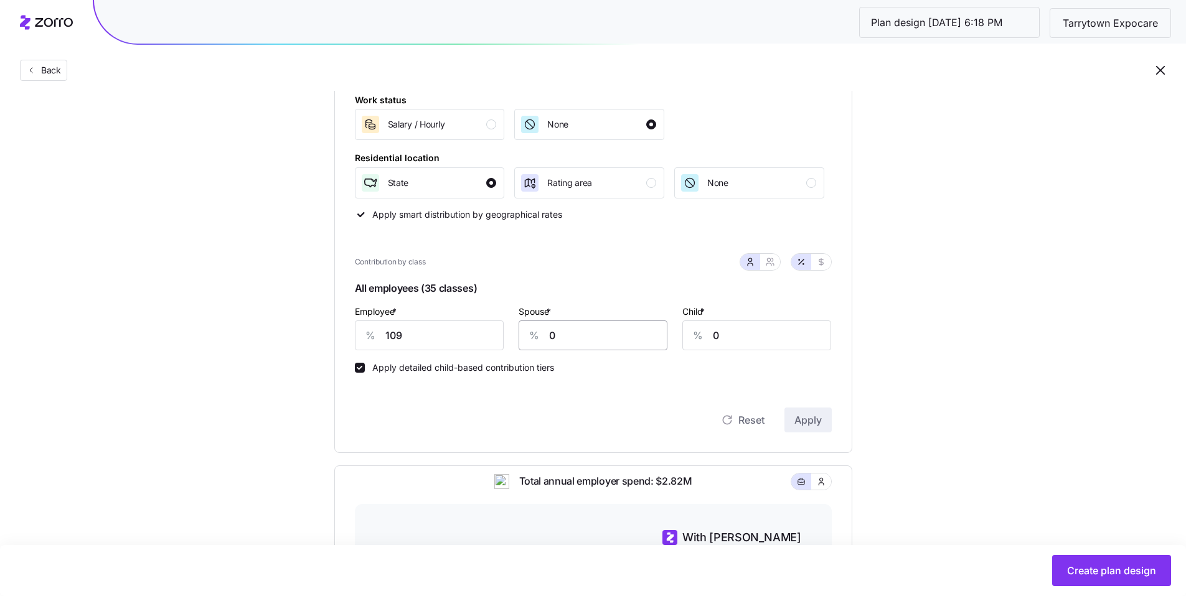
scroll to position [248, 0]
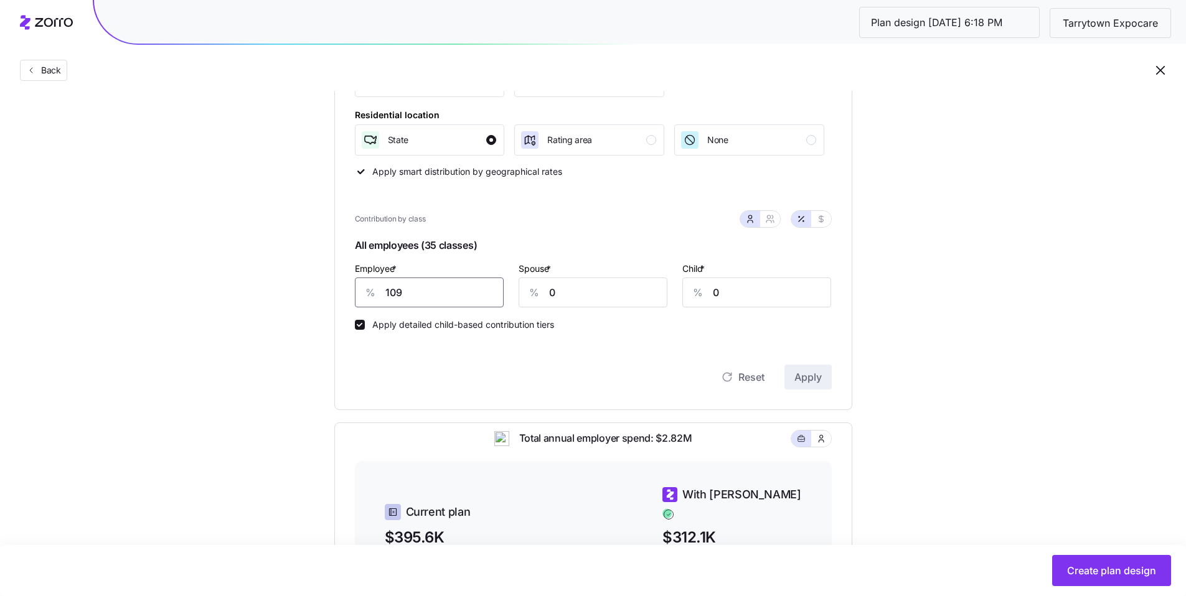
drag, startPoint x: 453, startPoint y: 300, endPoint x: 342, endPoint y: 288, distance: 111.5
click at [370, 292] on div "% 109" at bounding box center [429, 293] width 149 height 30
type input "90"
click at [821, 380] on button "Apply" at bounding box center [807, 377] width 47 height 25
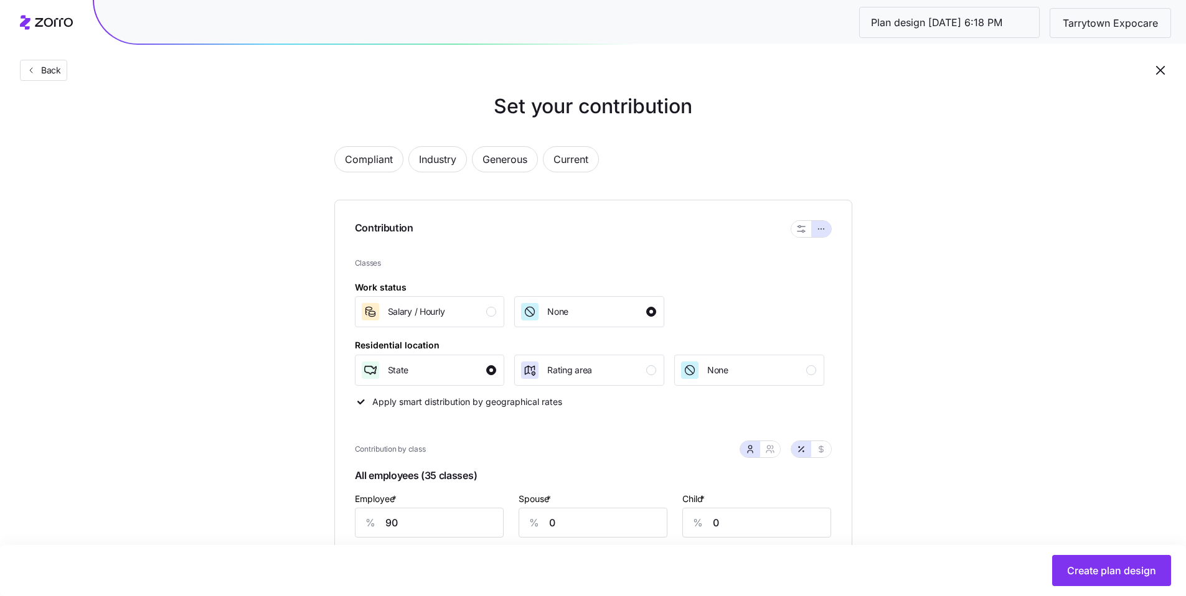
scroll to position [0, 0]
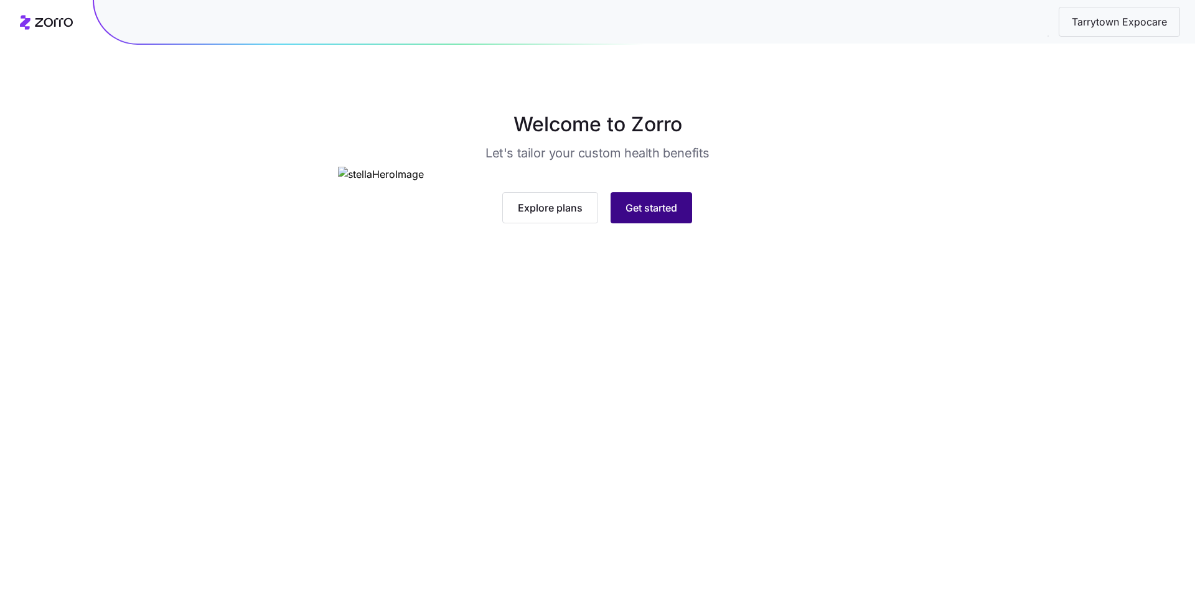
click at [670, 215] on span "Get started" at bounding box center [652, 207] width 52 height 15
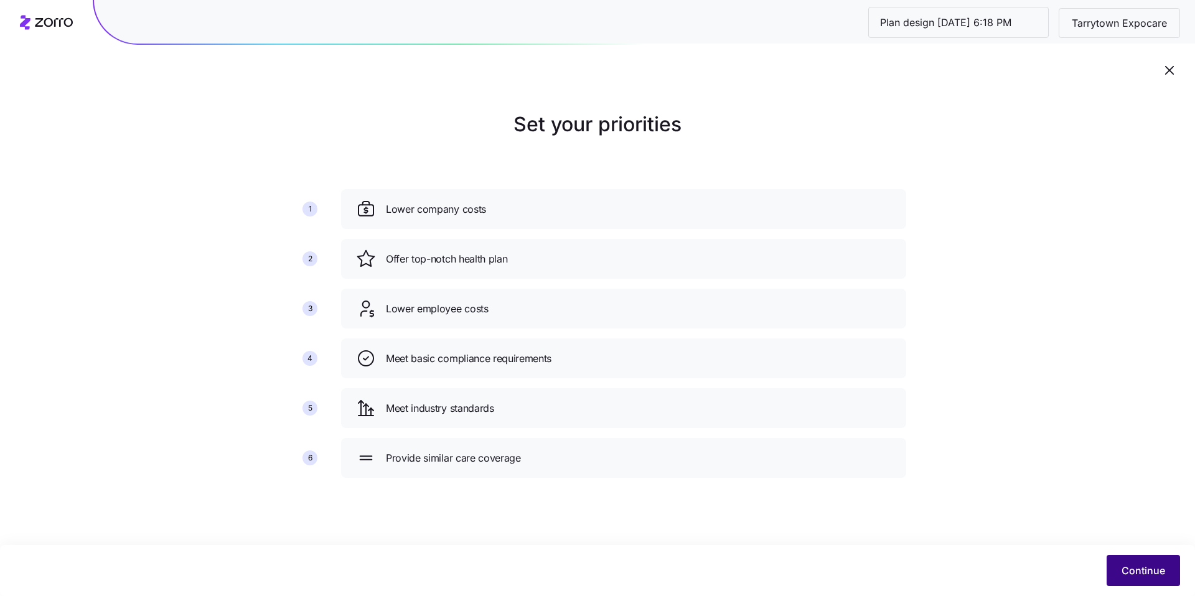
click at [1126, 571] on span "Continue" at bounding box center [1144, 570] width 44 height 15
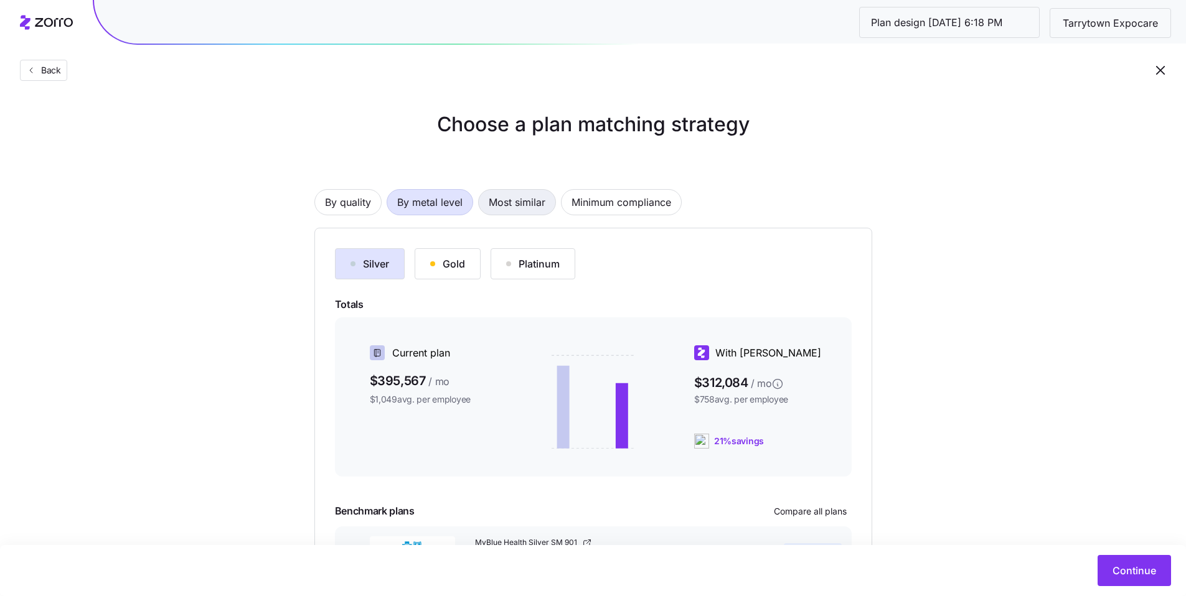
click at [516, 209] on span "Most similar" at bounding box center [517, 202] width 57 height 25
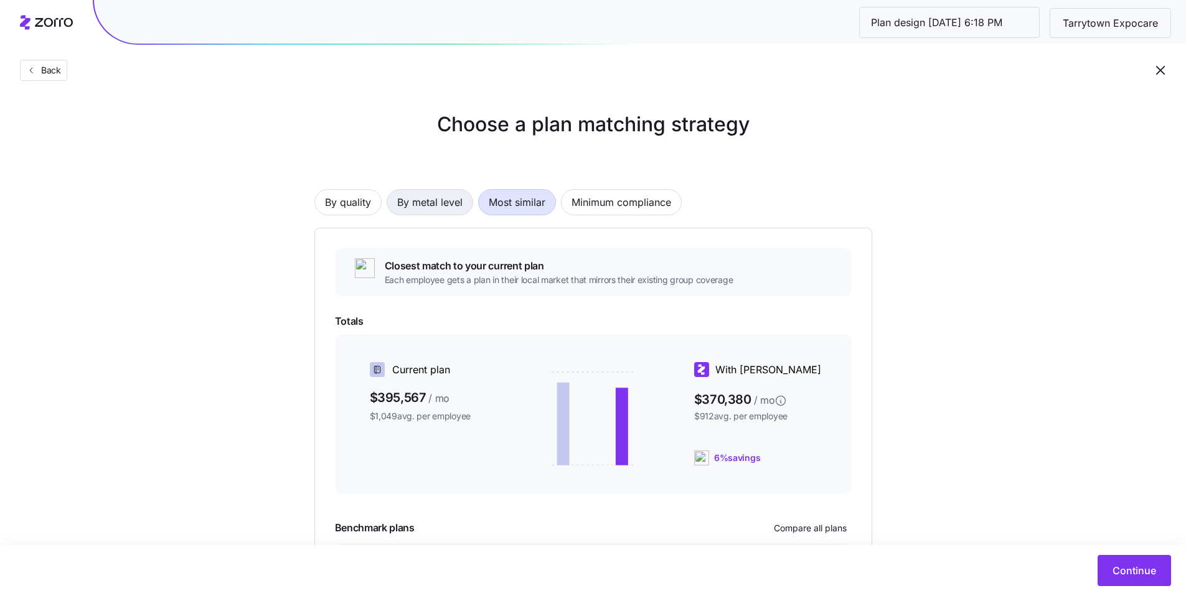
click at [443, 214] on span "By metal level" at bounding box center [429, 202] width 65 height 25
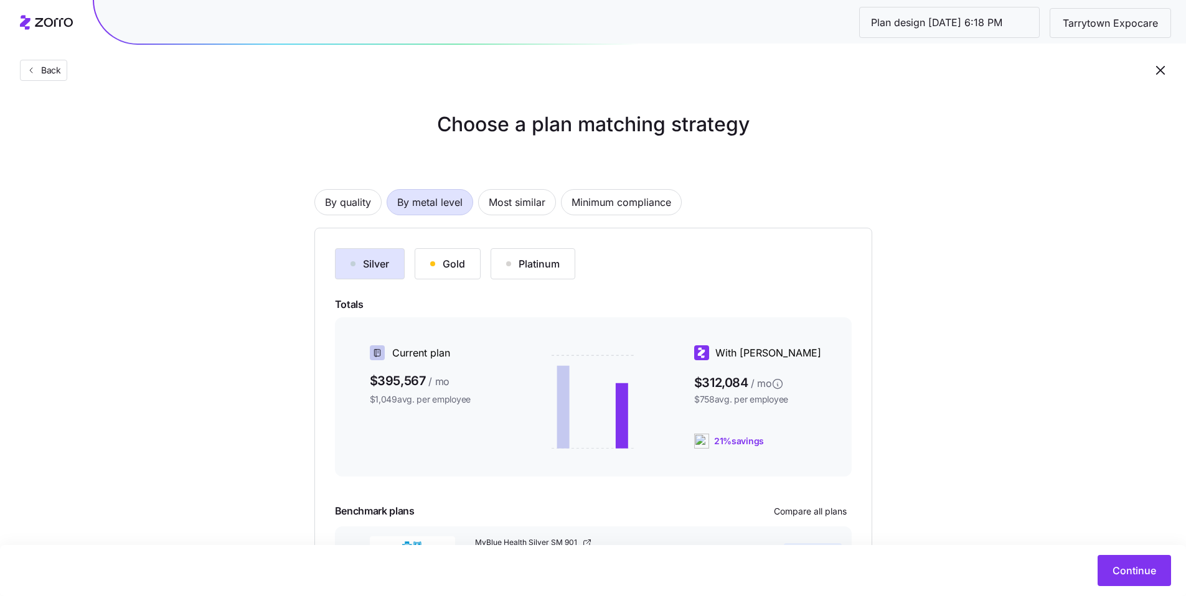
click at [456, 265] on div "Gold" at bounding box center [447, 263] width 35 height 15
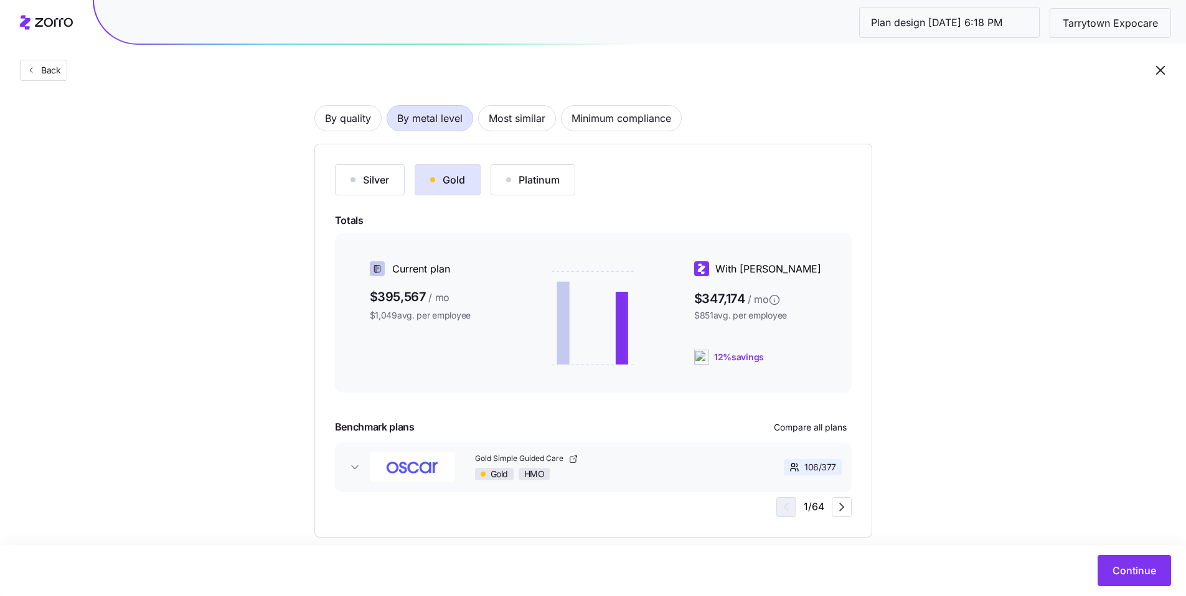
scroll to position [105, 0]
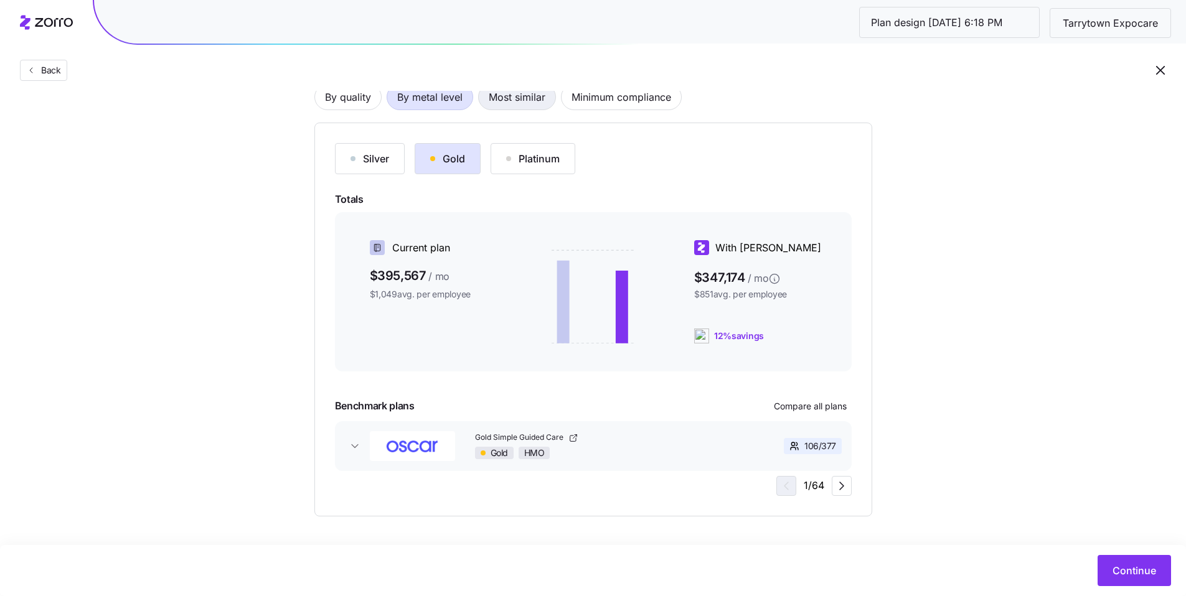
click at [519, 102] on span "Most similar" at bounding box center [517, 97] width 57 height 25
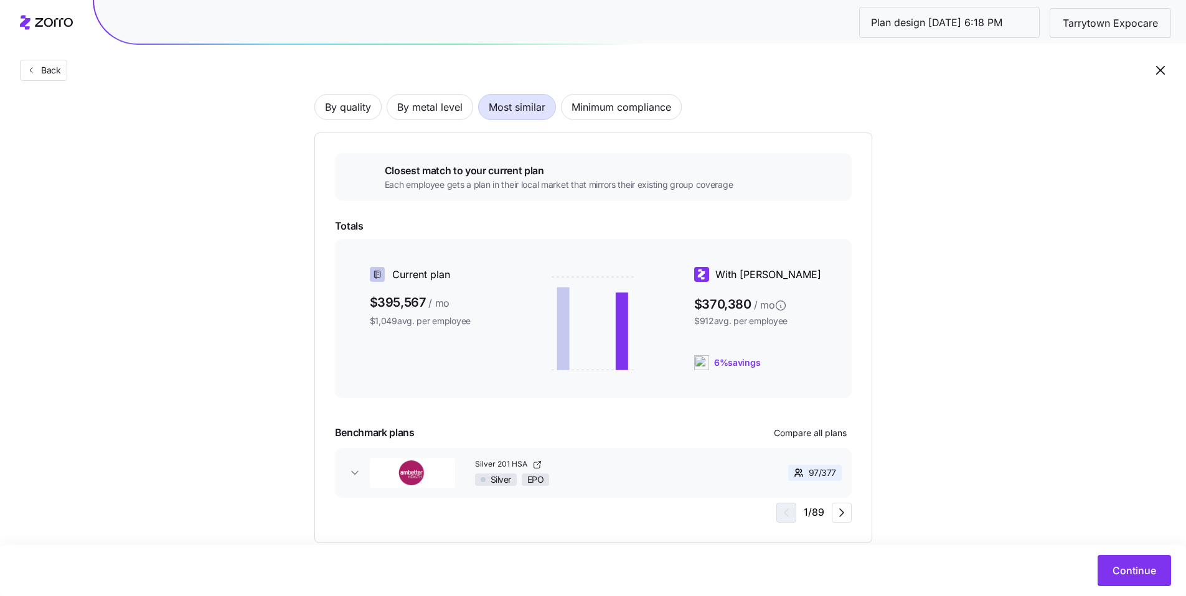
scroll to position [93, 0]
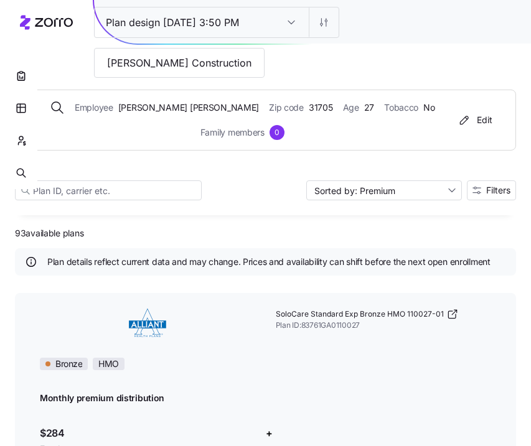
scroll to position [682, 0]
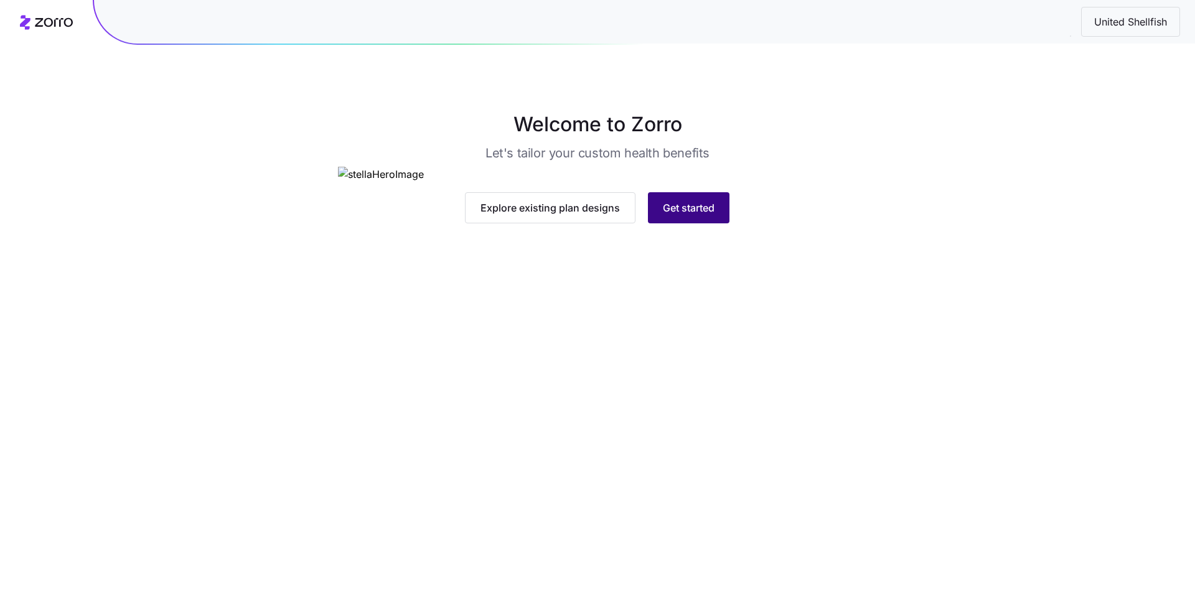
click at [700, 215] on span "Get started" at bounding box center [689, 207] width 52 height 15
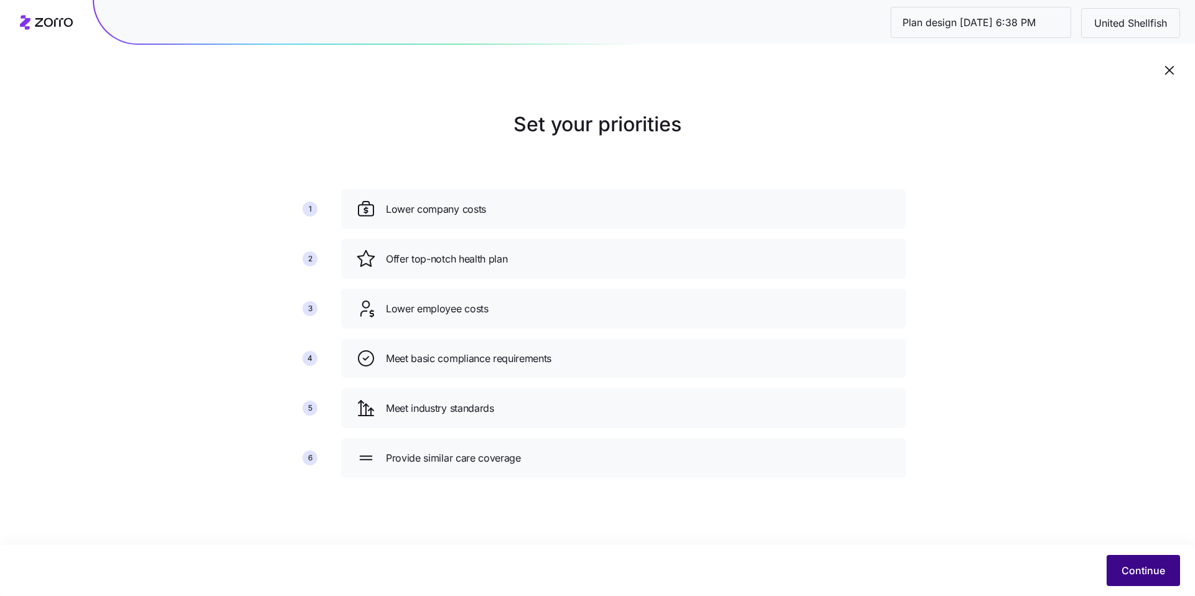
click at [1173, 579] on button "Continue" at bounding box center [1143, 570] width 73 height 31
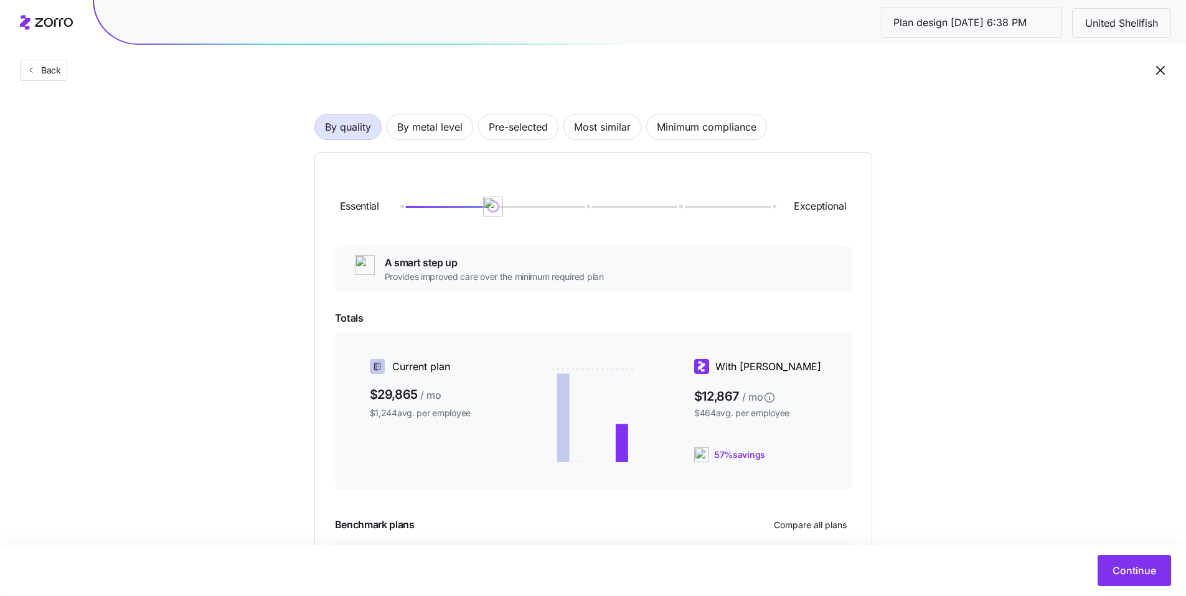
scroll to position [69, 0]
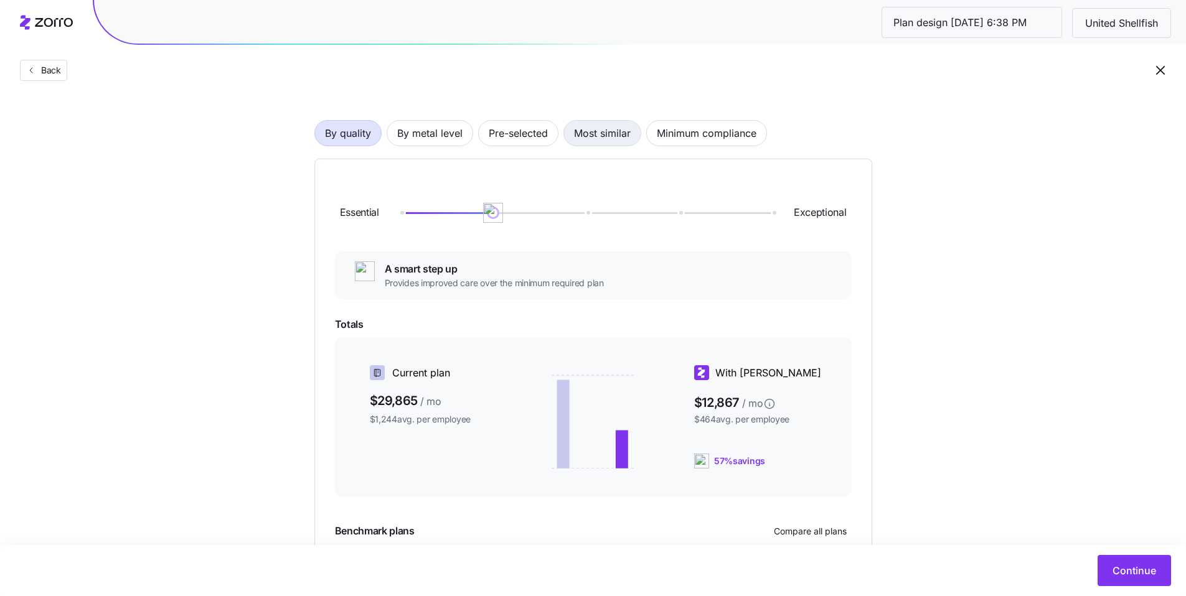
click at [591, 134] on span "Most similar" at bounding box center [602, 133] width 57 height 25
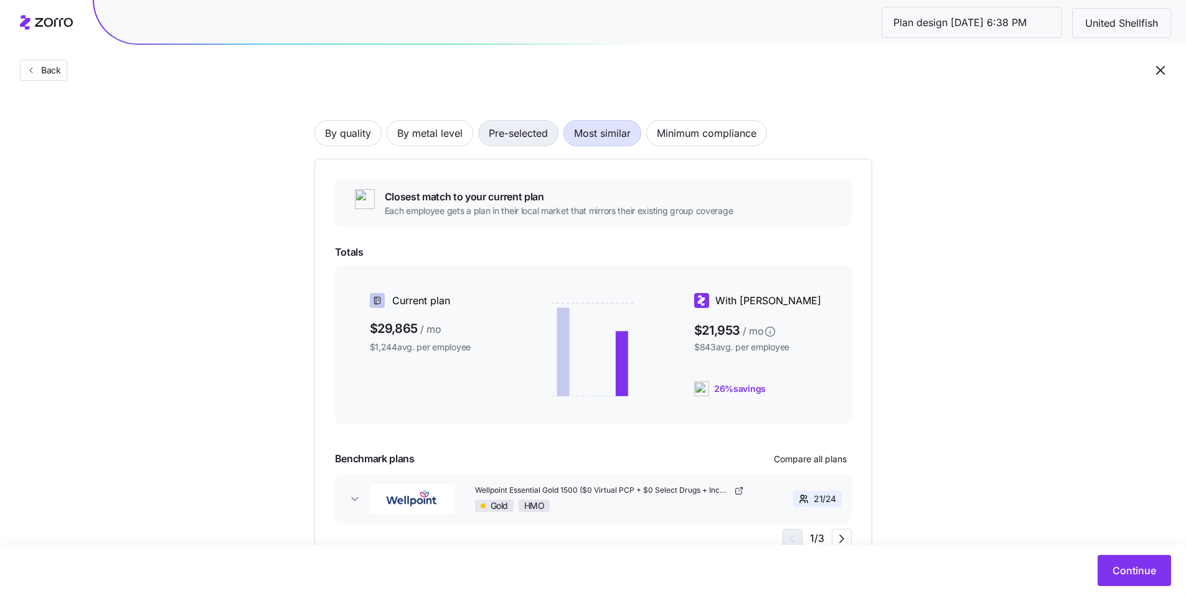
click at [527, 142] on span "Pre-selected" at bounding box center [518, 133] width 59 height 25
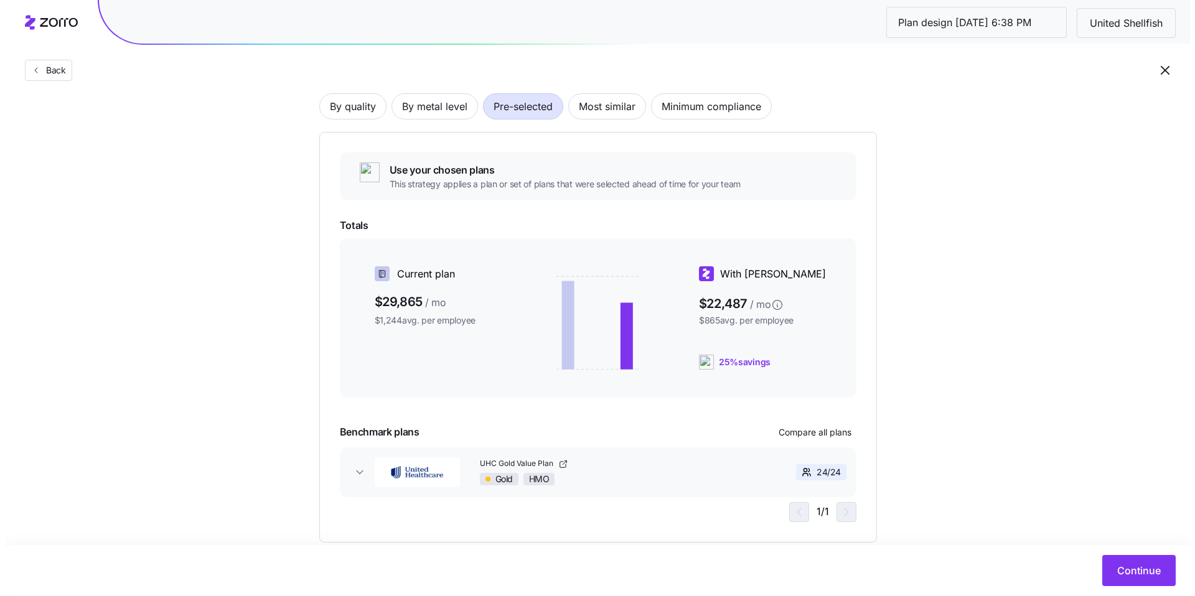
scroll to position [122, 0]
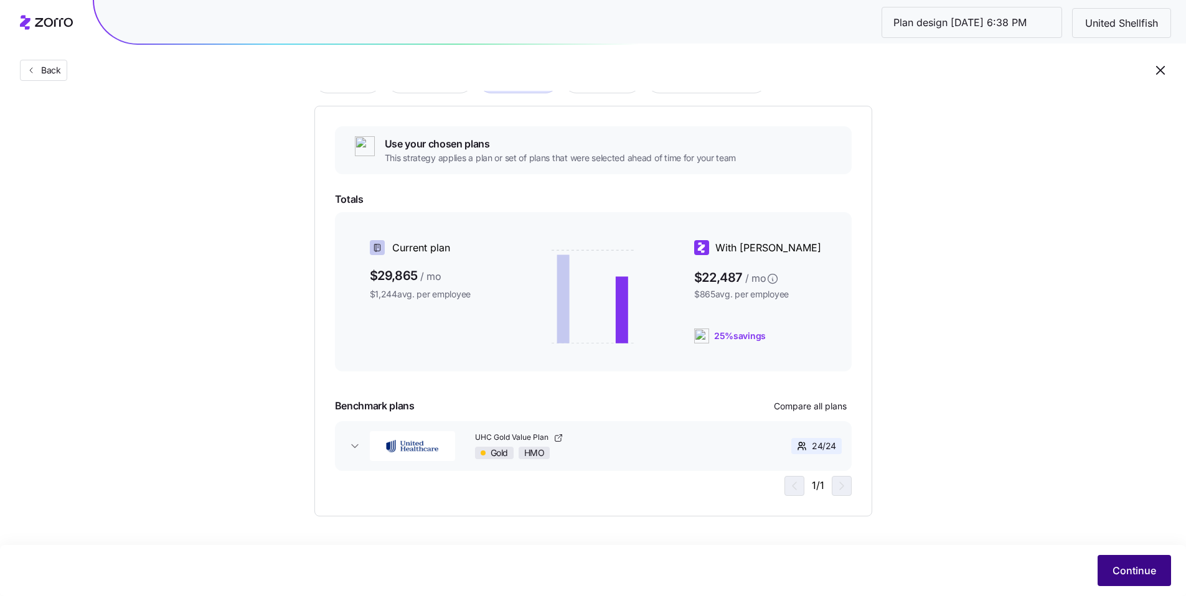
click at [1140, 570] on span "Continue" at bounding box center [1134, 570] width 44 height 15
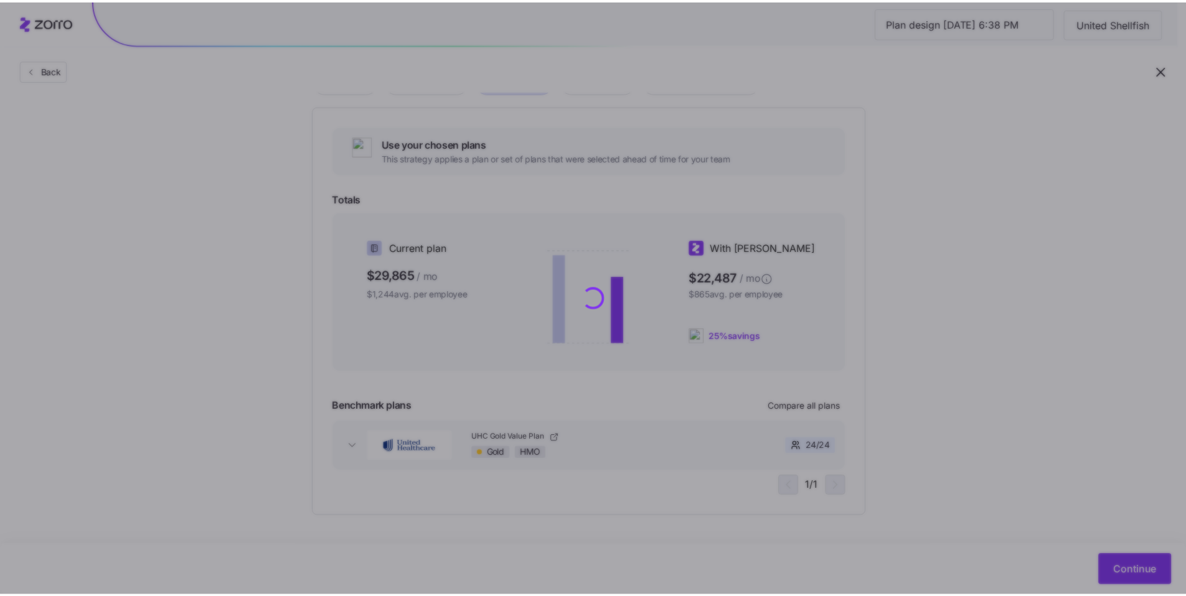
scroll to position [0, 0]
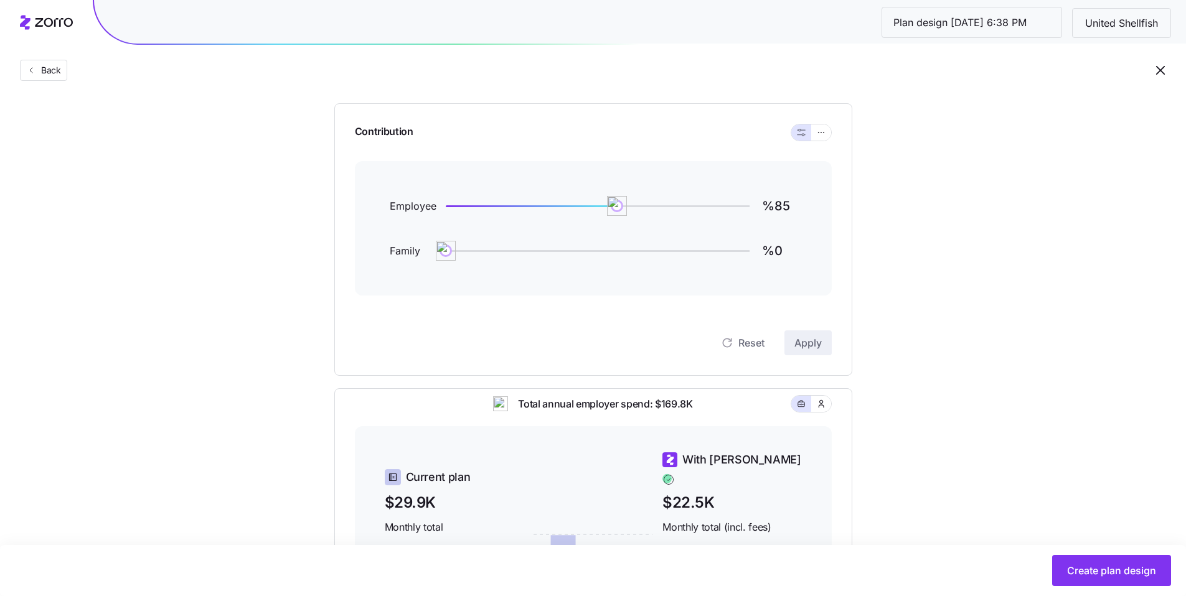
scroll to position [352, 0]
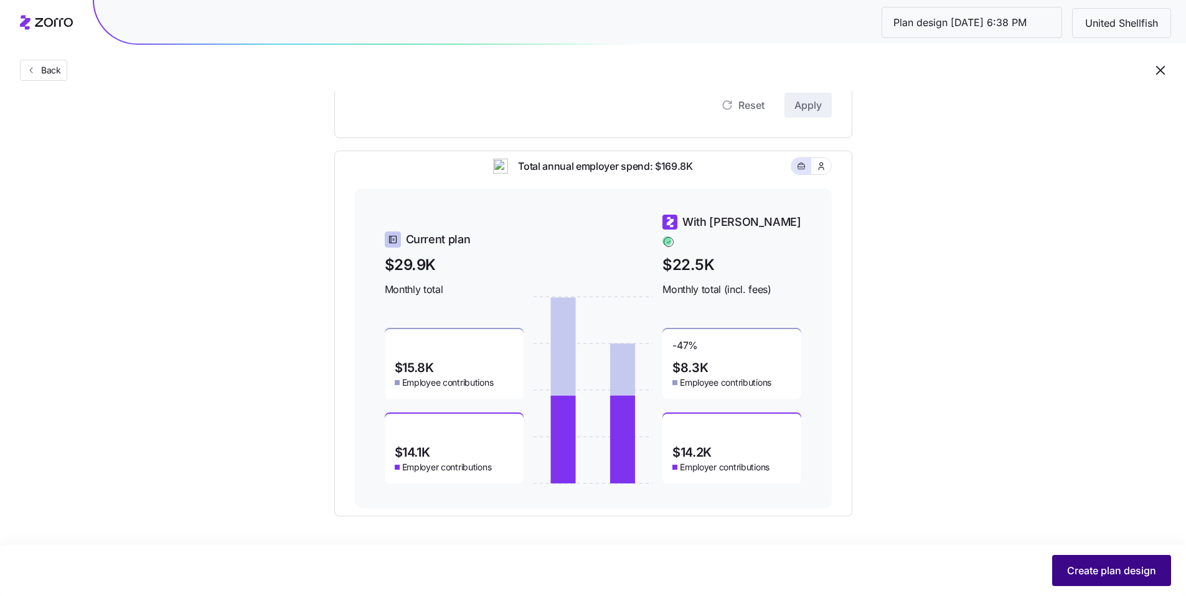
click at [1109, 565] on span "Create plan design" at bounding box center [1111, 570] width 89 height 15
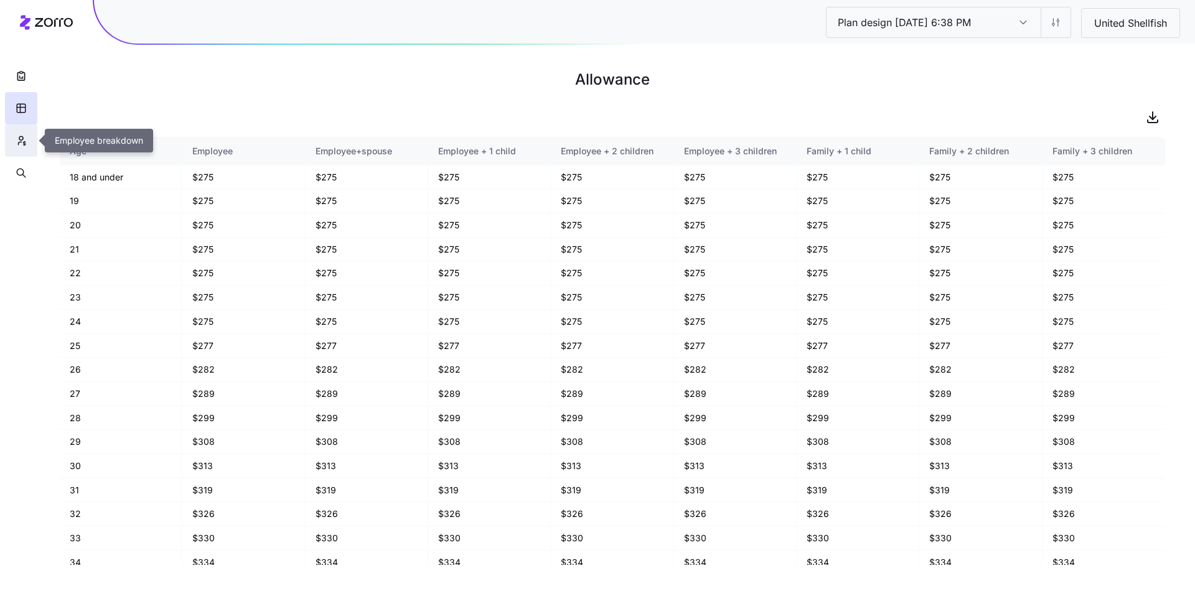
click at [22, 140] on icon "button" at bounding box center [21, 138] width 4 height 4
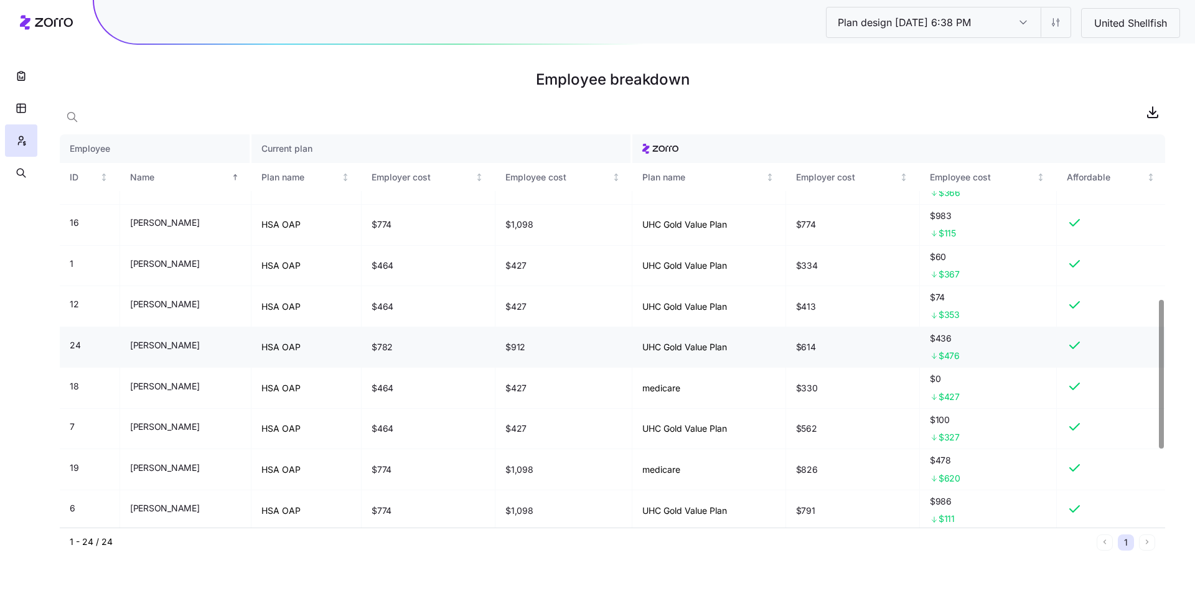
scroll to position [643, 0]
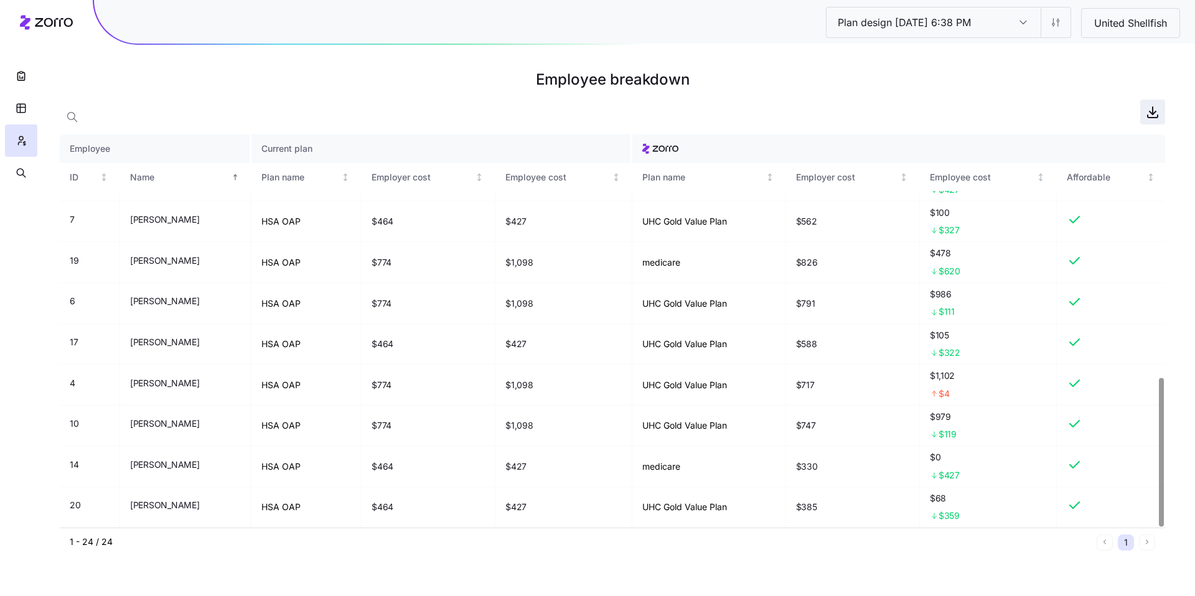
click at [1152, 116] on icon "button" at bounding box center [1152, 112] width 15 height 15
